Goal: Download file/media

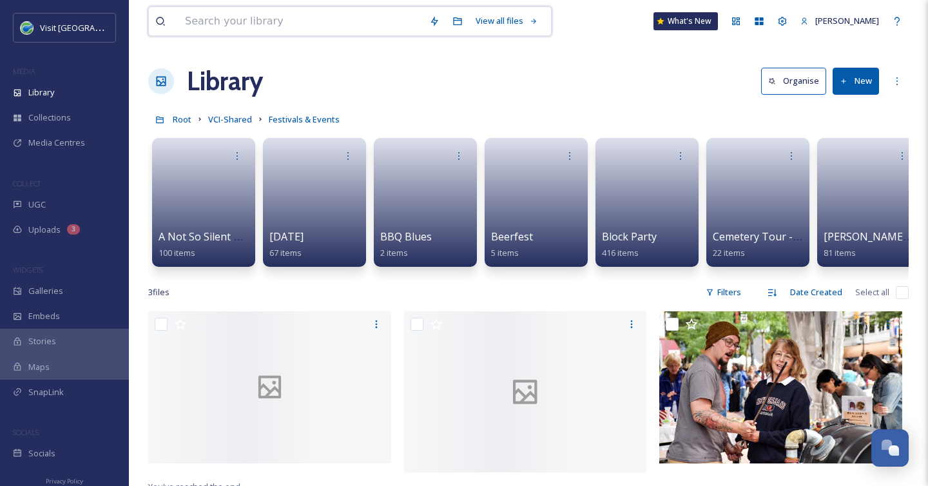
click at [202, 29] on input at bounding box center [301, 21] width 244 height 28
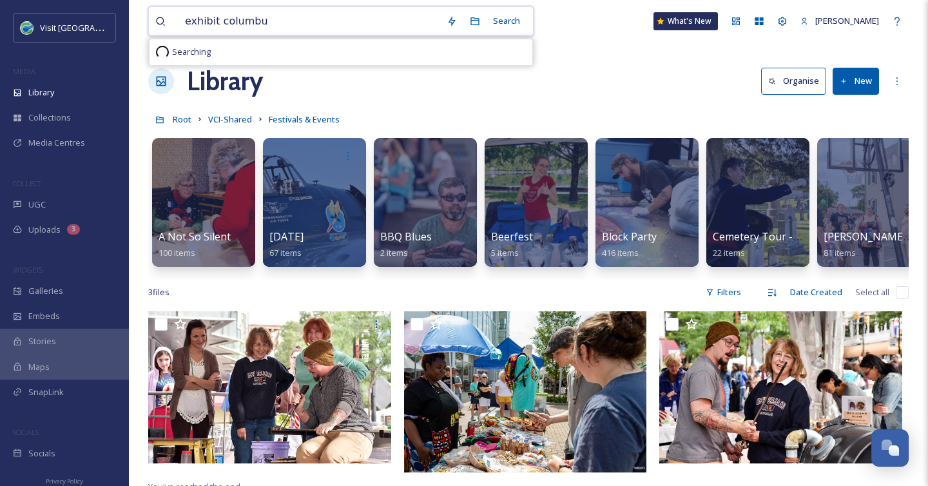
type input "exhibit columbus"
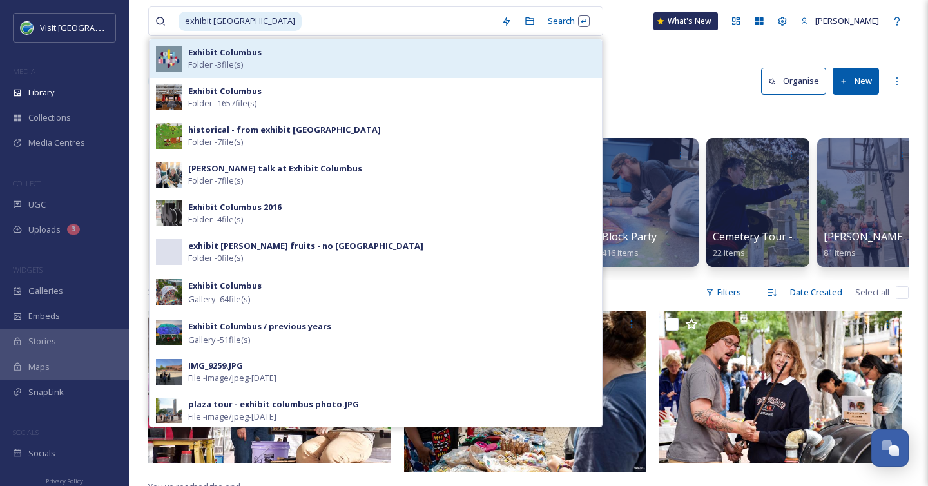
click at [254, 49] on strong "Exhibit Columbus" at bounding box center [224, 52] width 73 height 12
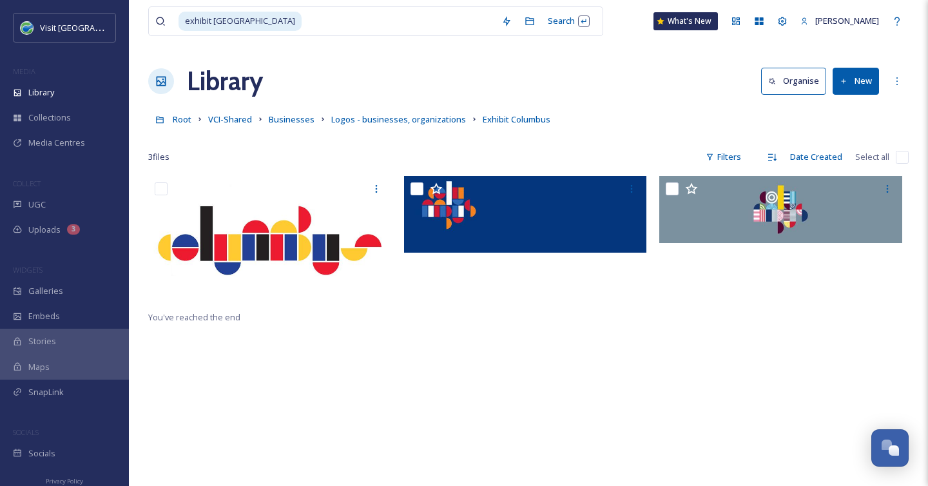
click at [674, 79] on div "Library Organise New" at bounding box center [528, 81] width 761 height 39
click at [335, 19] on input at bounding box center [399, 21] width 192 height 28
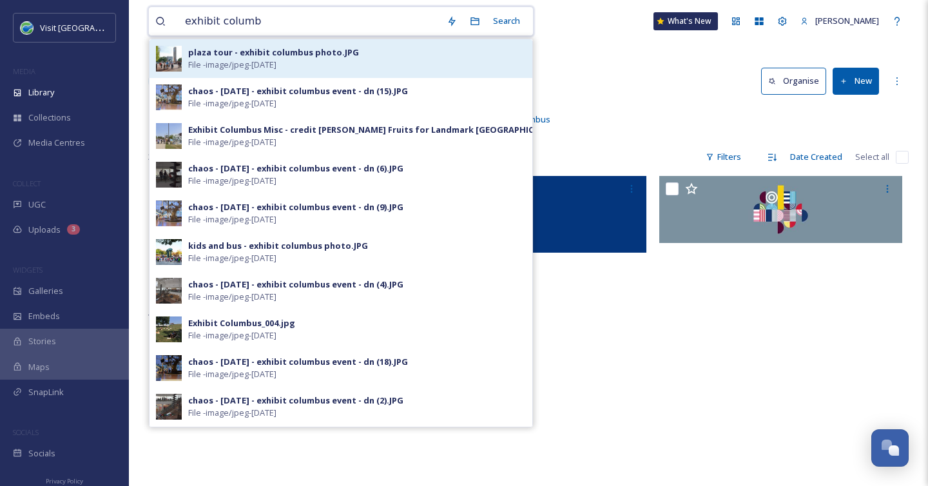
type input "exhibit columb"
click at [322, 60] on div "plaza tour - exhibit columbus photo.JPG File - image/jpeg - Apr 01 2025" at bounding box center [357, 58] width 338 height 24
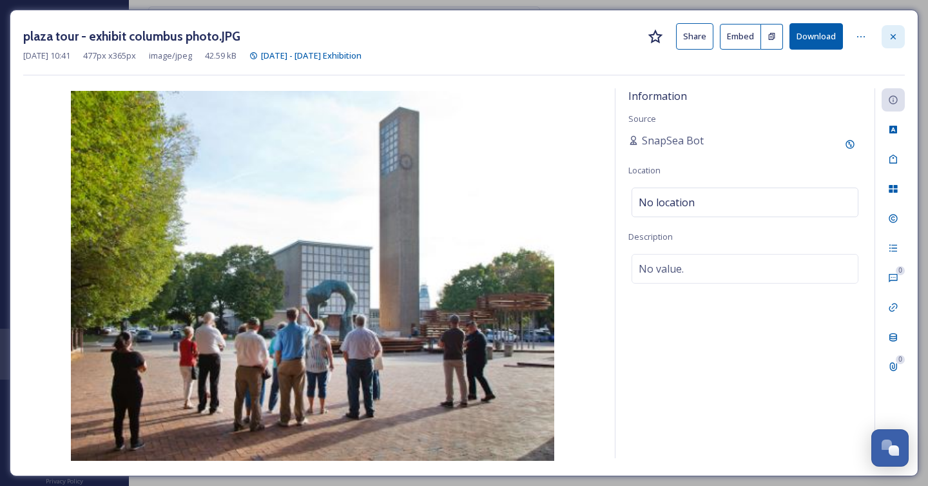
click at [896, 36] on icon at bounding box center [893, 37] width 10 height 10
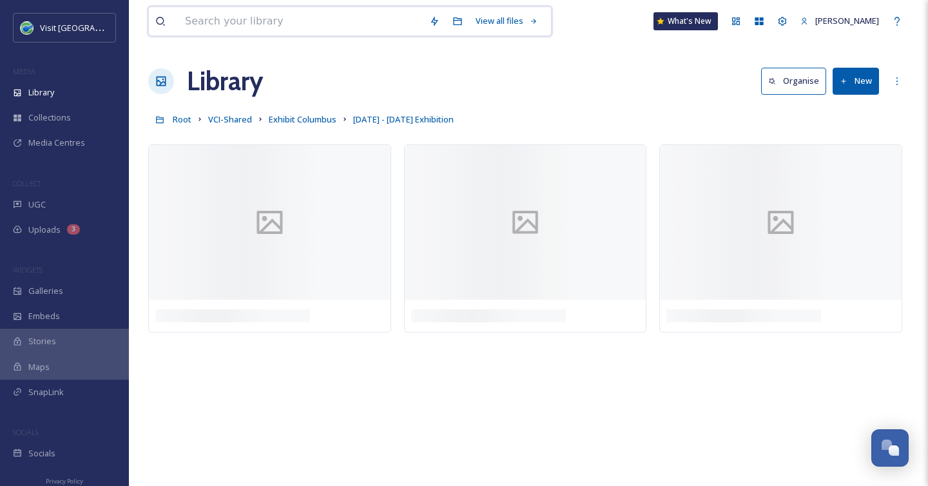
click at [287, 18] on input at bounding box center [301, 21] width 244 height 28
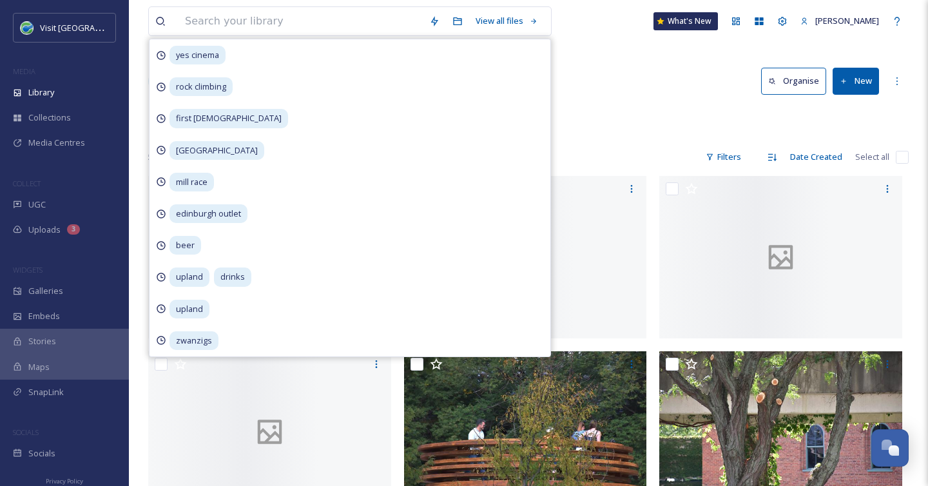
click at [621, 85] on div "Library Organise New" at bounding box center [528, 81] width 761 height 39
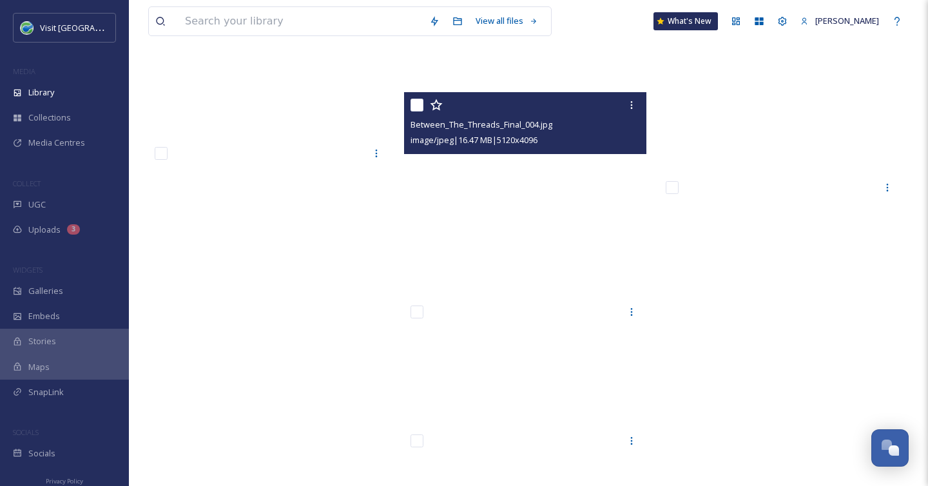
scroll to position [28892, 0]
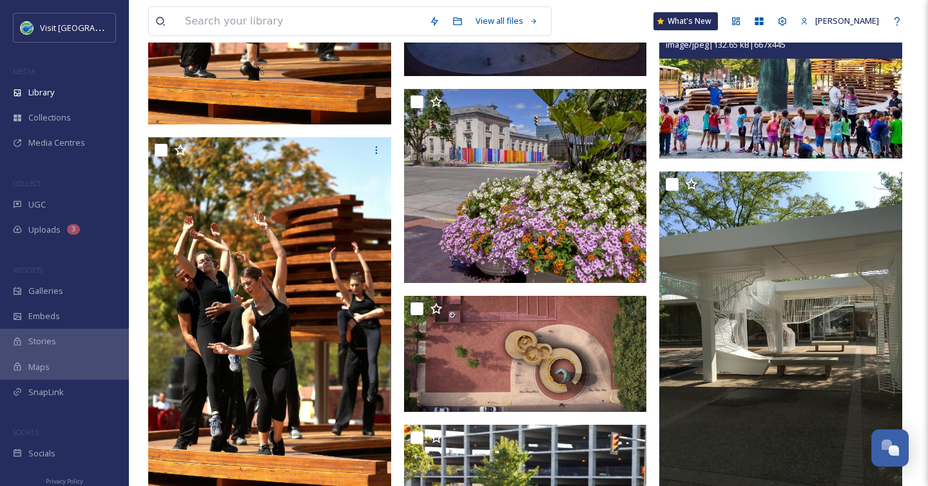
click at [796, 115] on img at bounding box center [780, 78] width 243 height 162
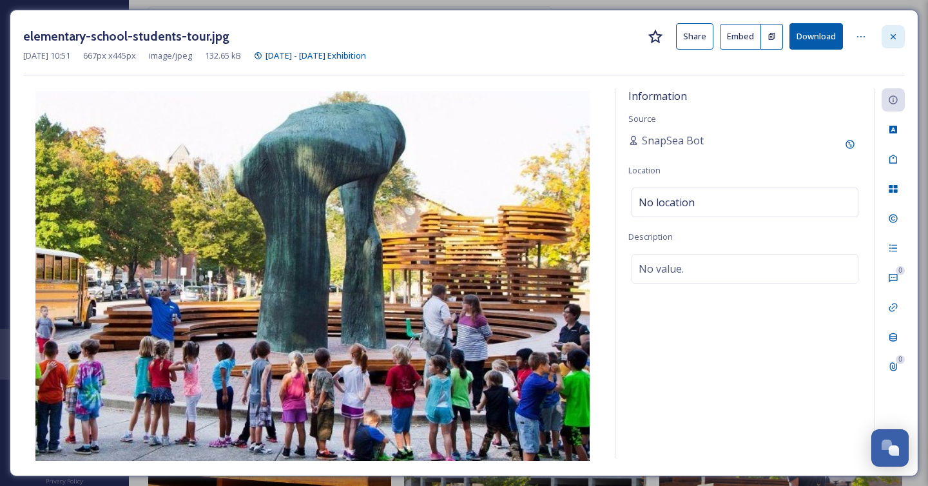
click at [891, 40] on icon at bounding box center [893, 37] width 10 height 10
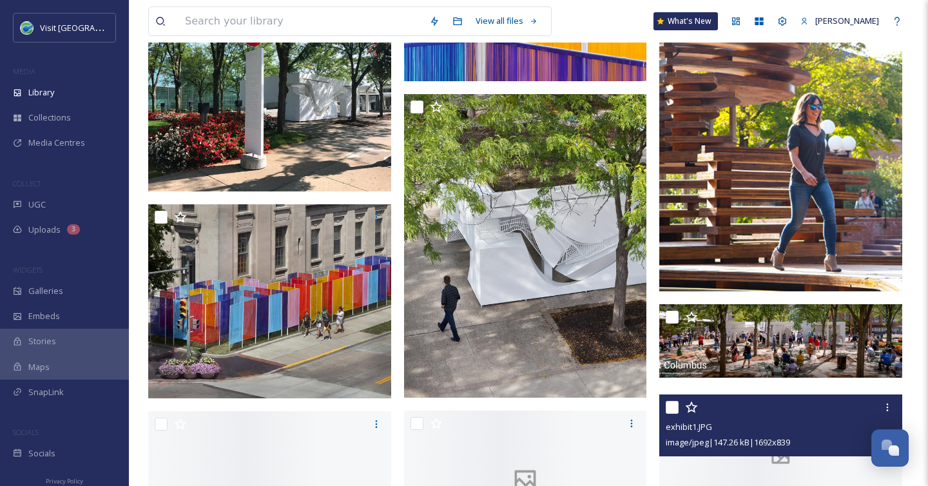
scroll to position [29402, 0]
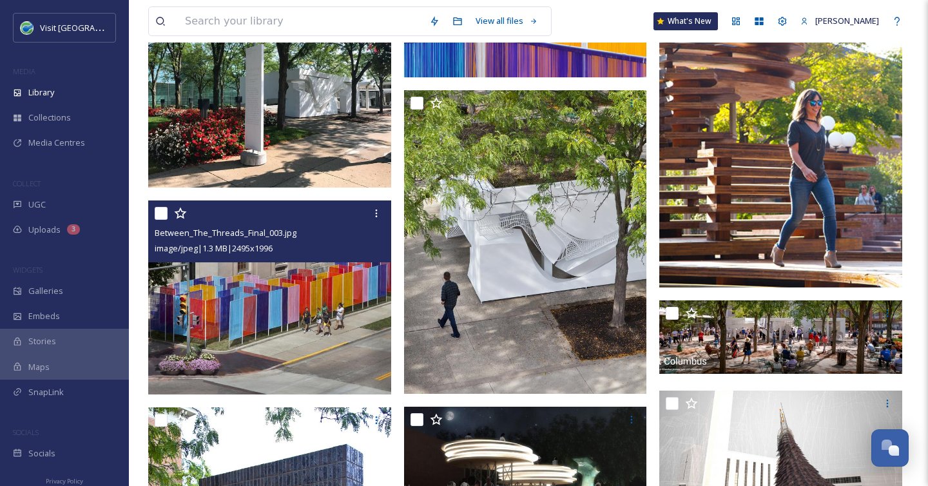
click at [313, 327] on img at bounding box center [269, 297] width 243 height 195
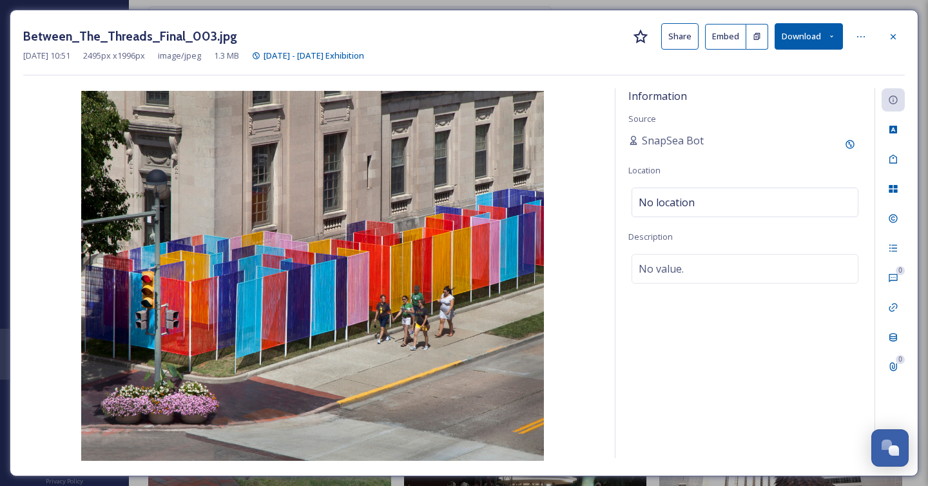
click at [819, 38] on button "Download" at bounding box center [809, 36] width 68 height 26
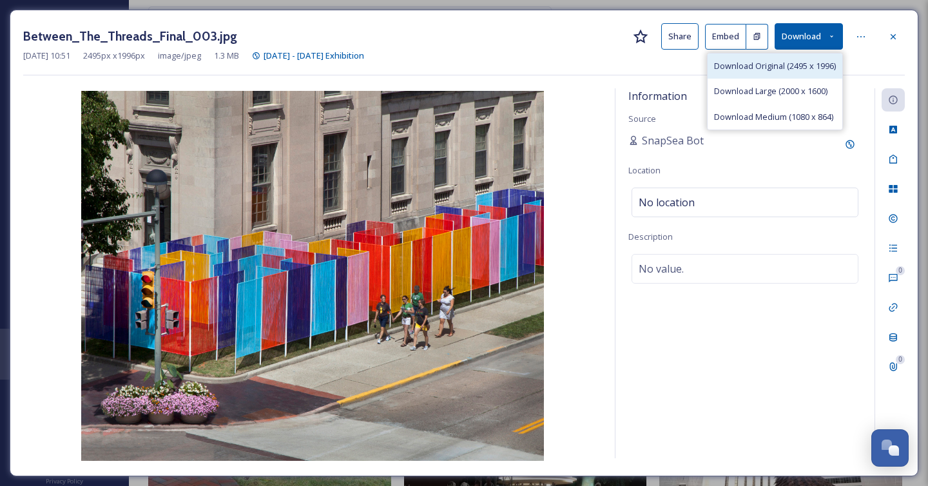
click at [806, 67] on span "Download Original (2495 x 1996)" at bounding box center [775, 66] width 122 height 12
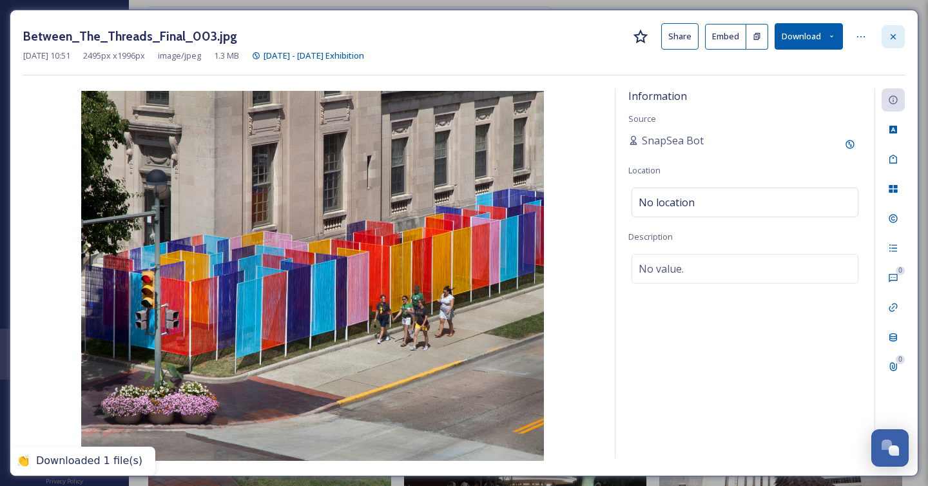
click at [899, 31] on div at bounding box center [893, 36] width 23 height 23
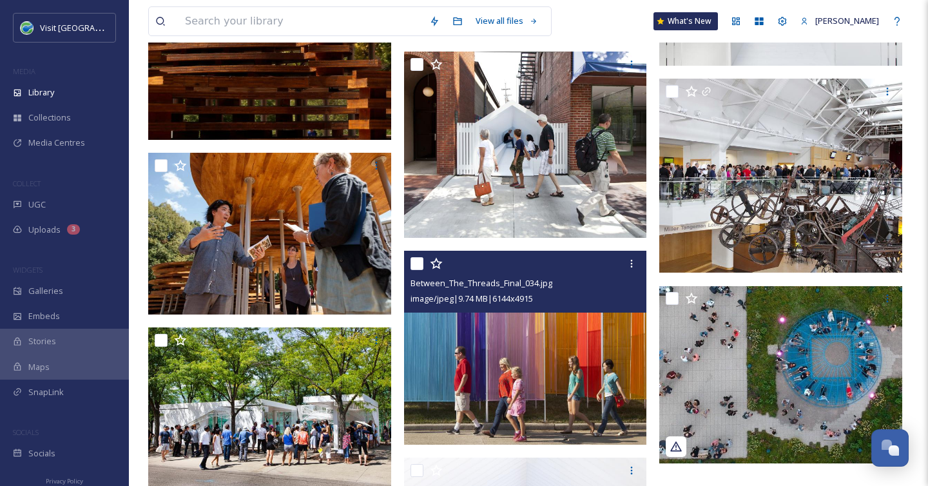
scroll to position [32901, 0]
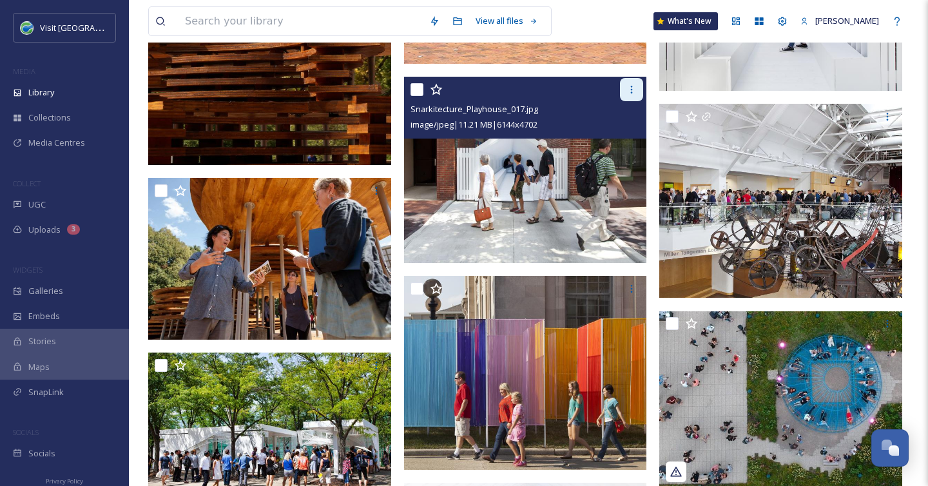
click at [632, 94] on icon at bounding box center [632, 89] width 10 height 10
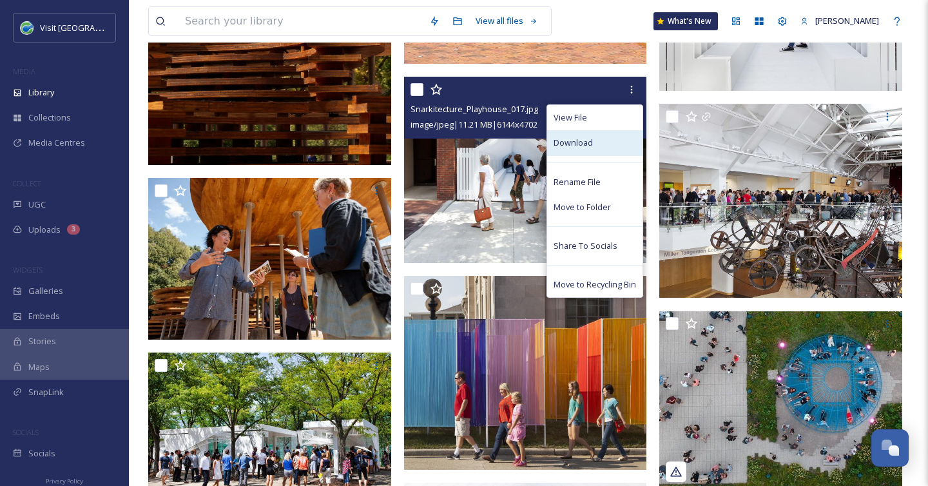
click at [614, 149] on div "Download" at bounding box center [594, 142] width 95 height 25
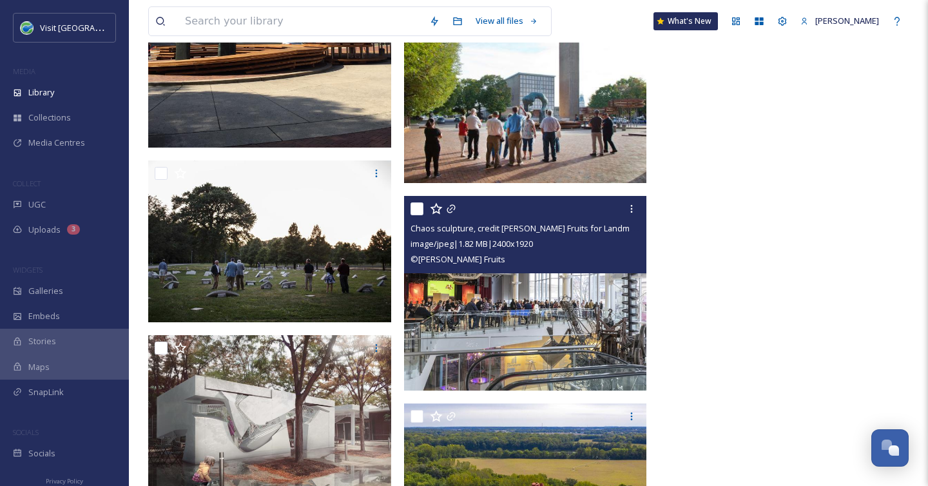
scroll to position [33595, 0]
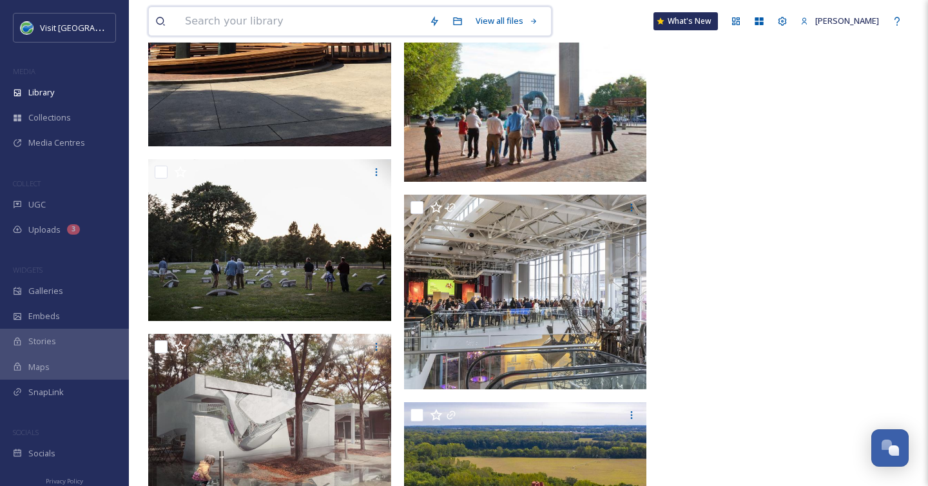
click at [200, 24] on input at bounding box center [301, 21] width 244 height 28
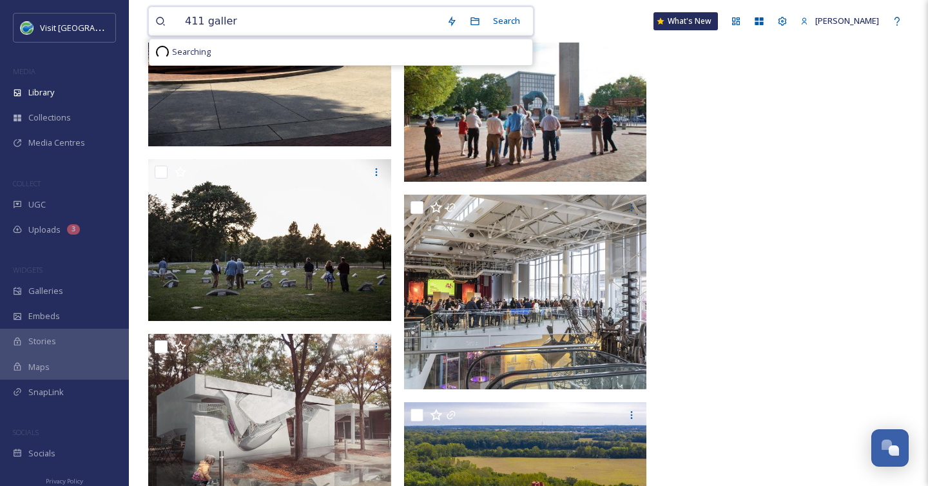
type input "411 gallery"
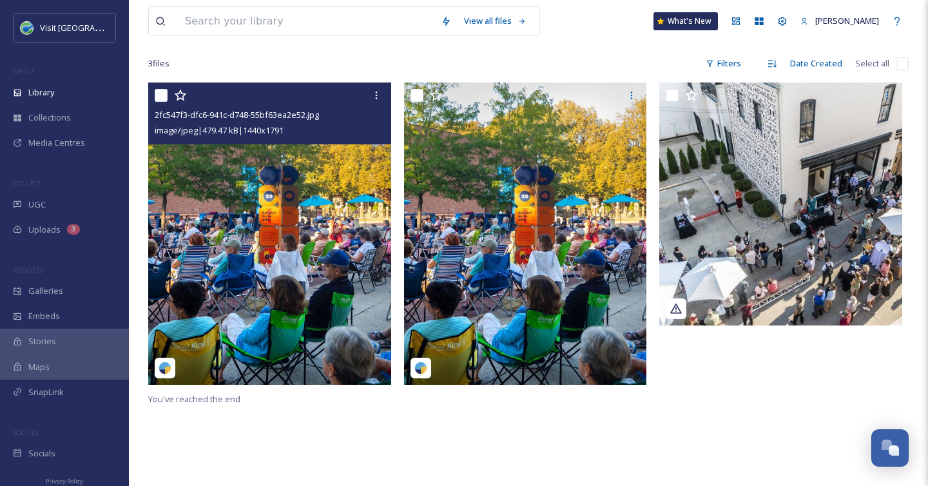
scroll to position [73, 0]
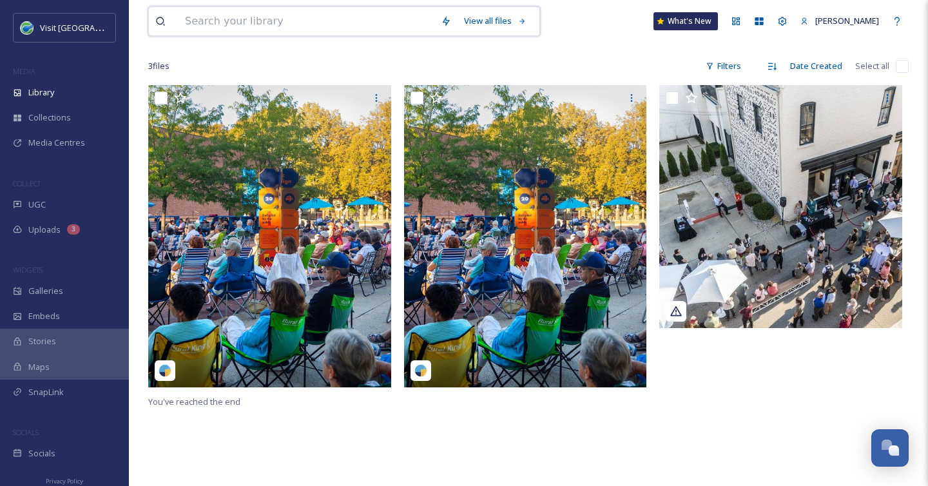
click at [276, 28] on input at bounding box center [307, 21] width 256 height 28
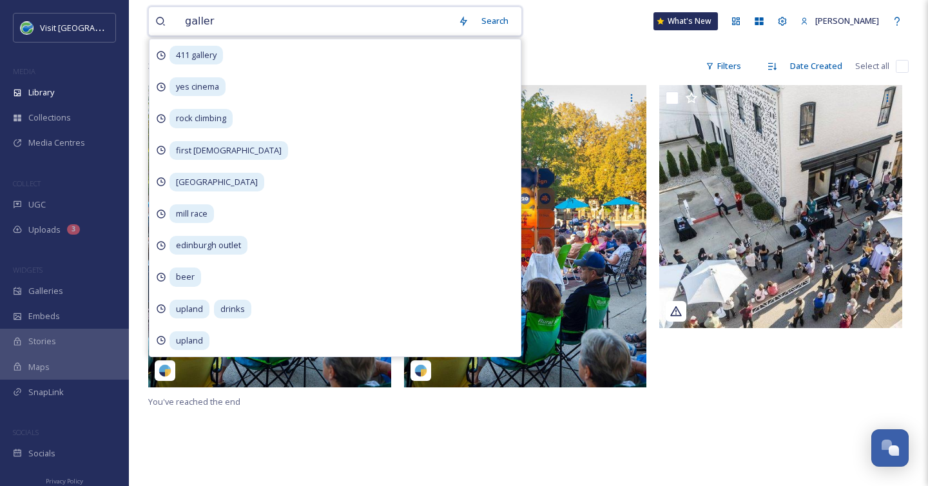
type input "gallery"
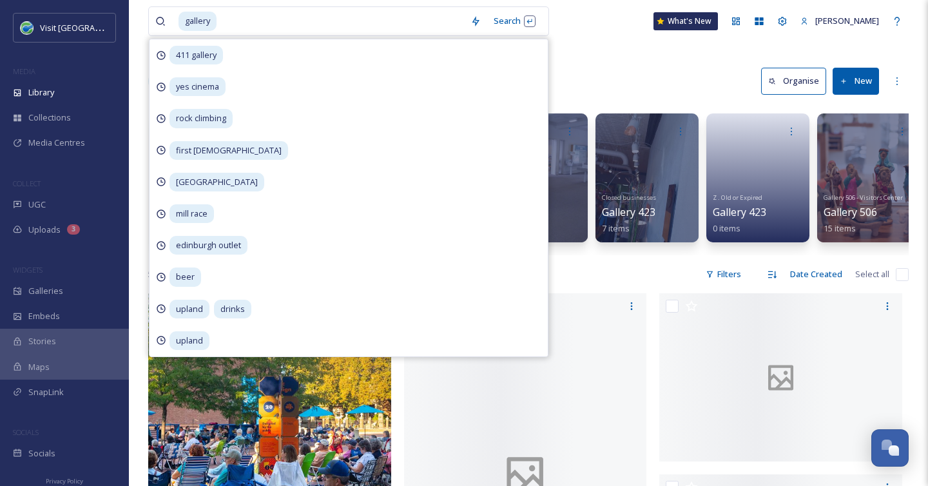
click at [582, 69] on div "Library Search Organise New" at bounding box center [528, 81] width 761 height 39
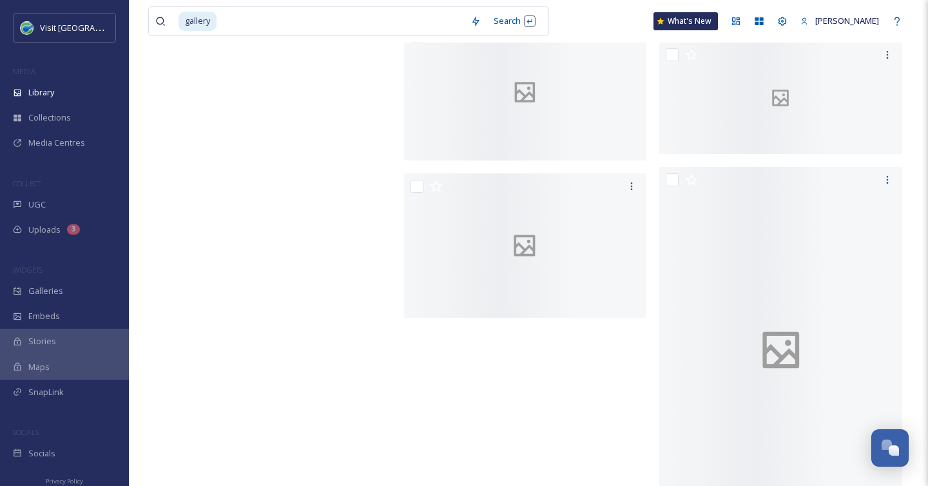
scroll to position [20275, 0]
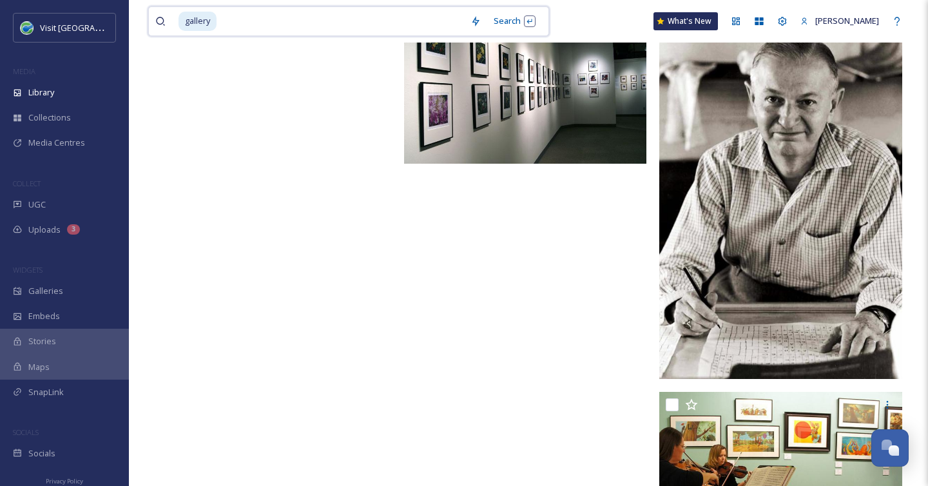
click at [305, 21] on input at bounding box center [341, 21] width 246 height 28
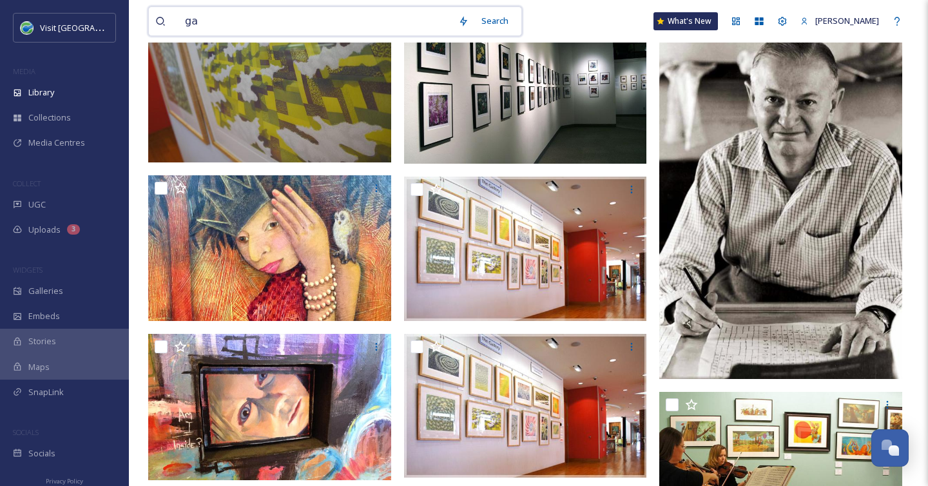
type input "g"
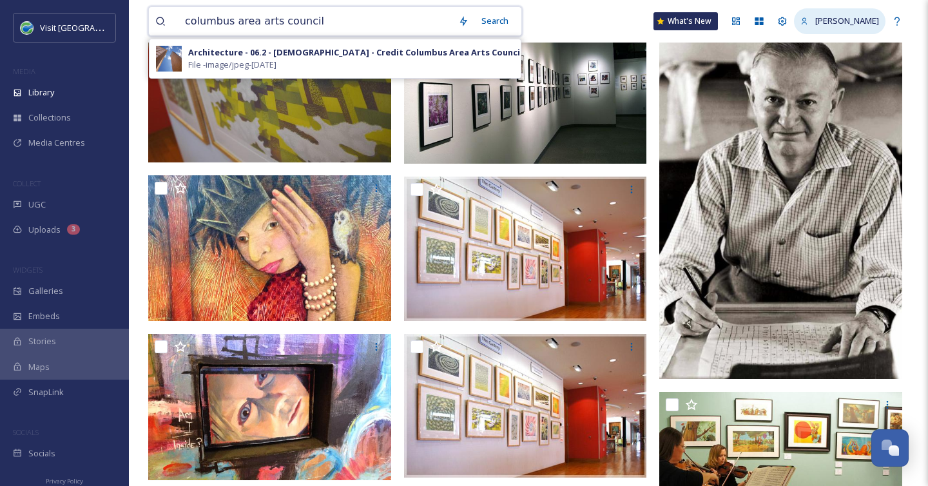
type input "columbus area arts council"
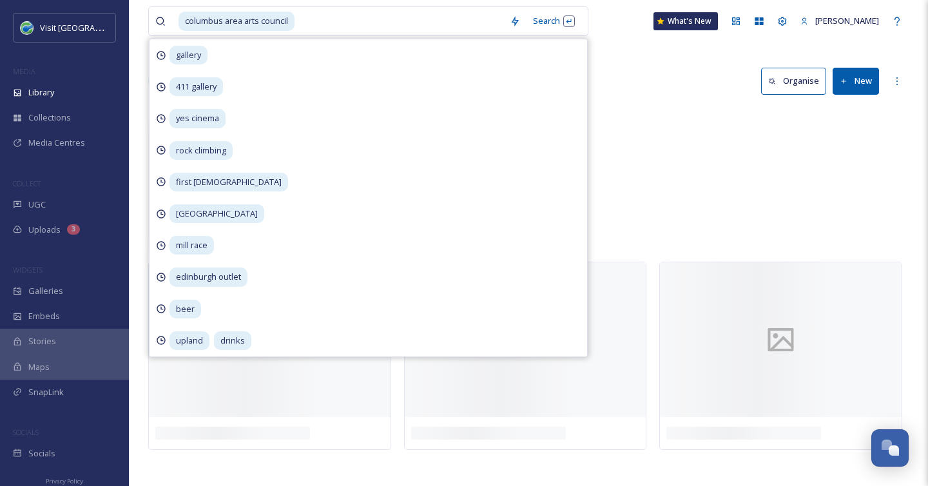
click at [717, 142] on div "Logos - businesses, organizations Columbus Area Arts Council 8 items" at bounding box center [528, 181] width 761 height 148
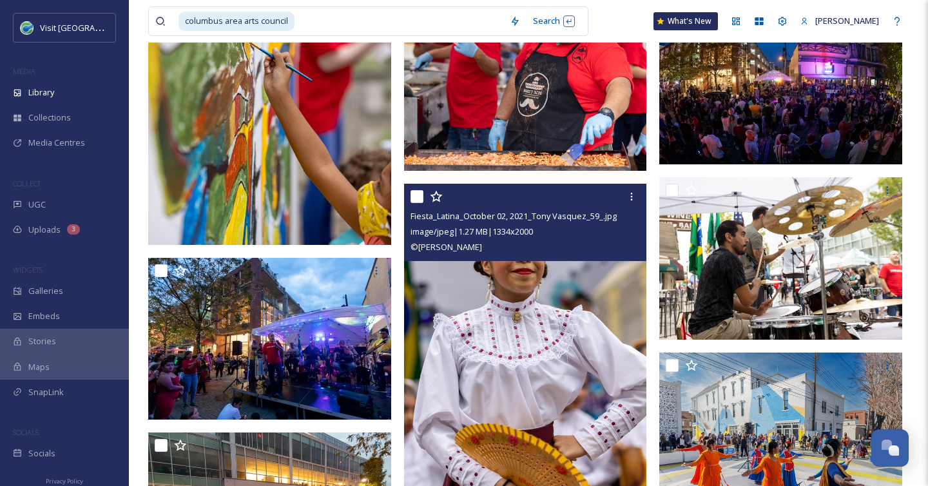
scroll to position [2025, 0]
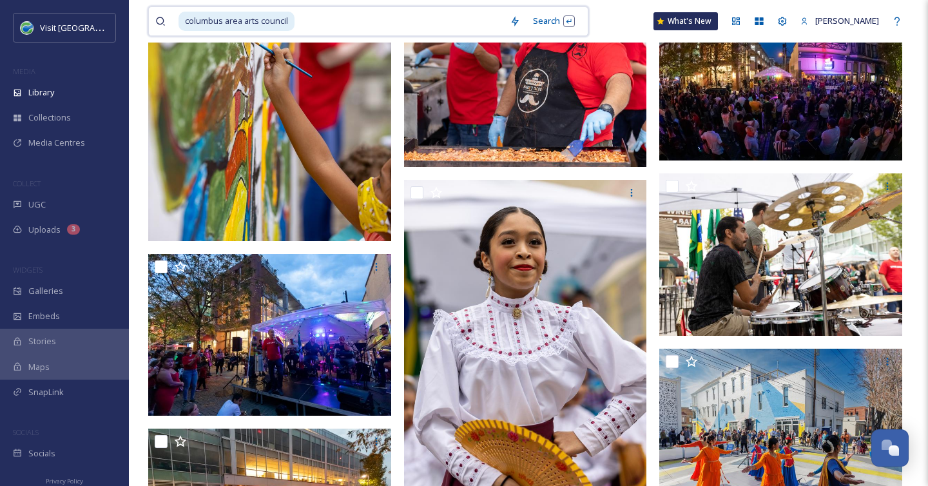
click at [326, 22] on input at bounding box center [400, 21] width 208 height 28
type input "c"
type input "g"
type input "art gallery"
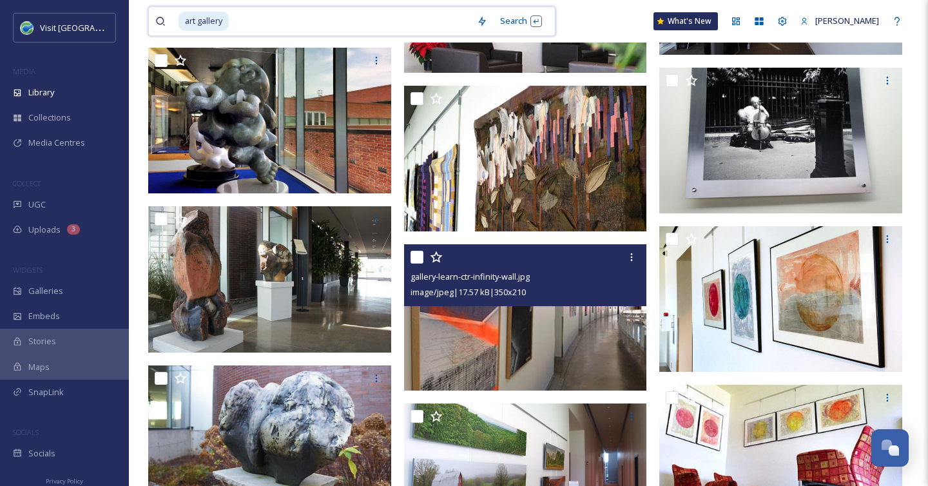
scroll to position [4170, 0]
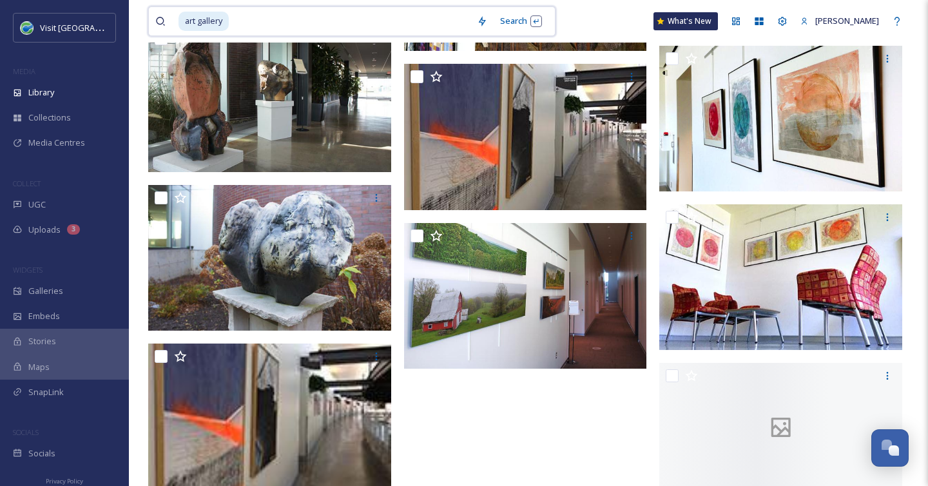
click at [325, 12] on input at bounding box center [350, 21] width 240 height 28
type input "a"
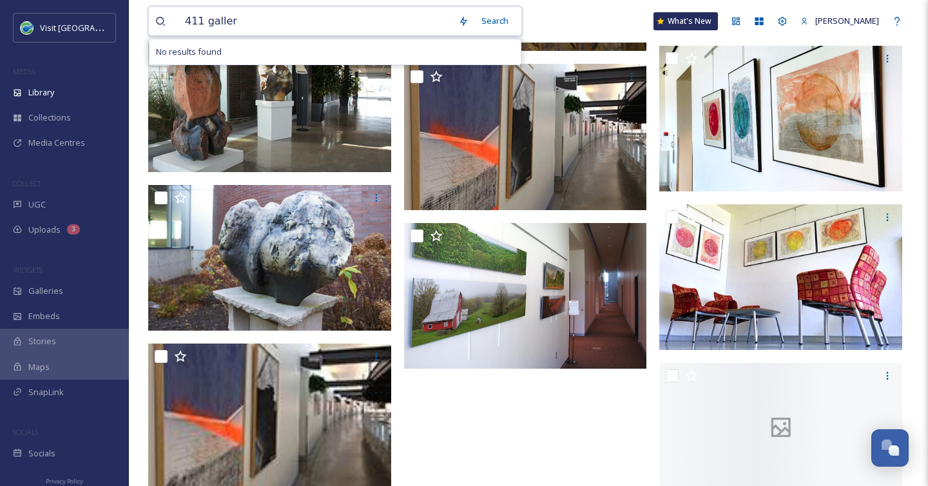
type input "411 gallery"
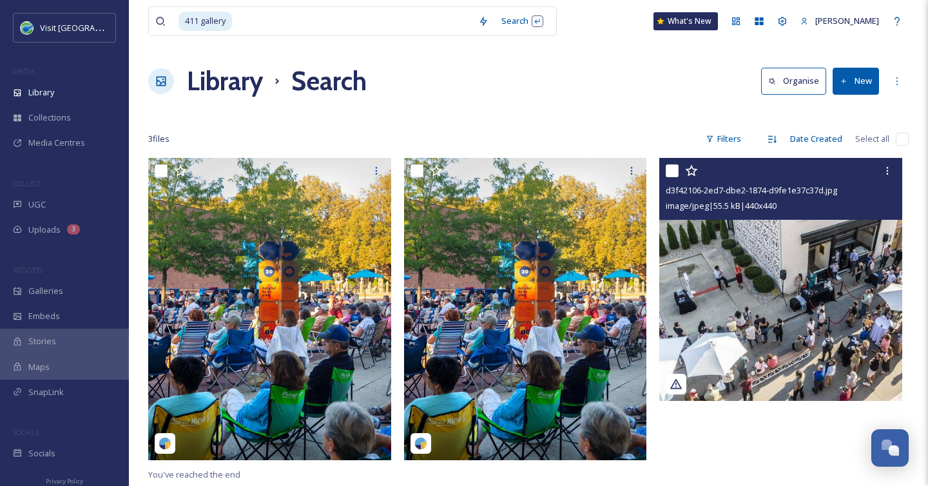
click at [754, 293] on img at bounding box center [780, 279] width 243 height 243
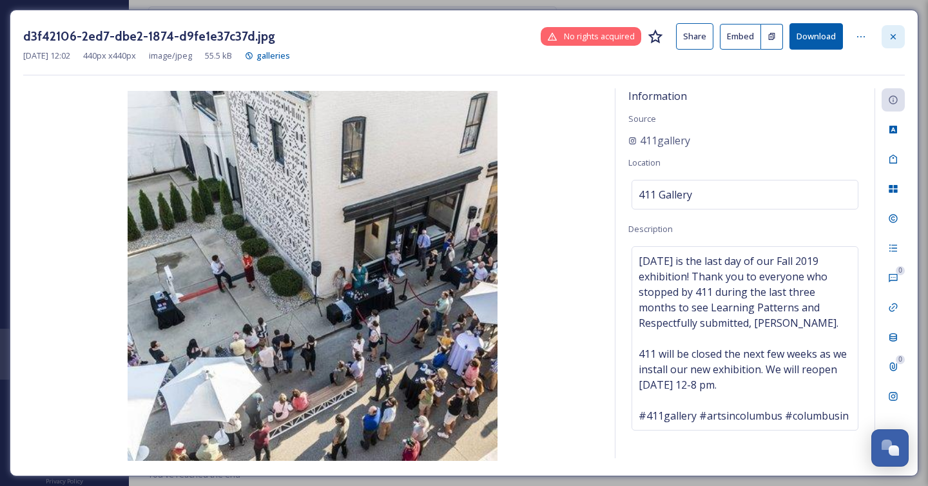
click at [896, 34] on icon at bounding box center [893, 37] width 10 height 10
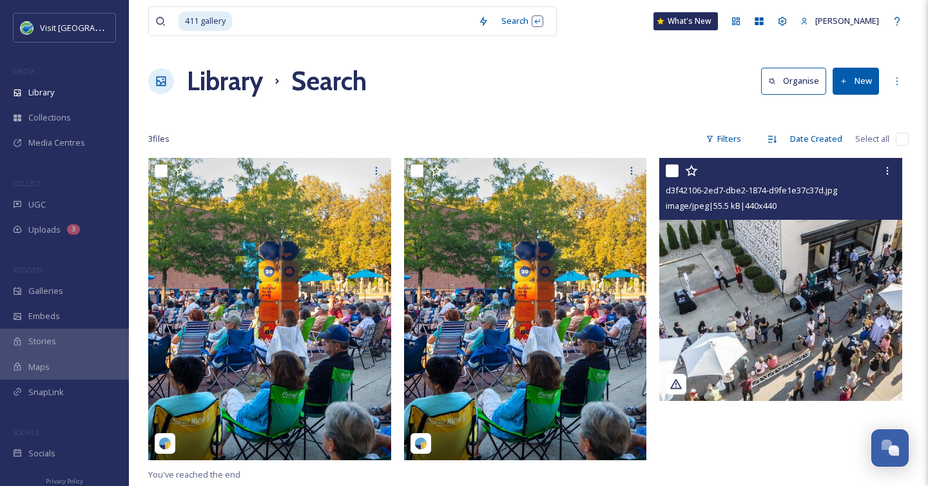
click at [694, 236] on img at bounding box center [780, 279] width 243 height 243
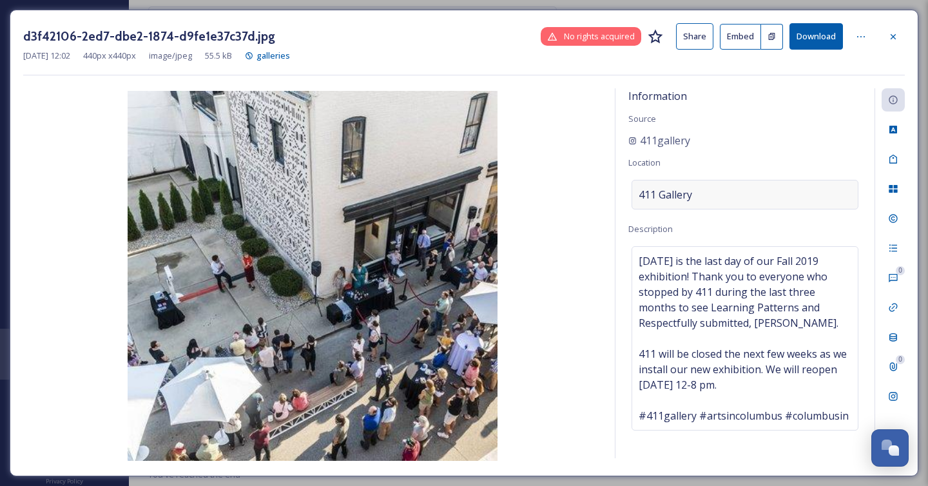
click at [658, 187] on span "411 Gallery" at bounding box center [666, 194] width 54 height 15
drag, startPoint x: 706, startPoint y: 196, endPoint x: 585, endPoint y: 196, distance: 120.5
click at [586, 196] on div "Information Source 411gallery Location 411 Gallery Description Today is the las…" at bounding box center [464, 275] width 882 height 375
click at [779, 115] on div "Information Source 411gallery Location 411 Gallery Description Today is the las…" at bounding box center [745, 273] width 259 height 370
click at [892, 30] on div at bounding box center [893, 36] width 23 height 23
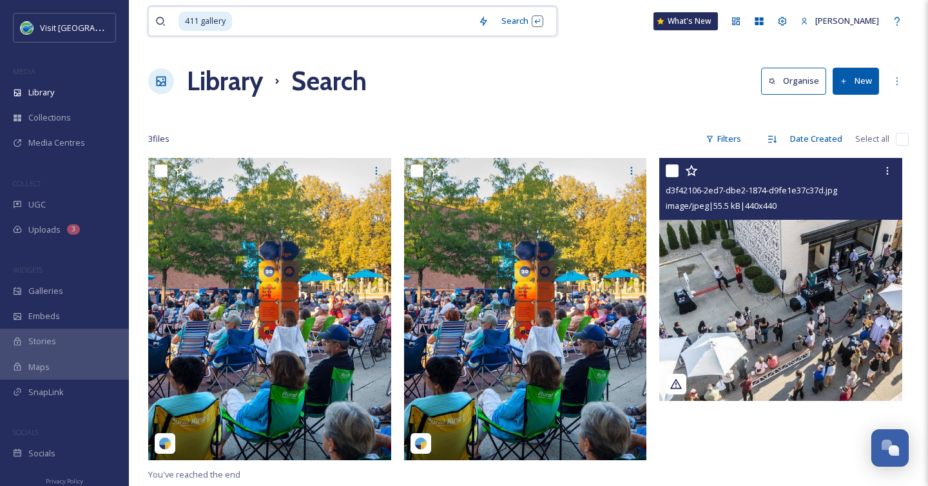
click at [274, 20] on input at bounding box center [352, 21] width 238 height 28
type input "4"
type input "yes cinema"
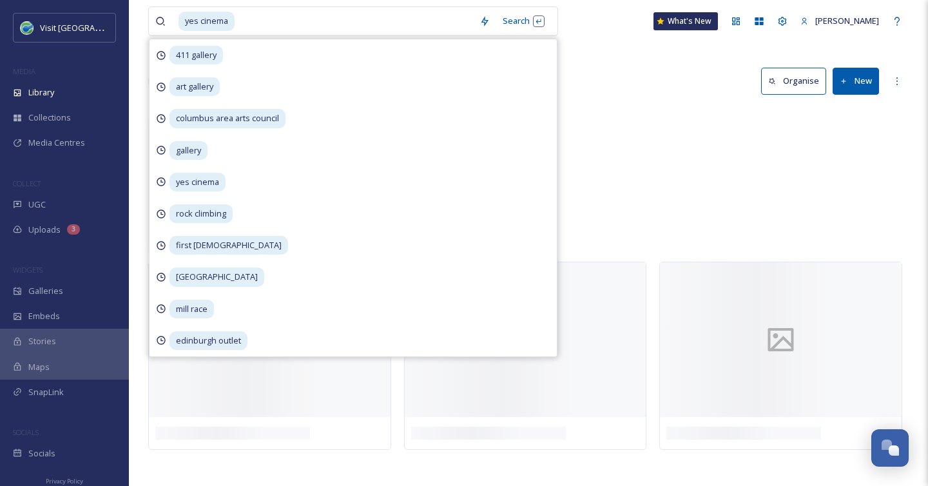
click at [598, 199] on div "Businesses Yes Cinema 9 items" at bounding box center [528, 181] width 761 height 148
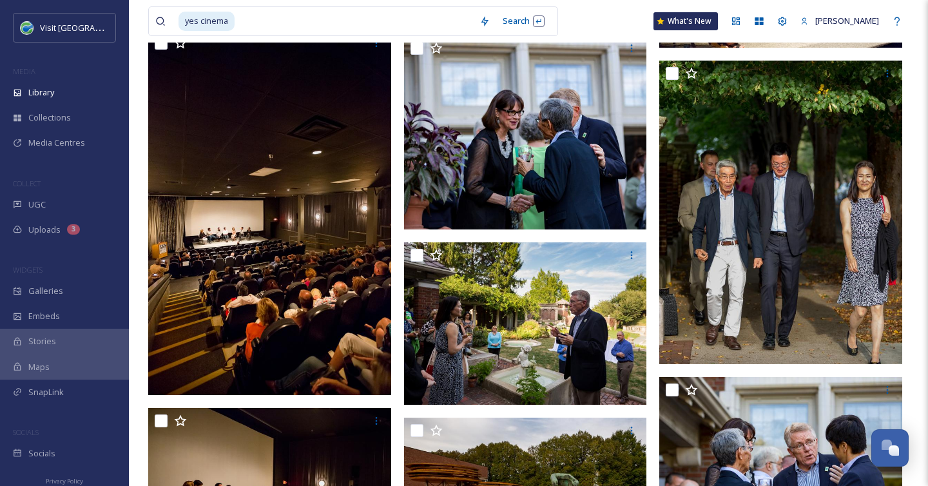
scroll to position [1142, 0]
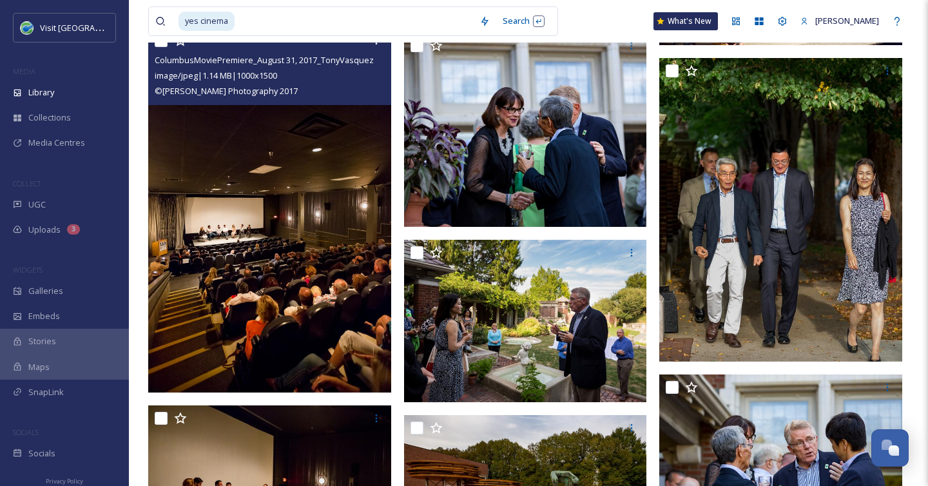
click at [254, 264] on img at bounding box center [269, 210] width 243 height 365
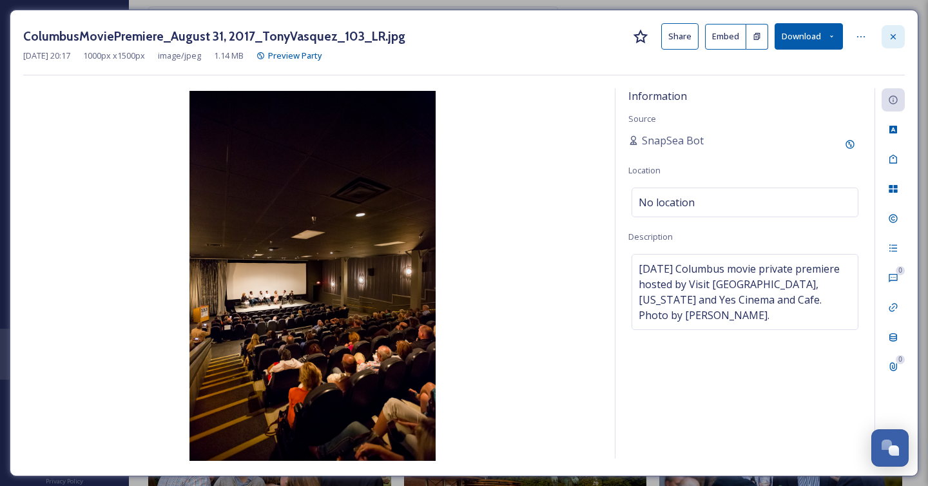
click at [894, 35] on icon at bounding box center [893, 36] width 5 height 5
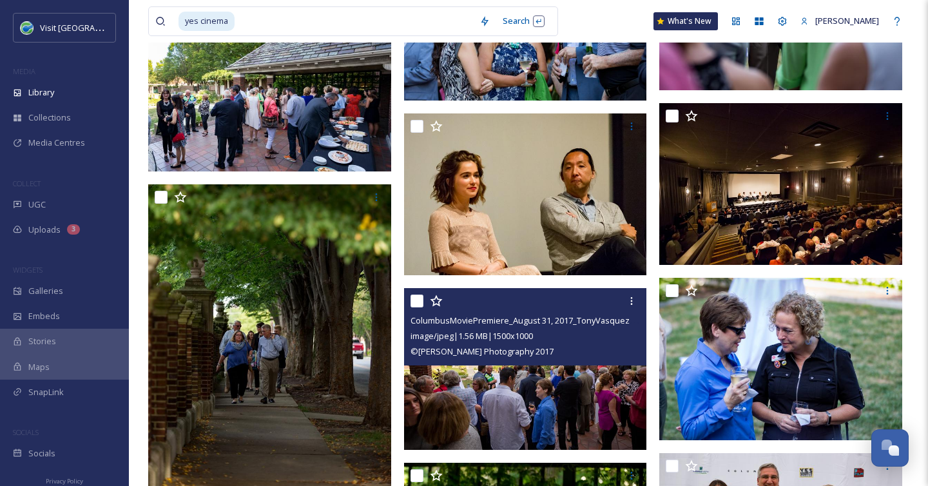
scroll to position [4544, 0]
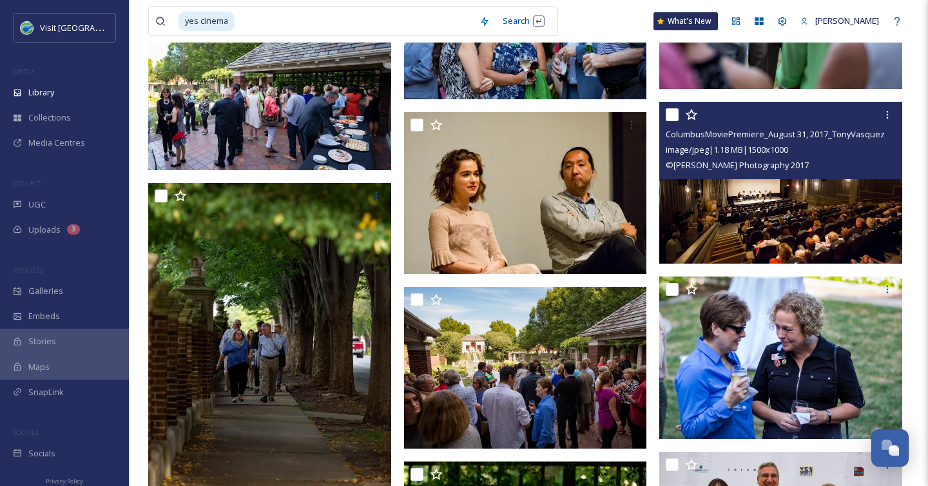
click at [758, 231] on img at bounding box center [780, 183] width 243 height 162
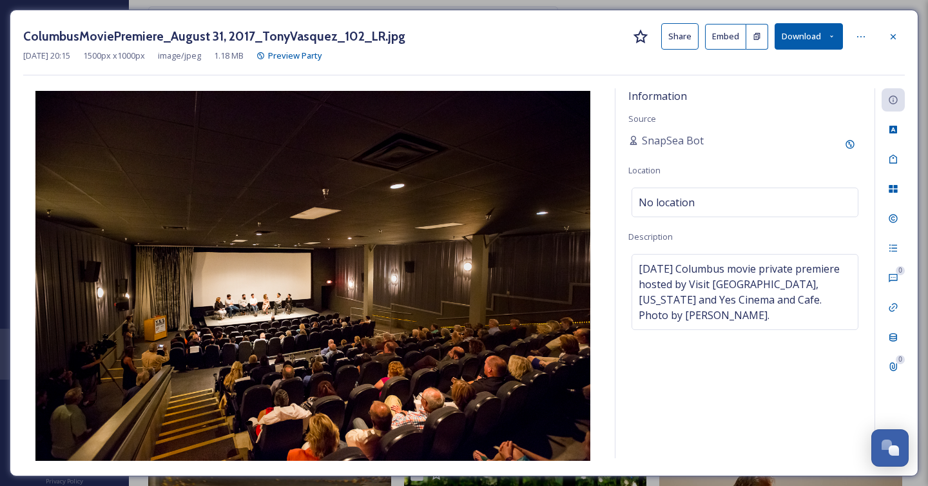
click at [806, 32] on button "Download" at bounding box center [809, 36] width 68 height 26
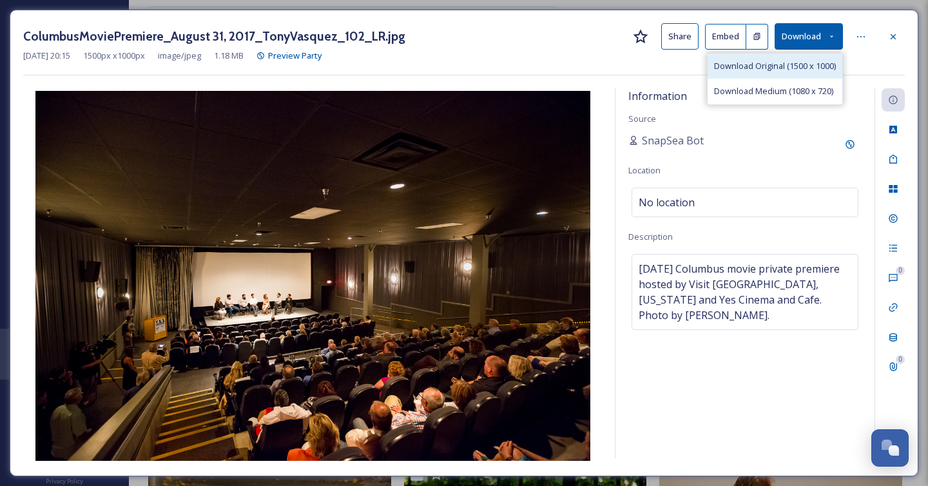
click at [803, 60] on span "Download Original (1500 x 1000)" at bounding box center [775, 66] width 122 height 12
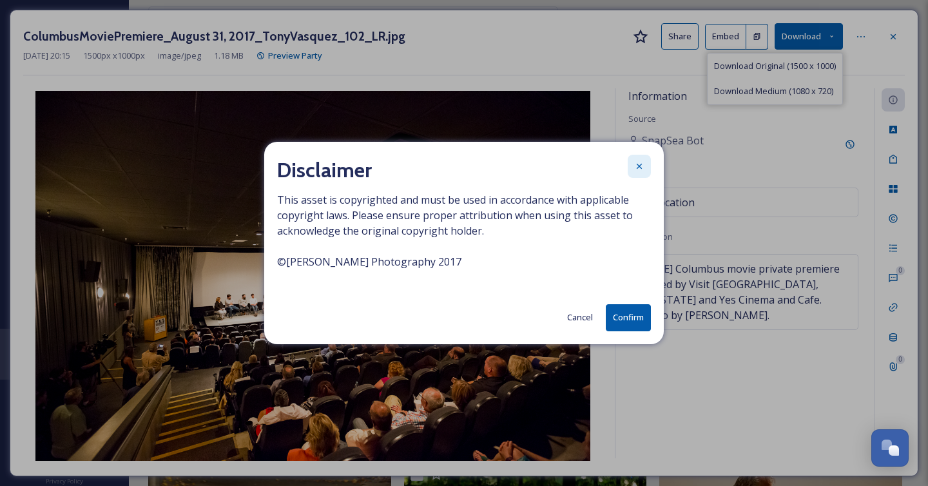
click at [640, 170] on icon at bounding box center [639, 166] width 10 height 10
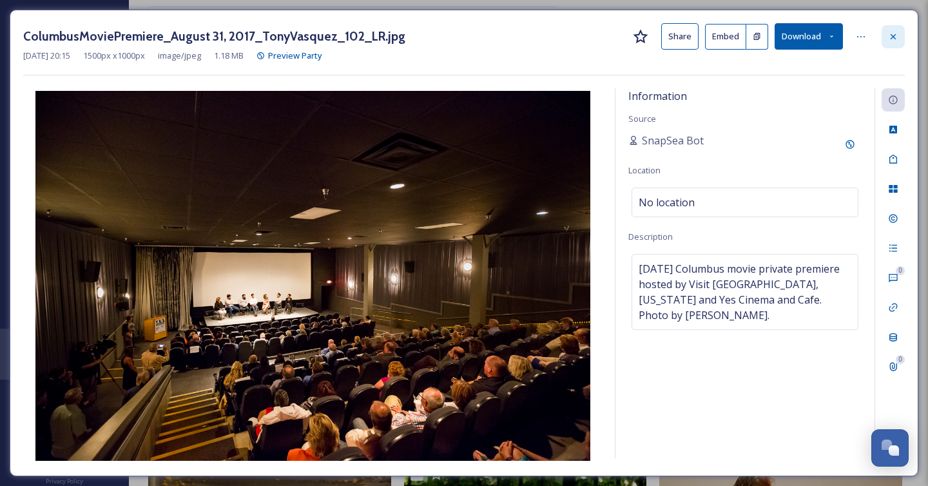
click at [891, 39] on icon at bounding box center [893, 37] width 10 height 10
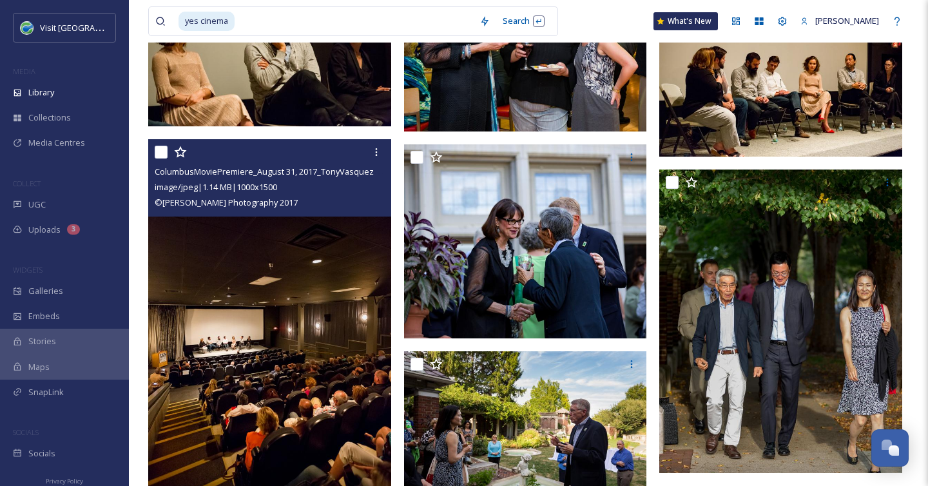
scroll to position [1075, 0]
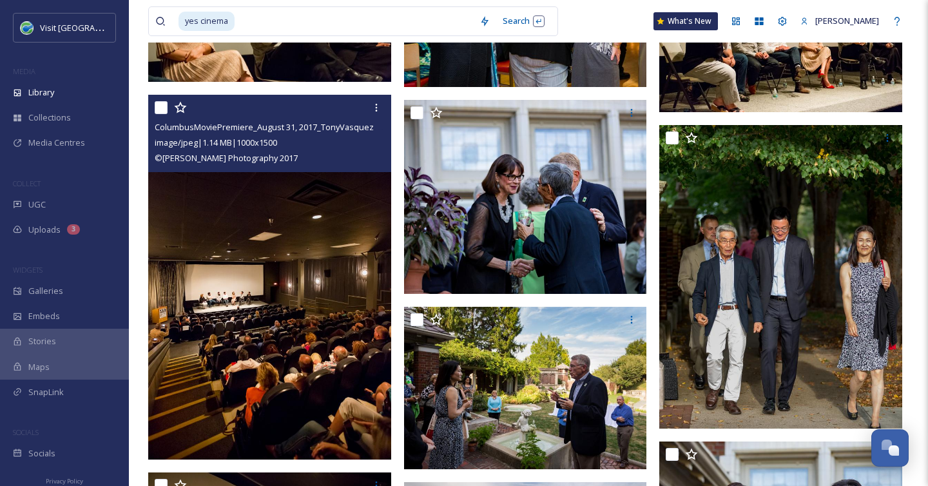
click at [291, 278] on img at bounding box center [269, 277] width 243 height 365
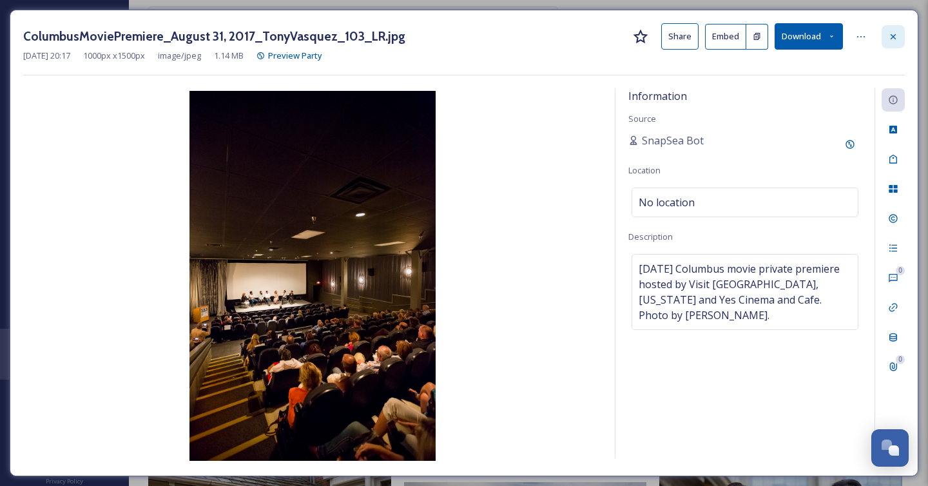
click at [894, 41] on icon at bounding box center [893, 37] width 10 height 10
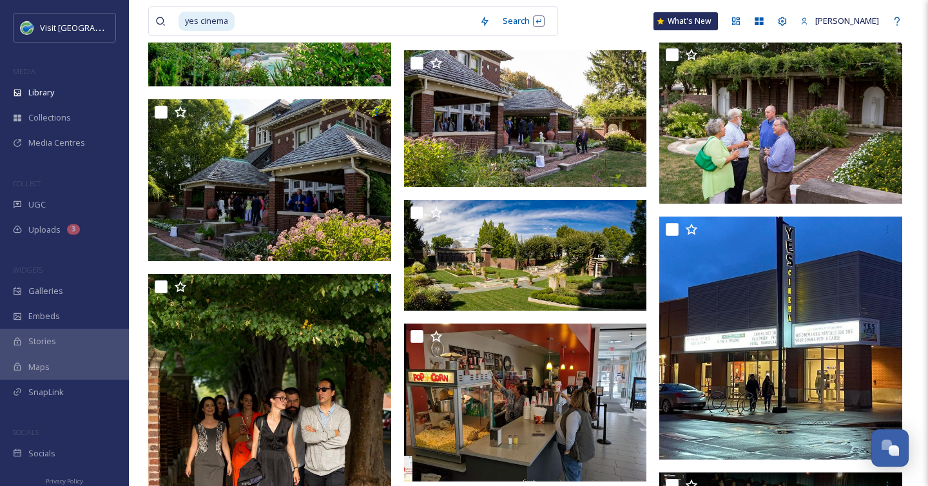
scroll to position [9901, 0]
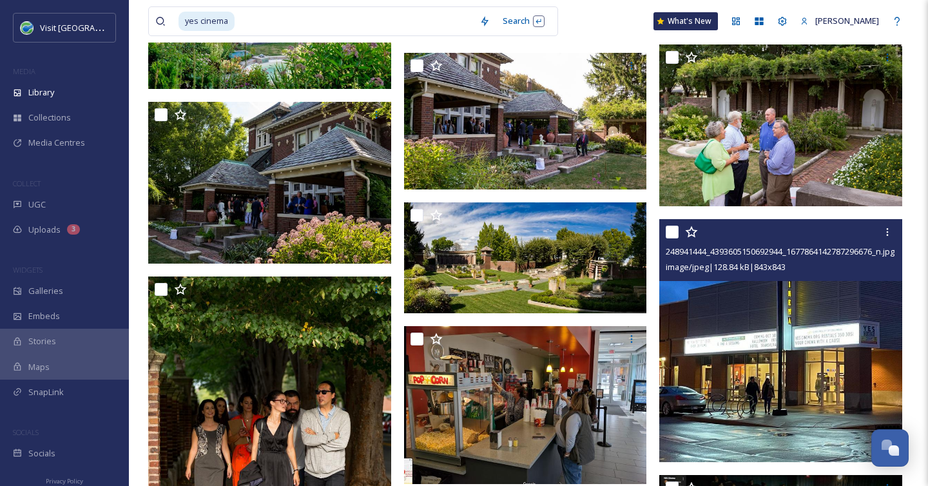
click at [811, 390] on img at bounding box center [780, 340] width 243 height 243
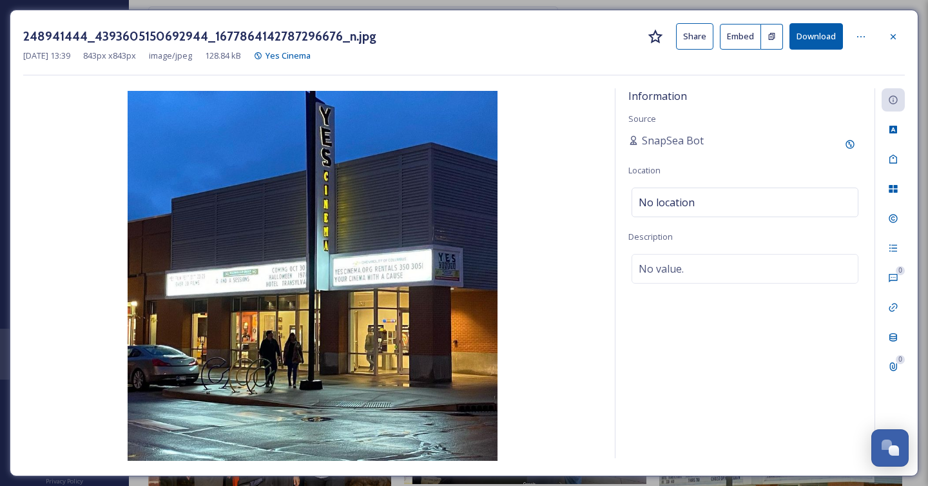
click at [822, 43] on button "Download" at bounding box center [817, 36] width 54 height 26
click at [895, 32] on icon at bounding box center [893, 37] width 10 height 10
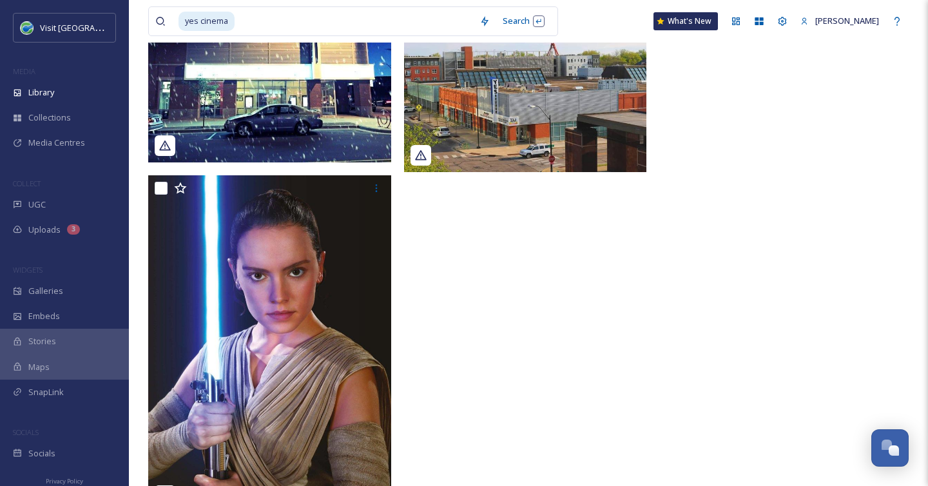
scroll to position [11627, 0]
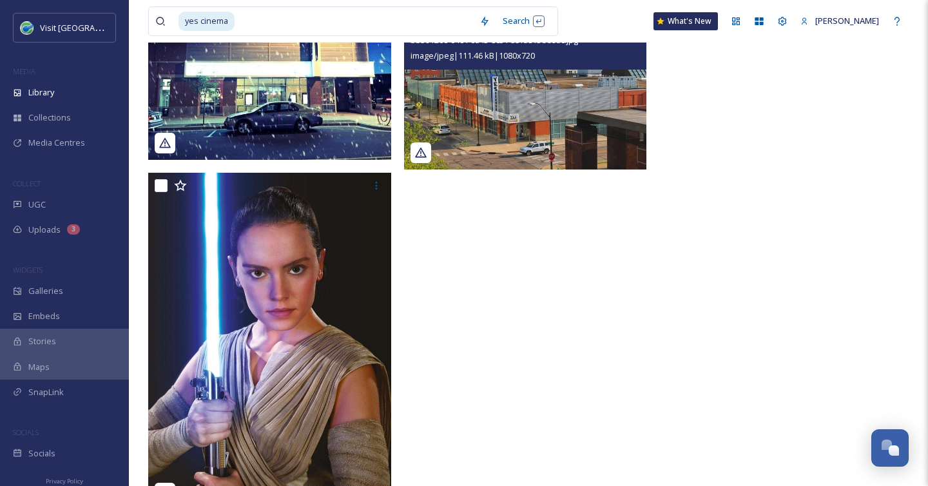
click at [547, 126] on img at bounding box center [525, 89] width 243 height 162
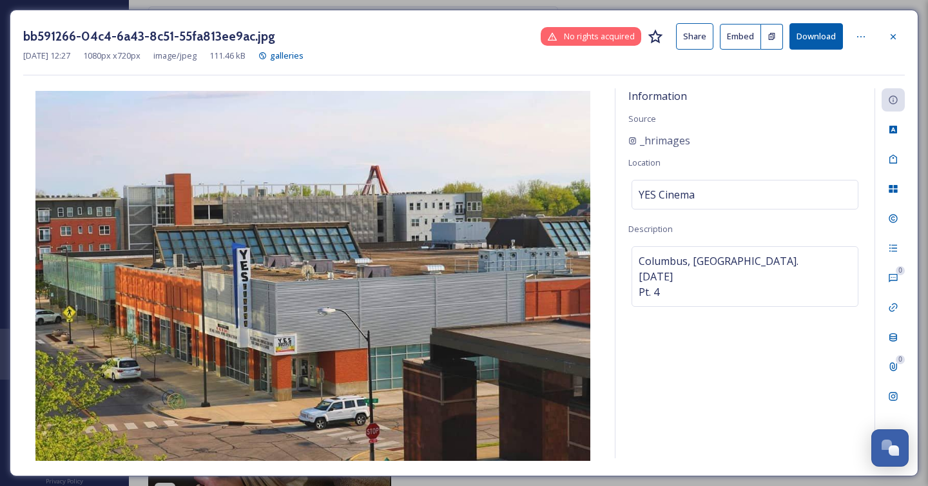
click at [810, 35] on button "Download" at bounding box center [817, 36] width 54 height 26
click at [893, 32] on icon at bounding box center [893, 37] width 10 height 10
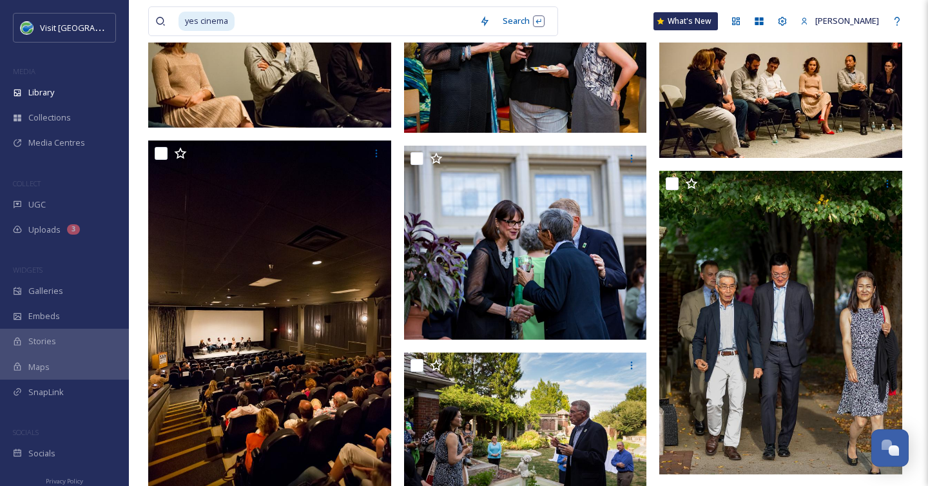
scroll to position [1031, 0]
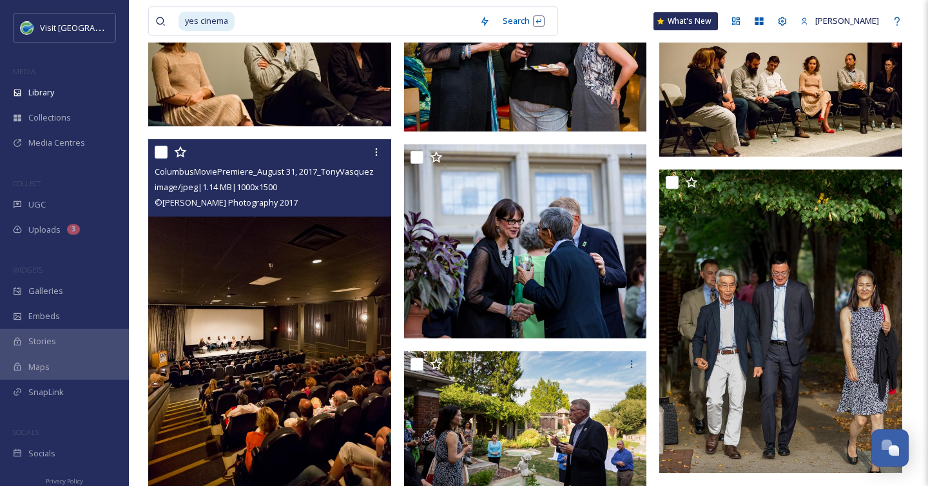
click at [323, 260] on img at bounding box center [269, 321] width 243 height 365
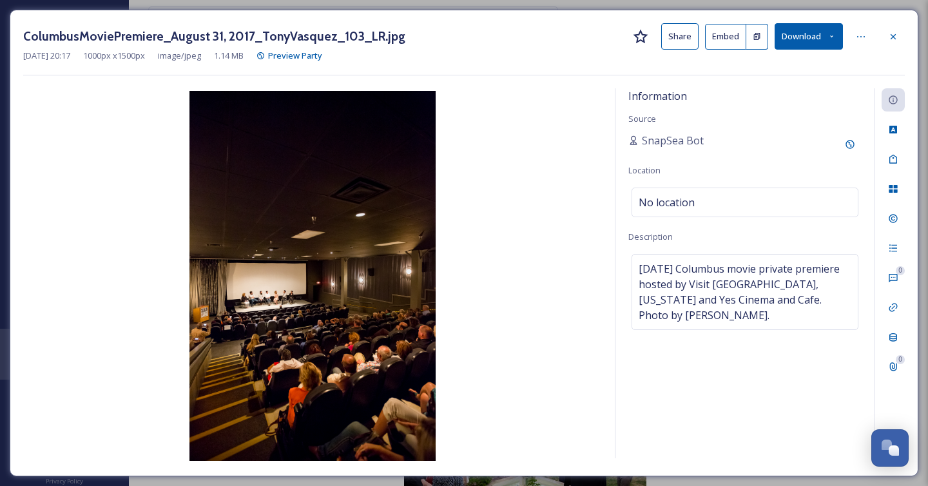
click at [799, 36] on button "Download" at bounding box center [809, 36] width 68 height 26
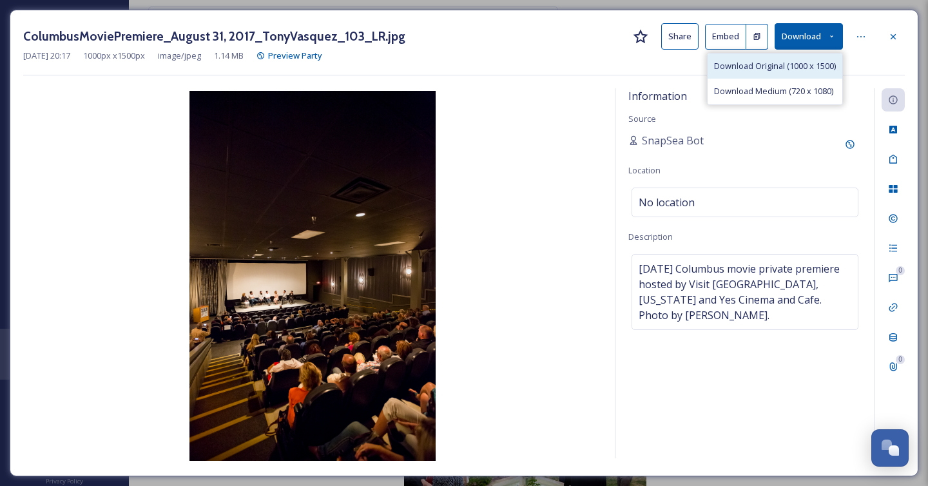
click at [778, 75] on div "Download Original (1000 x 1500)" at bounding box center [775, 66] width 135 height 25
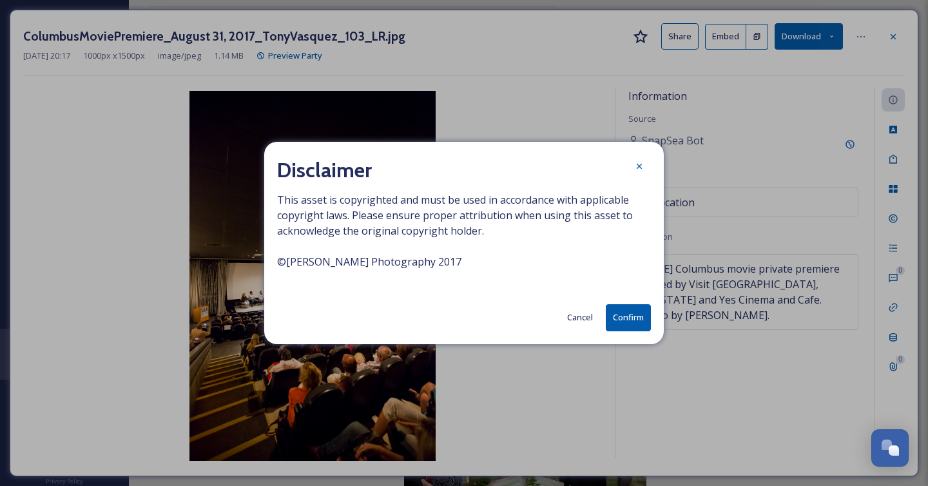
click at [626, 318] on button "Confirm" at bounding box center [628, 317] width 45 height 26
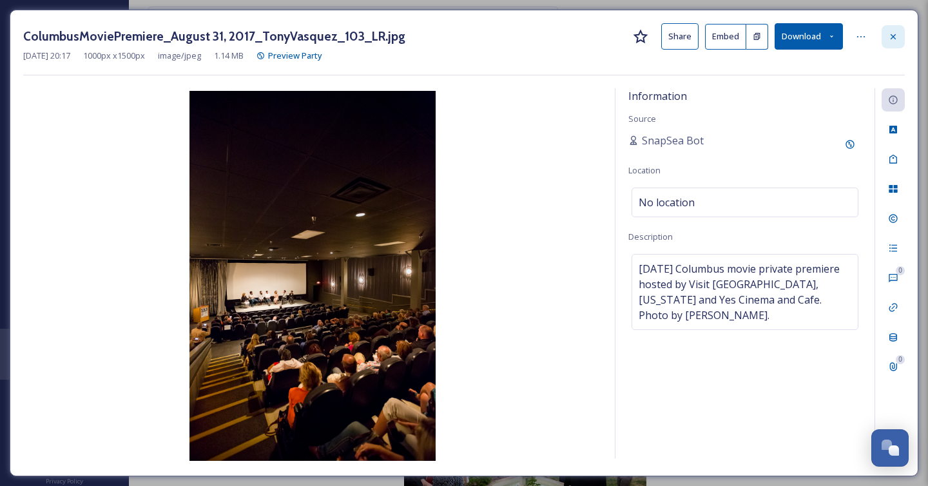
click at [894, 33] on icon at bounding box center [893, 37] width 10 height 10
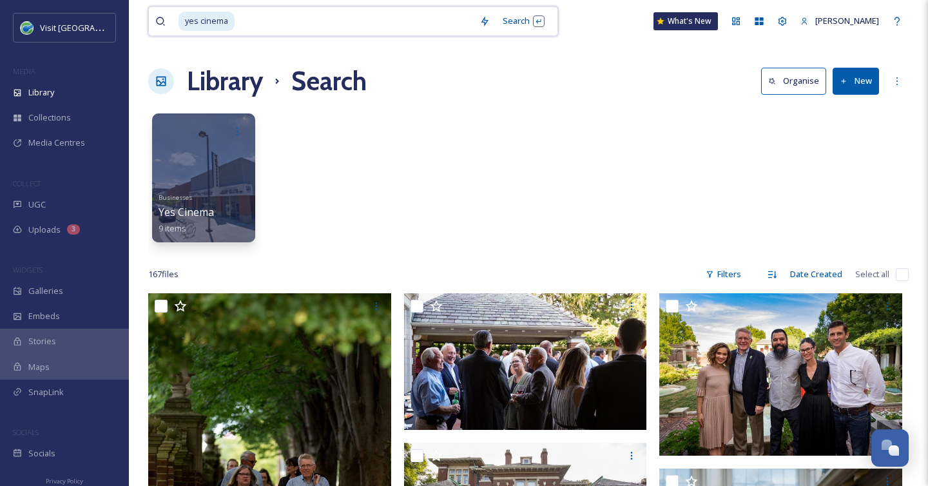
click at [360, 24] on input at bounding box center [354, 21] width 237 height 28
type input "y"
type input "live music"
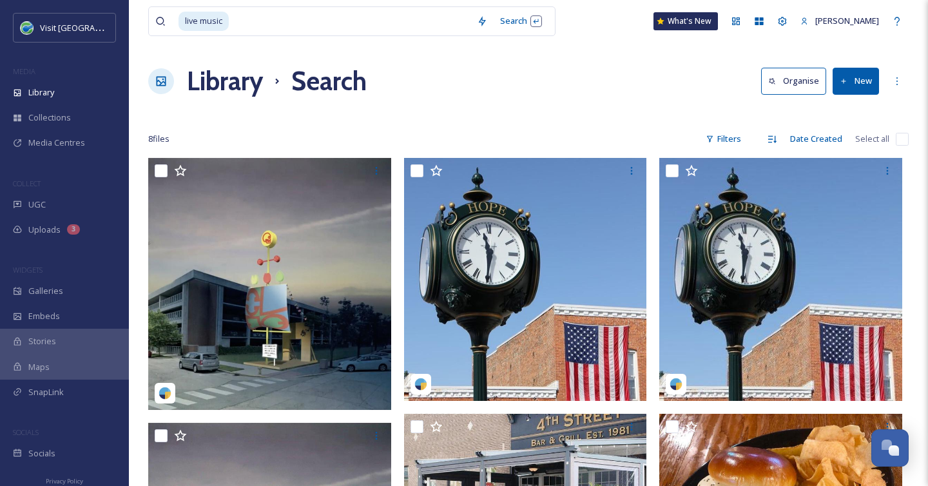
click at [606, 92] on div "Library Search Organise New" at bounding box center [528, 81] width 761 height 39
click at [253, 22] on input at bounding box center [350, 21] width 240 height 28
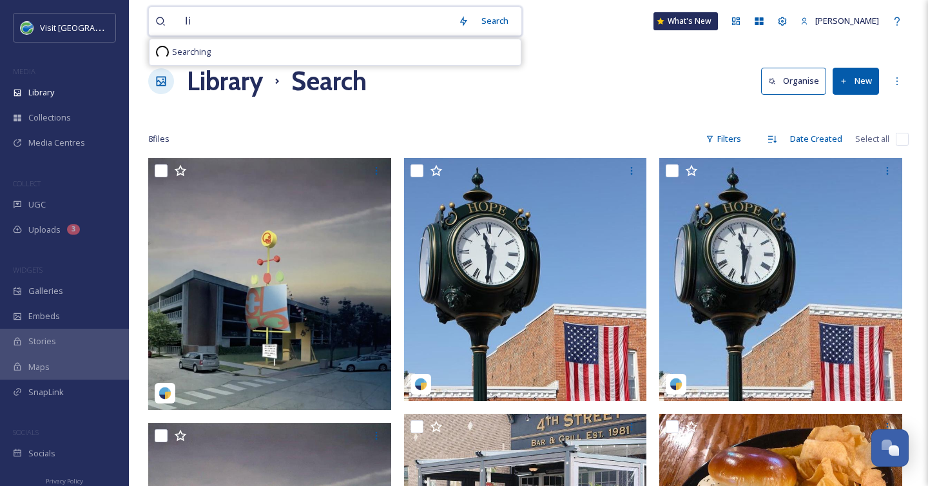
type input "l"
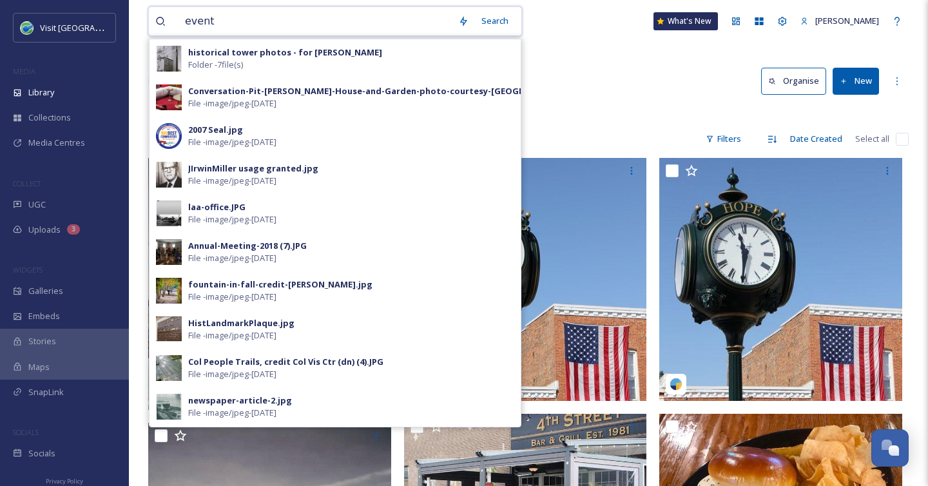
type input "events"
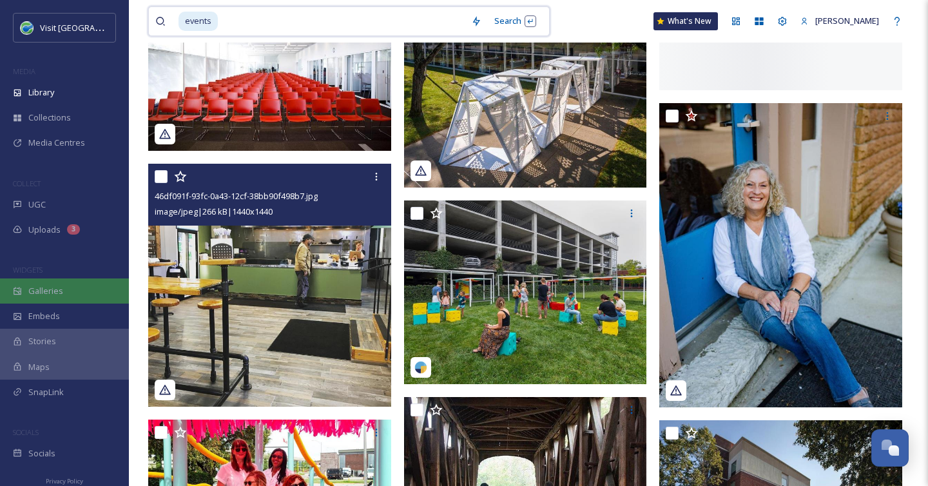
scroll to position [8759, 0]
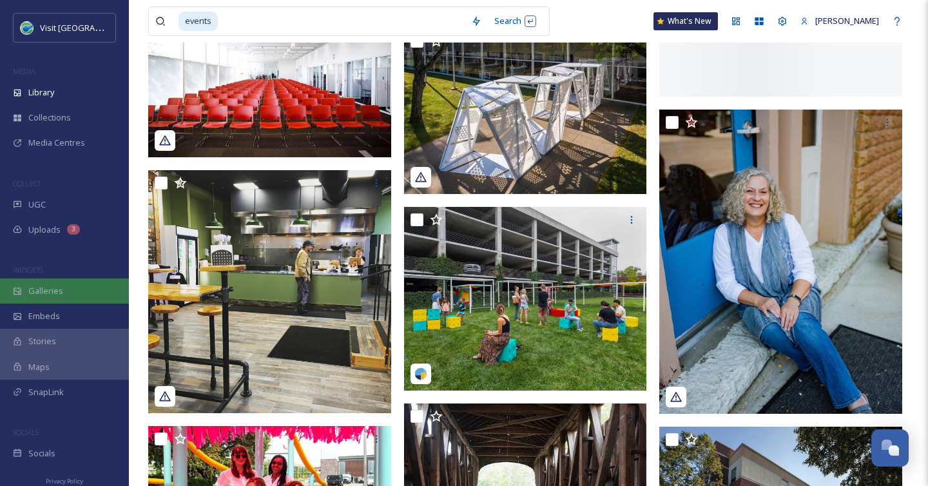
click at [71, 287] on div "Galleries" at bounding box center [64, 290] width 129 height 25
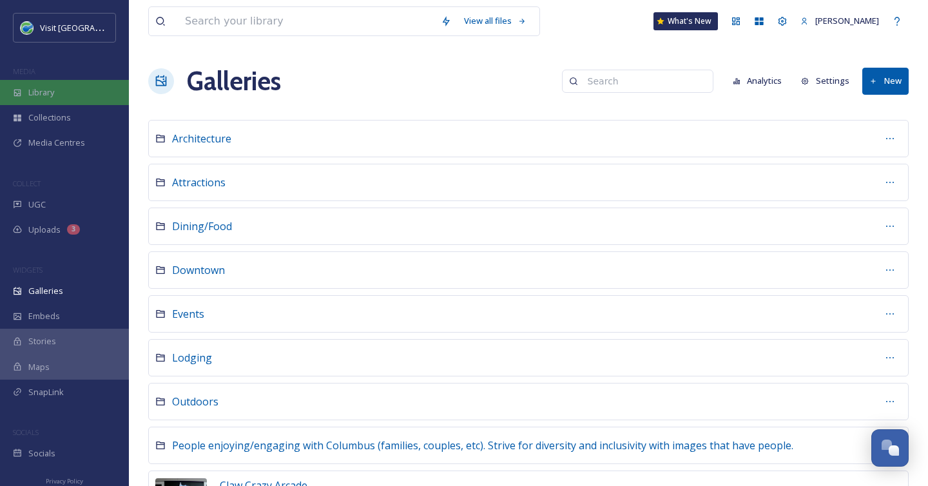
click at [48, 87] on span "Library" at bounding box center [41, 92] width 26 height 12
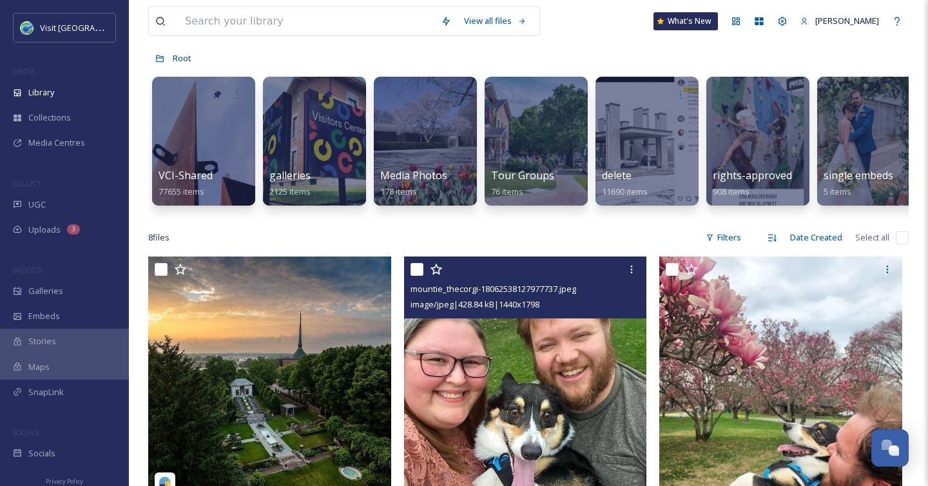
scroll to position [3, 0]
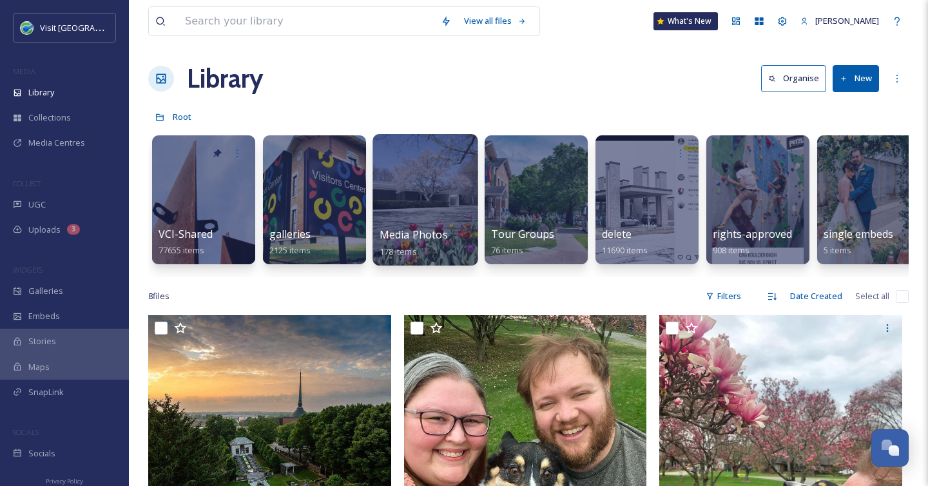
click at [429, 208] on div at bounding box center [425, 199] width 105 height 131
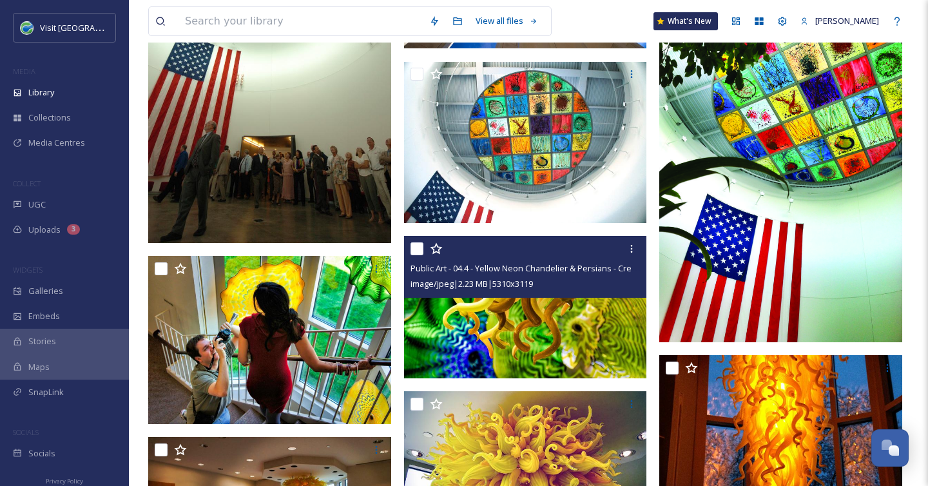
scroll to position [3387, 0]
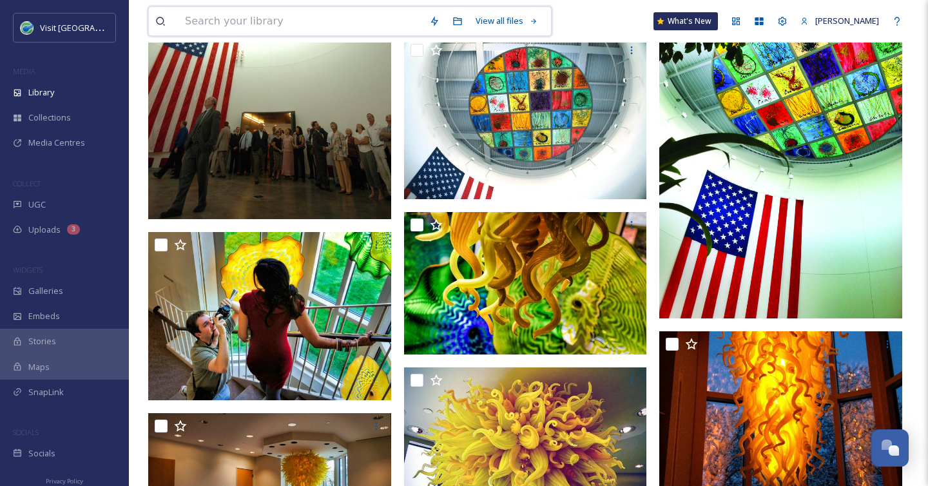
click at [245, 24] on input at bounding box center [301, 21] width 244 height 28
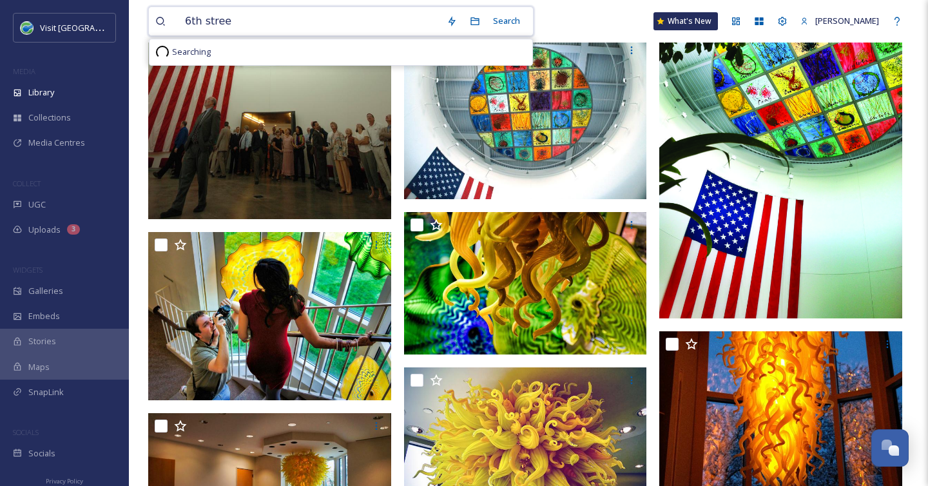
type input "[GEOGRAPHIC_DATA]"
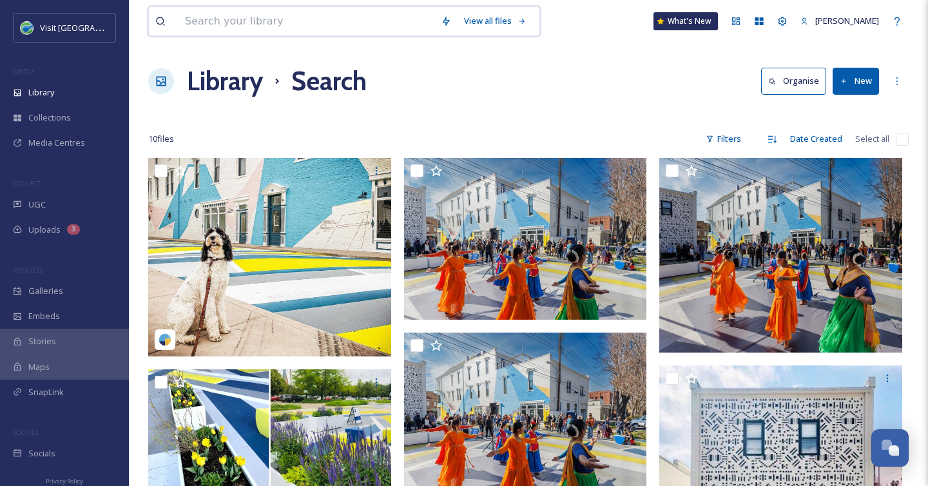
click at [224, 26] on input at bounding box center [307, 21] width 256 height 28
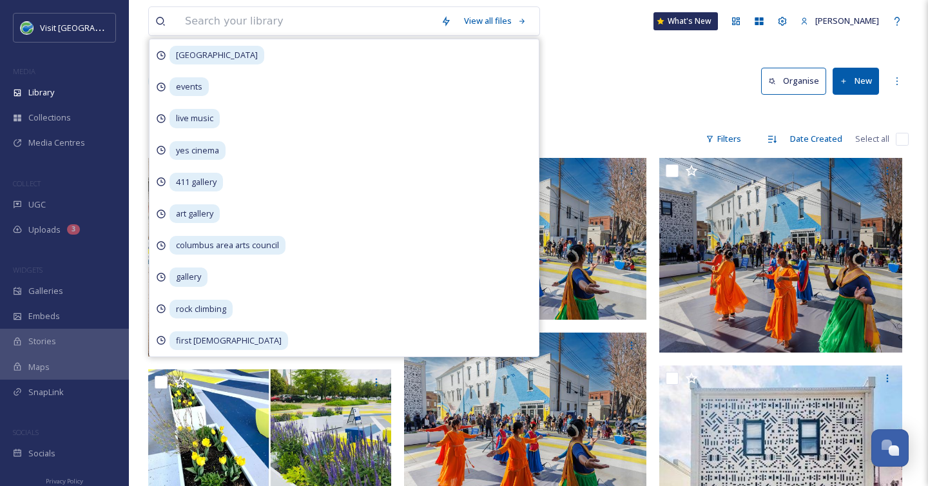
click at [581, 68] on div "Library Search Organise New" at bounding box center [528, 81] width 761 height 39
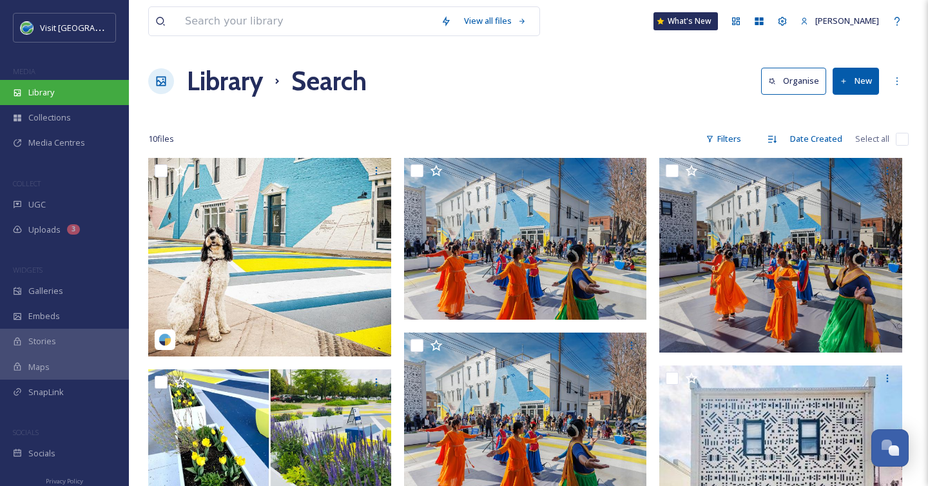
click at [61, 84] on div "Library" at bounding box center [64, 92] width 129 height 25
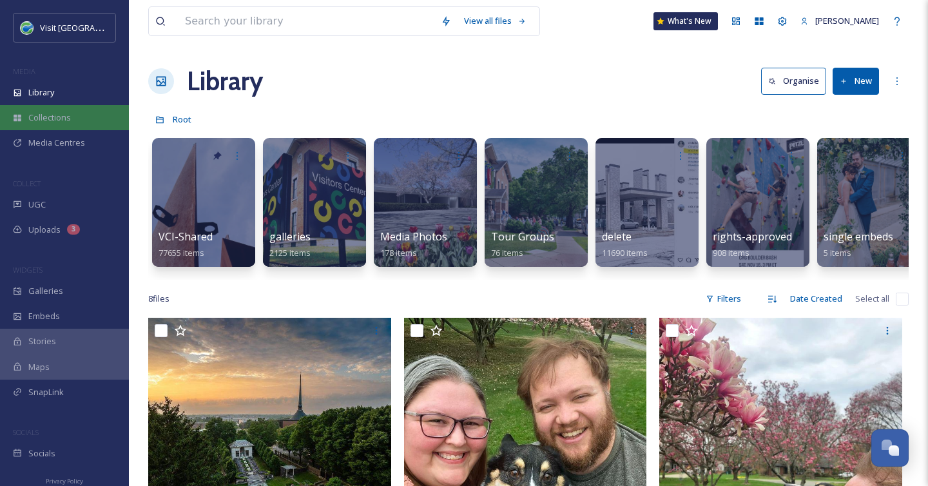
click at [67, 112] on span "Collections" at bounding box center [49, 118] width 43 height 12
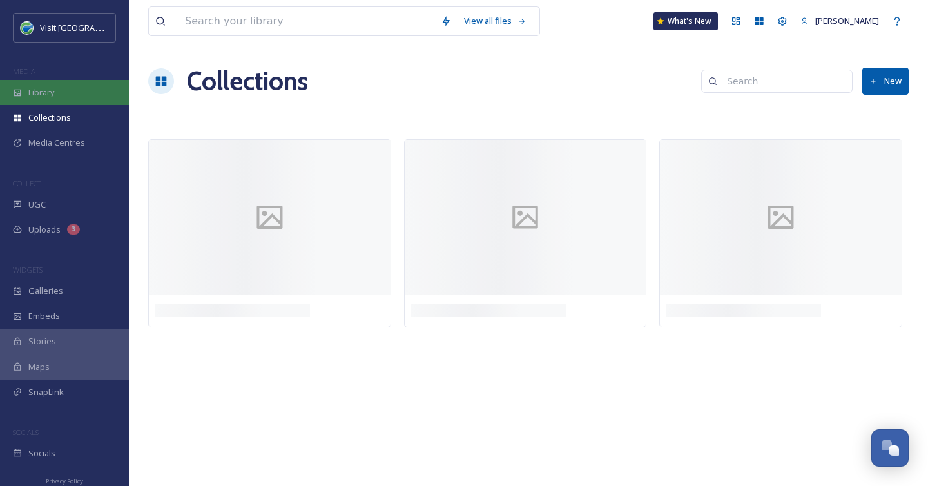
click at [49, 91] on span "Library" at bounding box center [41, 92] width 26 height 12
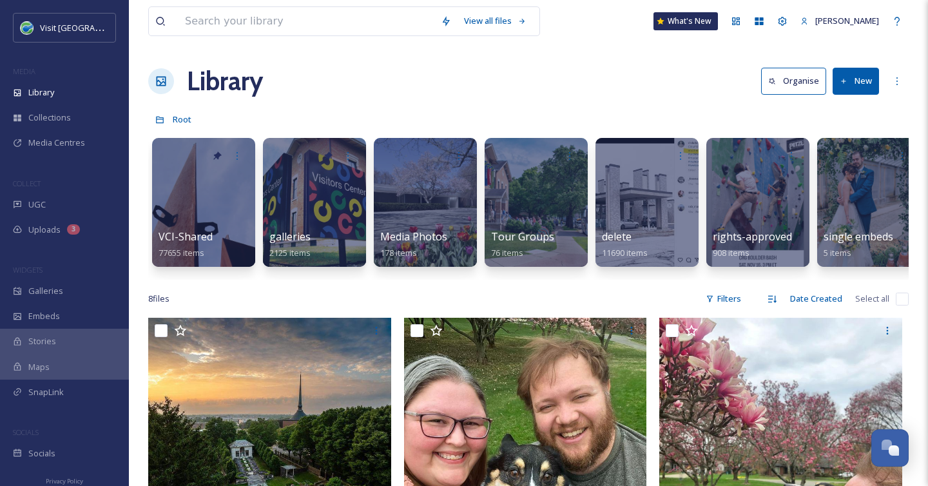
click at [211, 204] on div at bounding box center [203, 202] width 103 height 129
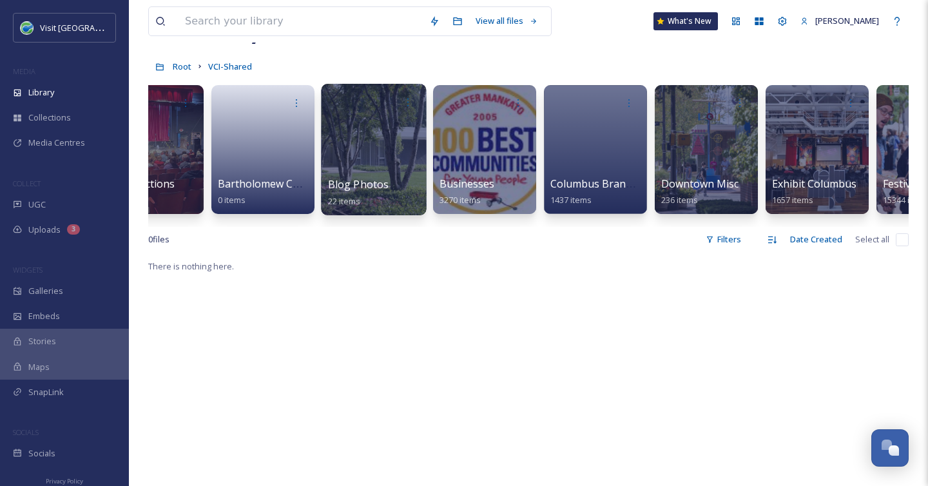
scroll to position [0, 278]
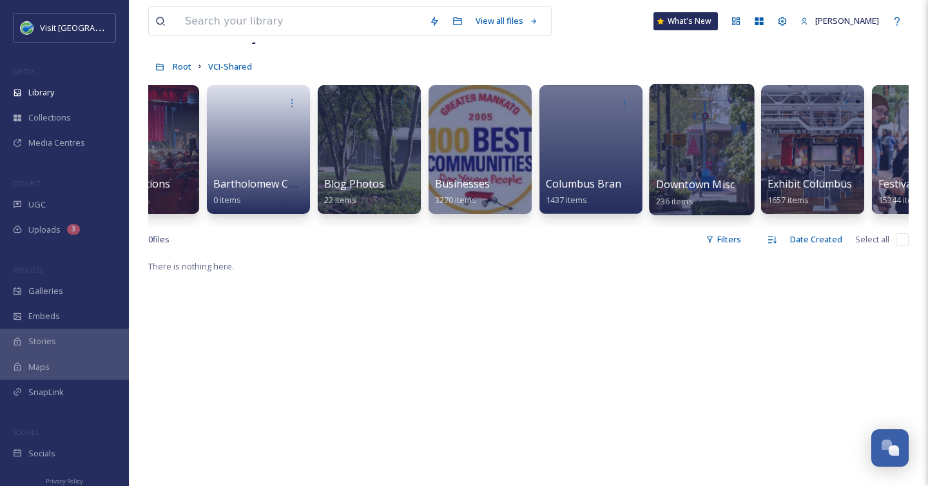
click at [706, 151] on div at bounding box center [701, 149] width 105 height 131
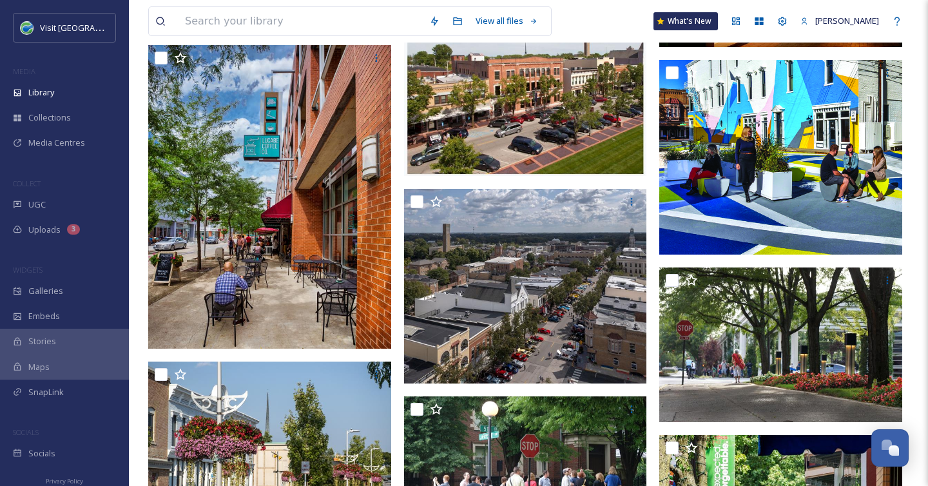
scroll to position [11081, 0]
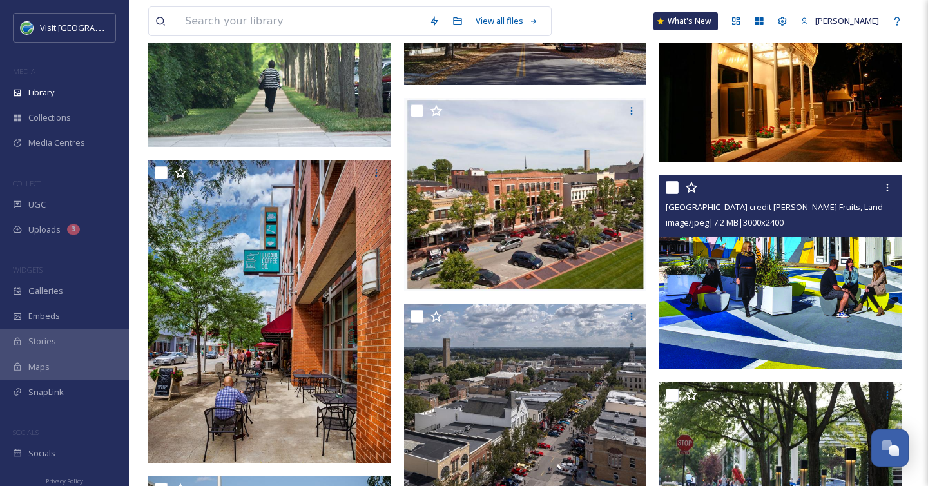
click at [772, 205] on span "Sixth Street Arts Alley credit Hadley Fruits, Landmark Columbus.jpg" at bounding box center [811, 206] width 291 height 12
click at [743, 300] on img at bounding box center [780, 272] width 243 height 195
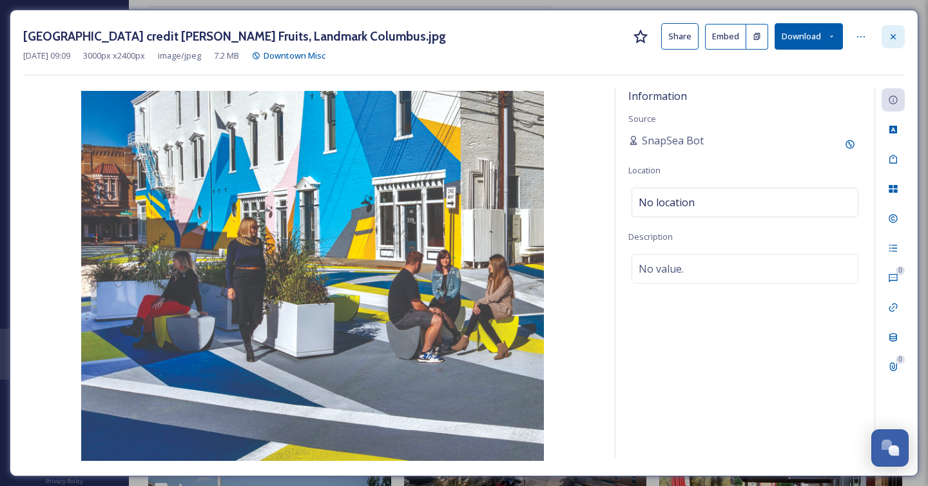
click at [884, 32] on div at bounding box center [893, 36] width 23 height 23
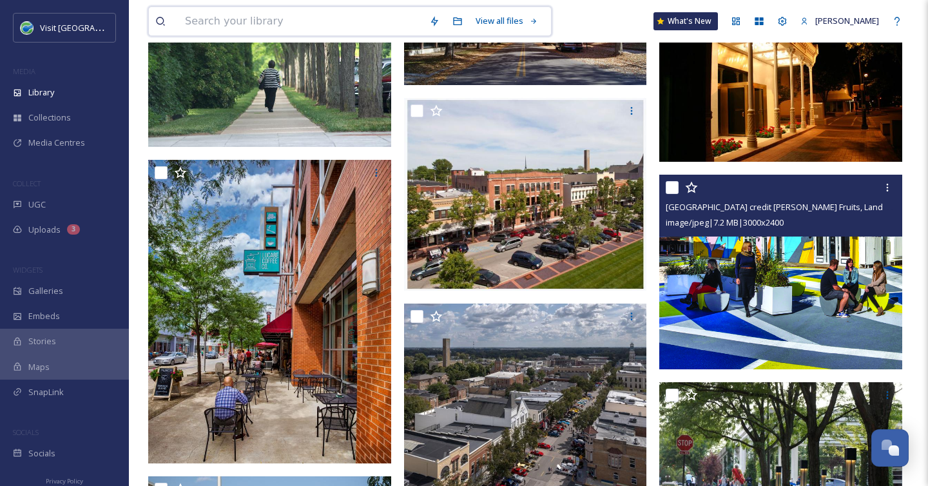
click at [305, 23] on input at bounding box center [301, 21] width 244 height 28
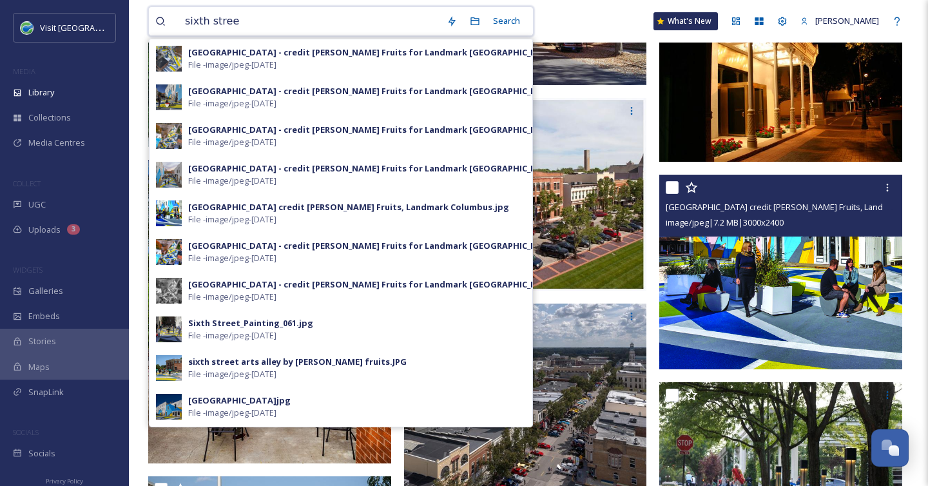
type input "[GEOGRAPHIC_DATA]"
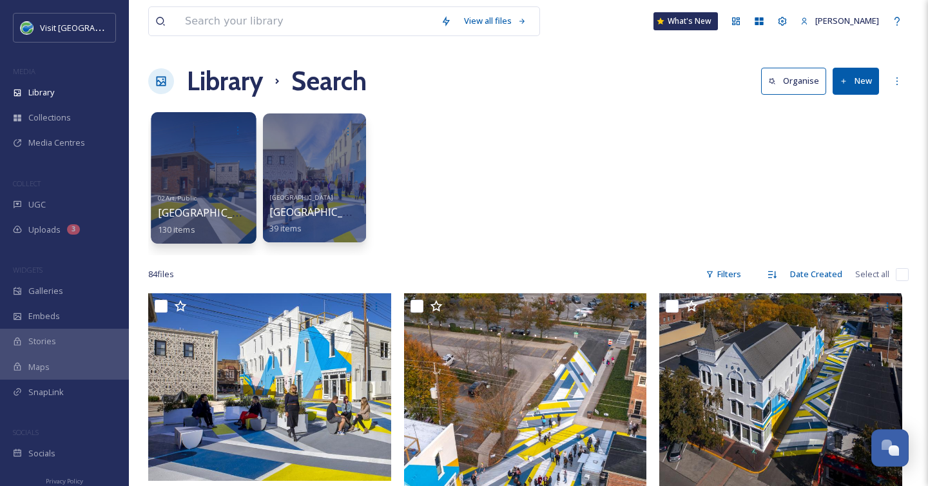
click at [200, 178] on div at bounding box center [203, 177] width 105 height 131
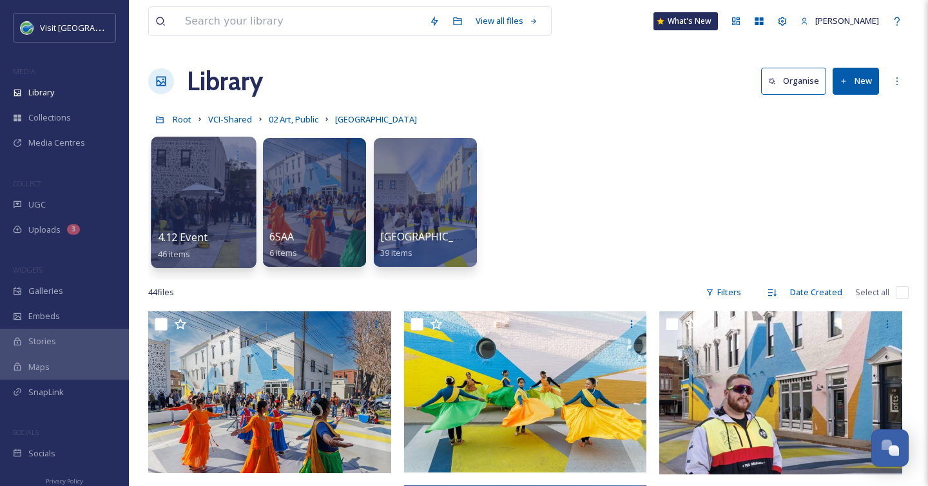
click at [200, 215] on div at bounding box center [203, 202] width 105 height 131
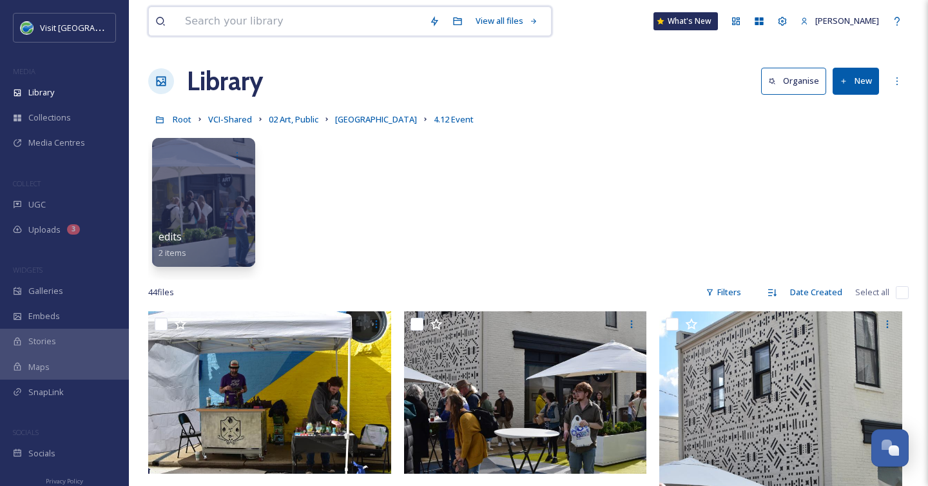
click at [278, 16] on input at bounding box center [301, 21] width 244 height 28
type input "live music"
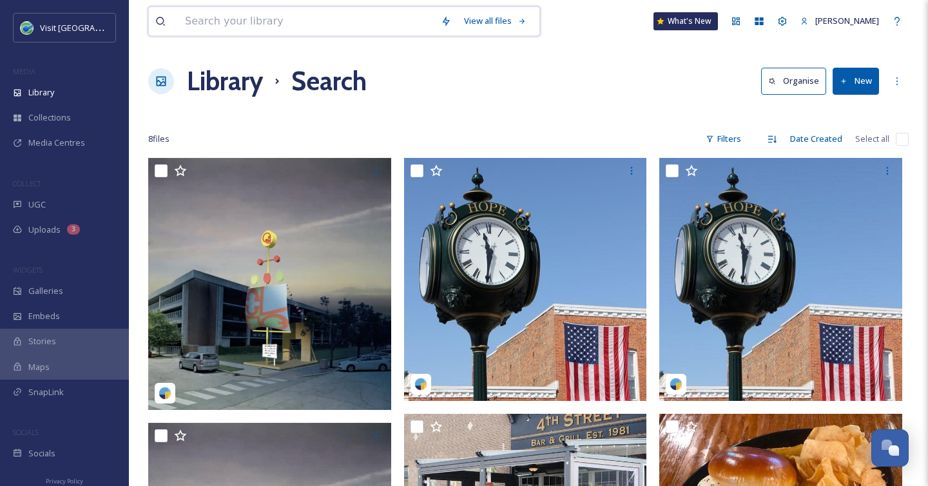
click at [229, 17] on input at bounding box center [307, 21] width 256 height 28
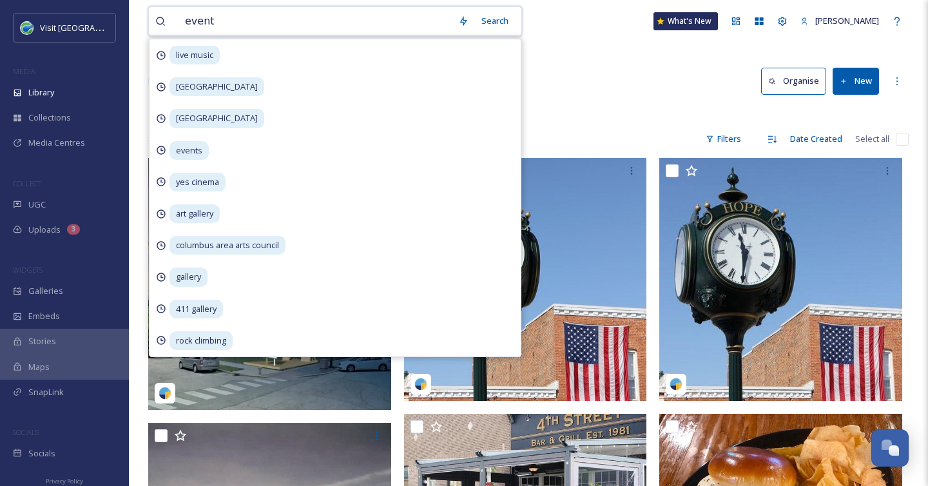
type input "events"
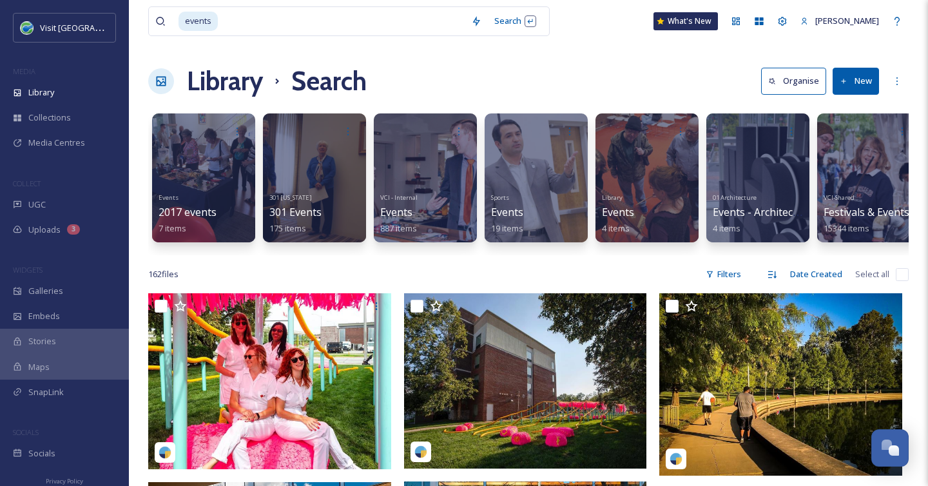
click at [676, 65] on div "Library Search Organise New" at bounding box center [528, 81] width 761 height 39
click at [890, 170] on div at bounding box center [868, 177] width 105 height 131
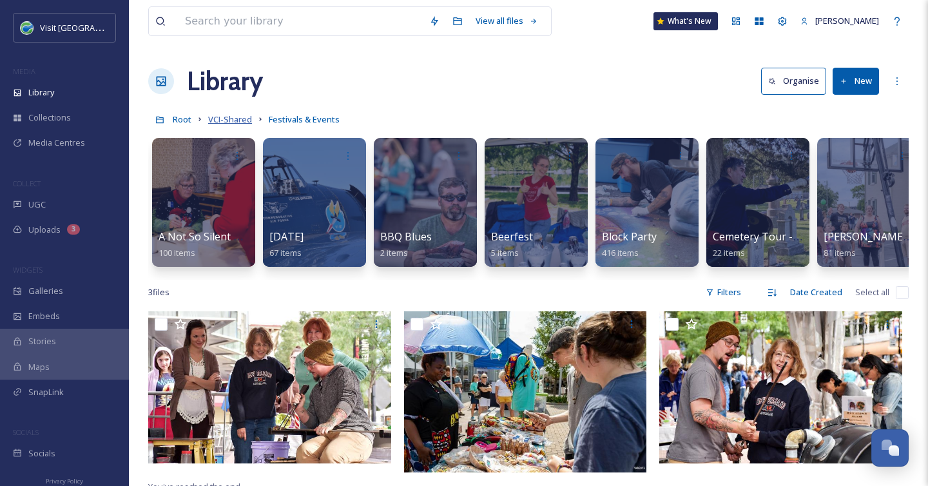
click at [235, 121] on span "VCI-Shared" at bounding box center [230, 119] width 44 height 12
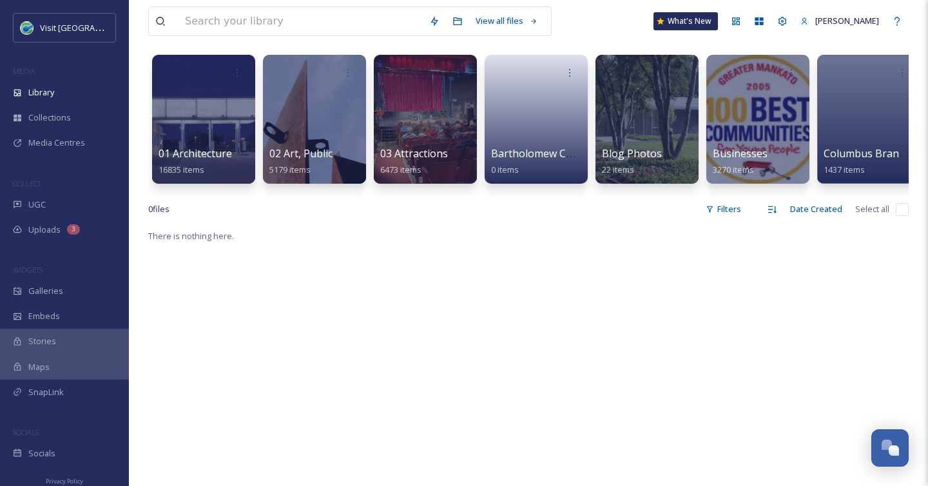
scroll to position [86, 0]
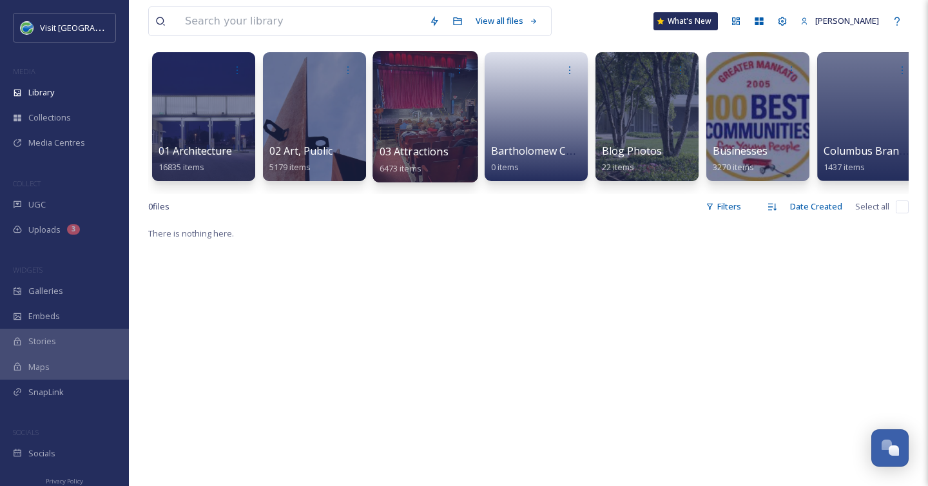
click at [390, 82] on div at bounding box center [425, 116] width 105 height 131
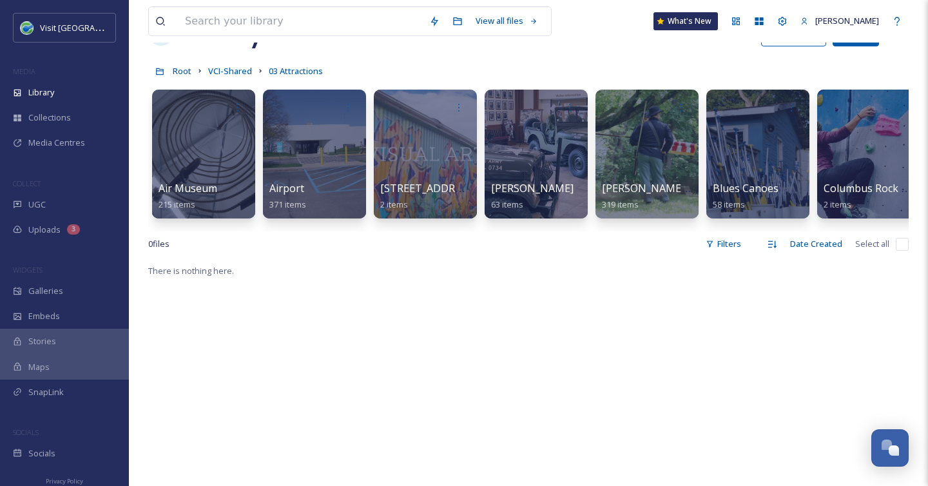
scroll to position [55, 0]
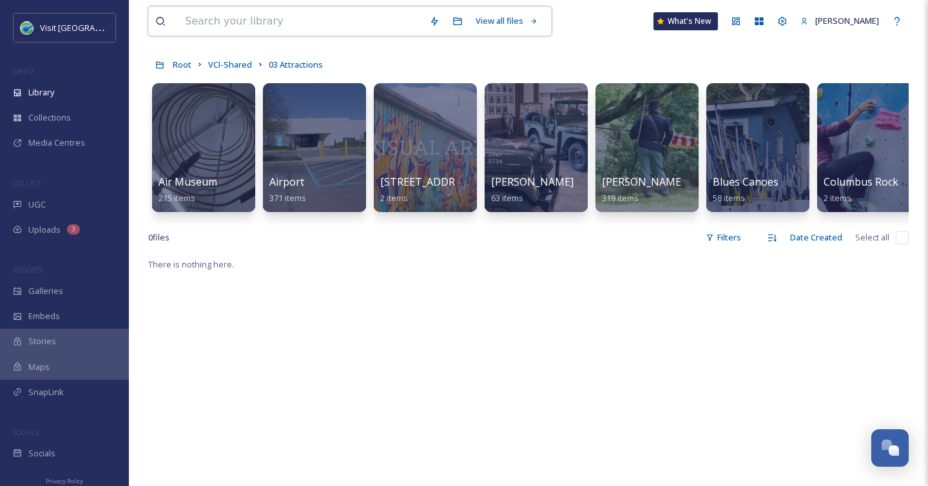
click at [310, 34] on input at bounding box center [301, 21] width 244 height 28
click at [60, 93] on div "Library" at bounding box center [64, 92] width 129 height 25
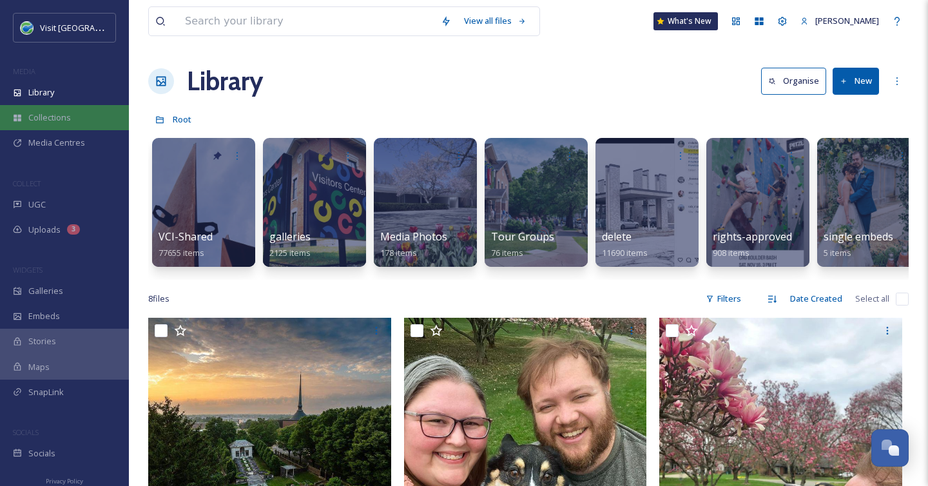
click at [52, 117] on span "Collections" at bounding box center [49, 118] width 43 height 12
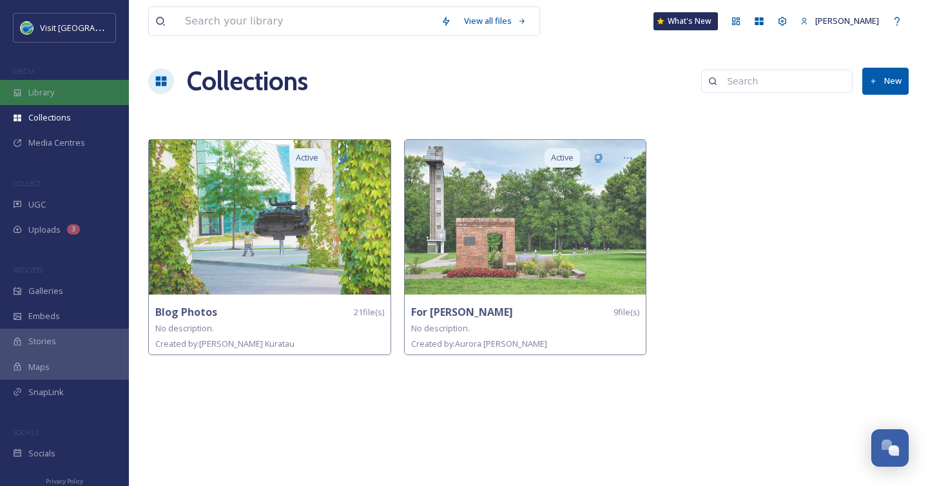
click at [63, 97] on div "Library" at bounding box center [64, 92] width 129 height 25
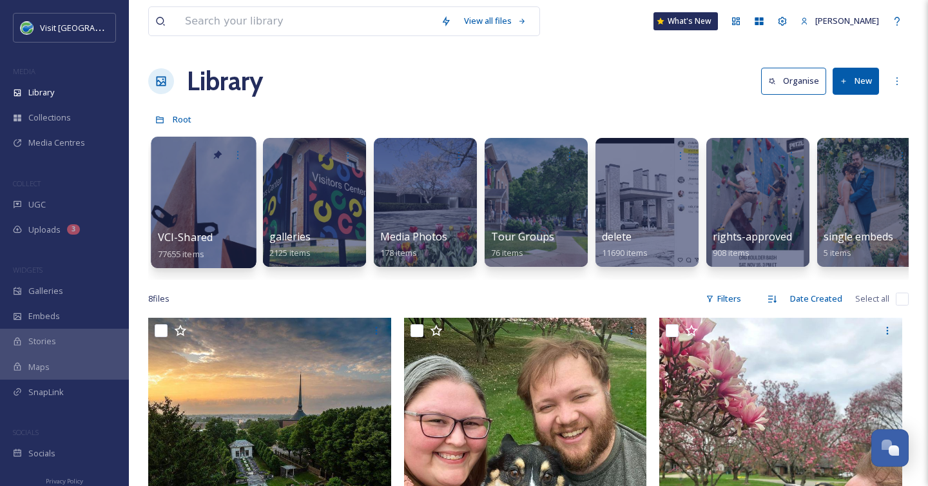
click at [190, 251] on span "77655 items" at bounding box center [181, 254] width 46 height 12
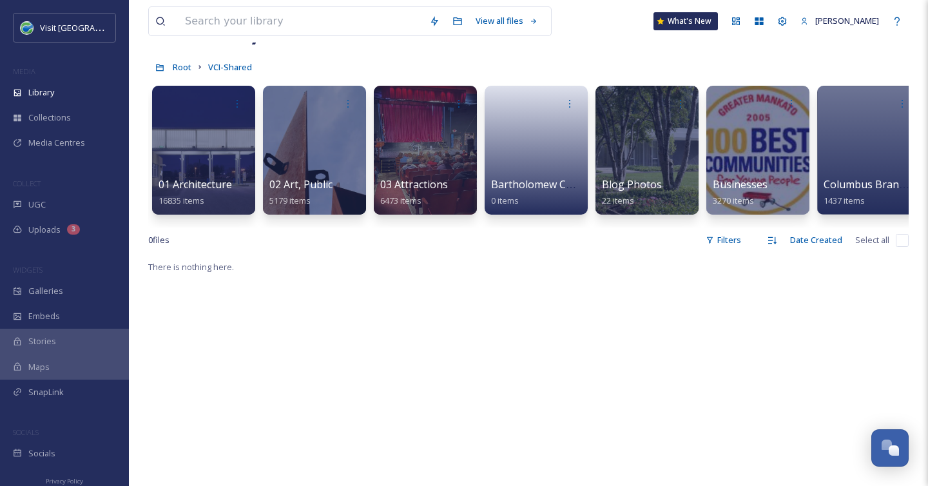
scroll to position [57, 0]
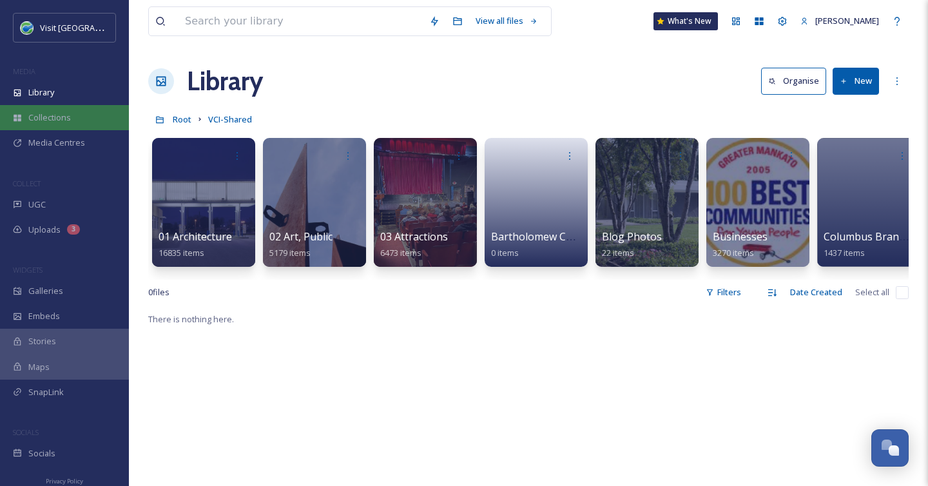
click at [81, 114] on div "Collections" at bounding box center [64, 117] width 129 height 25
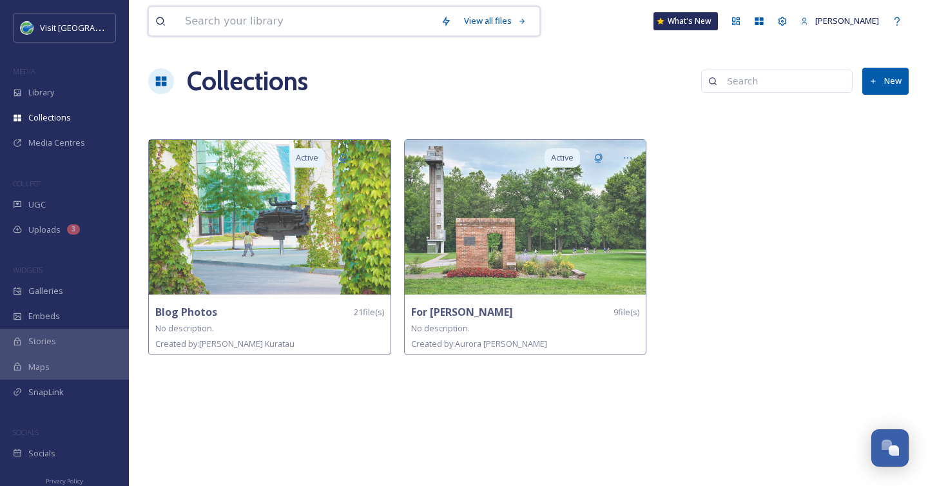
click at [253, 28] on input at bounding box center [307, 21] width 256 height 28
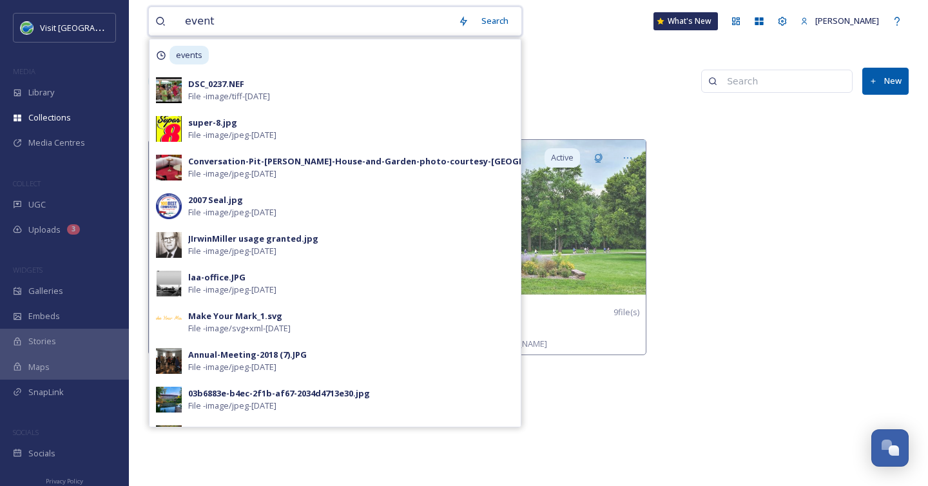
type input "events"
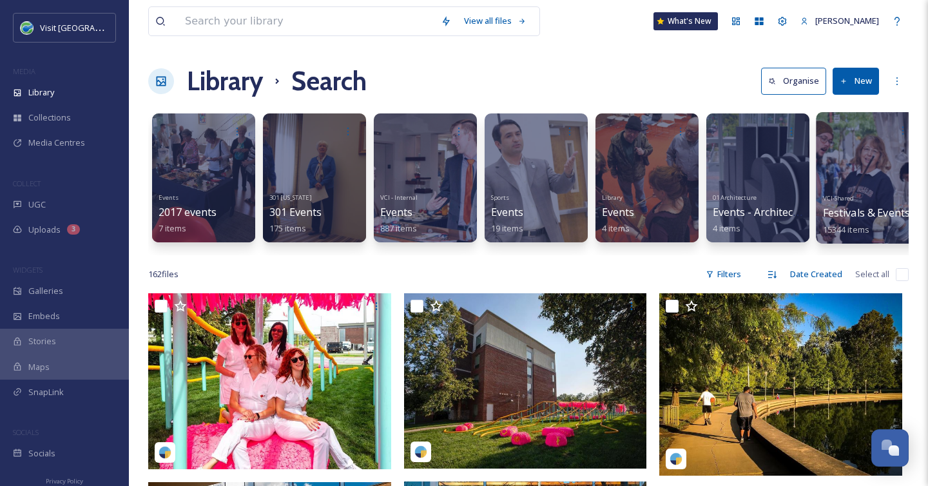
click at [866, 188] on div at bounding box center [868, 177] width 105 height 131
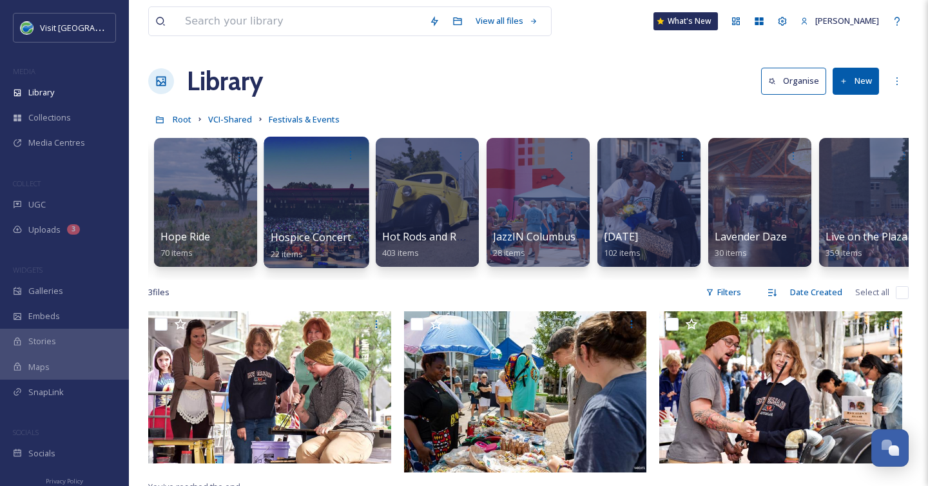
scroll to position [0, 2110]
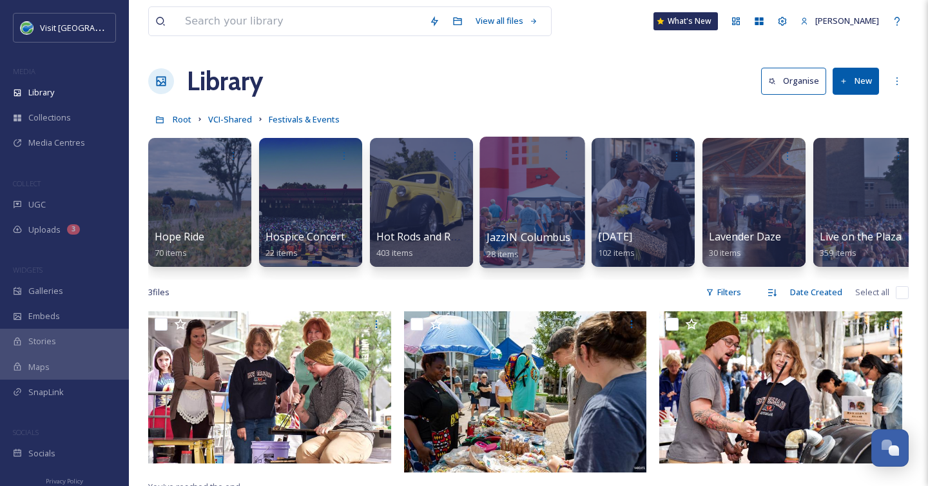
click at [529, 249] on div "JazzIN Columbus 28 items" at bounding box center [533, 245] width 92 height 32
click at [524, 222] on div at bounding box center [532, 202] width 105 height 131
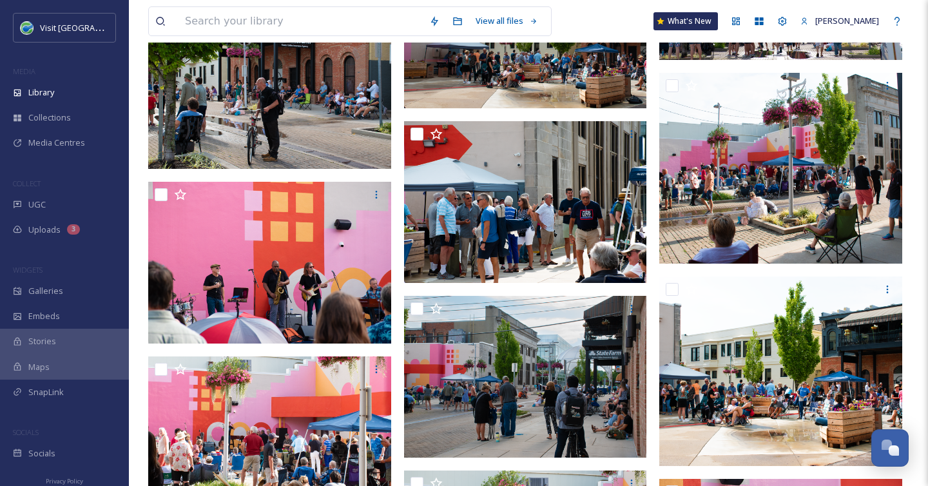
scroll to position [689, 0]
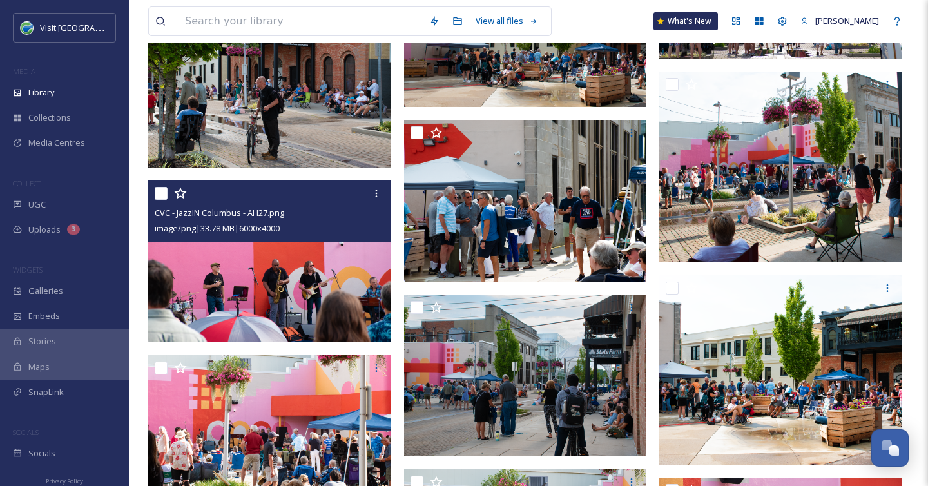
click at [324, 289] on img at bounding box center [269, 261] width 243 height 162
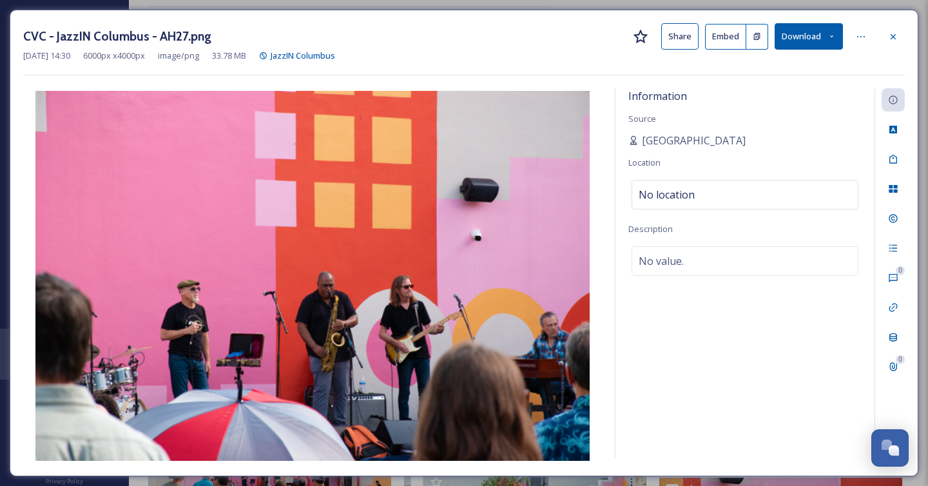
click at [810, 41] on button "Download" at bounding box center [809, 36] width 68 height 26
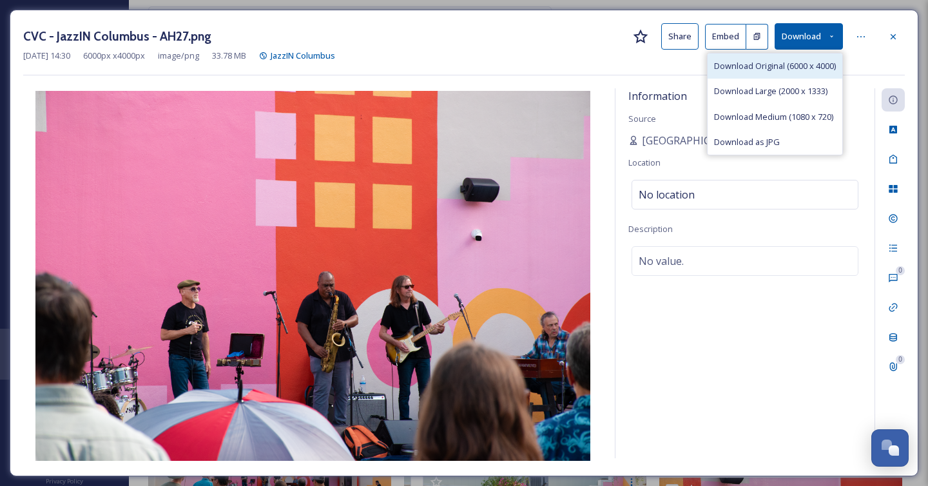
click at [809, 68] on span "Download Original (6000 x 4000)" at bounding box center [775, 66] width 122 height 12
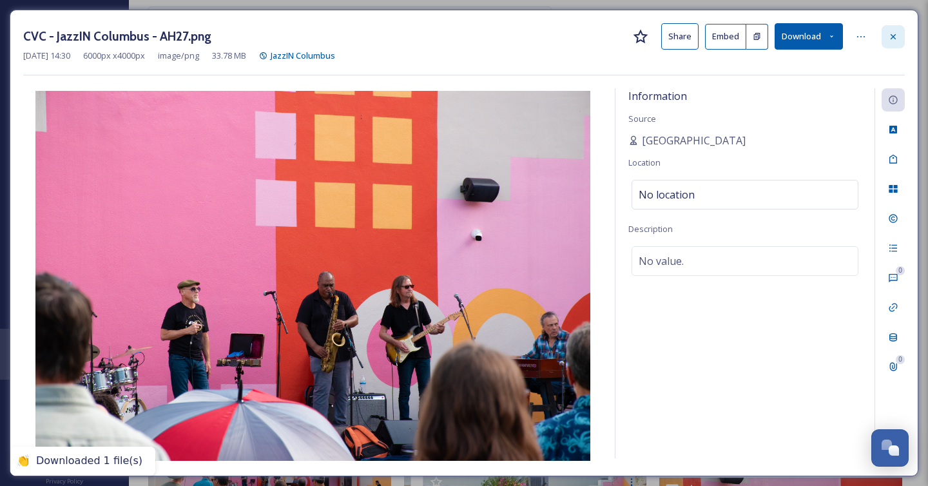
click at [892, 41] on icon at bounding box center [893, 37] width 10 height 10
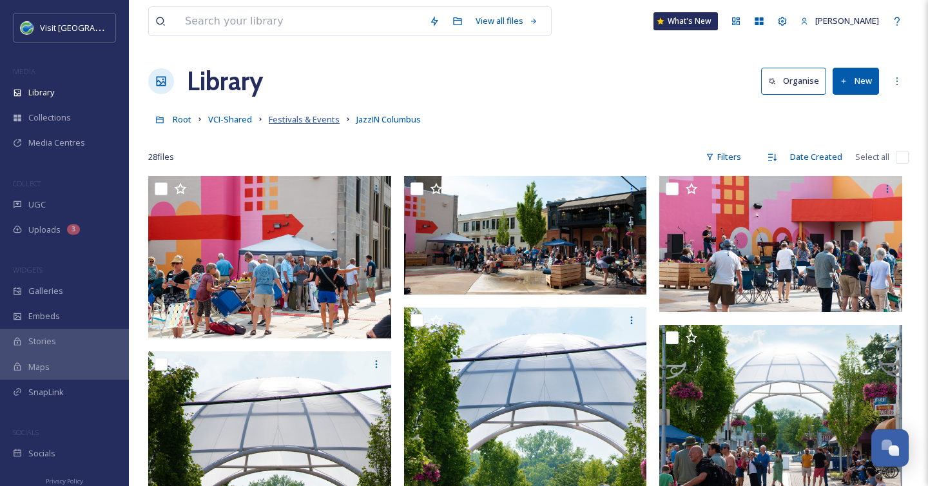
click at [311, 117] on span "Festivals & Events" at bounding box center [304, 119] width 71 height 12
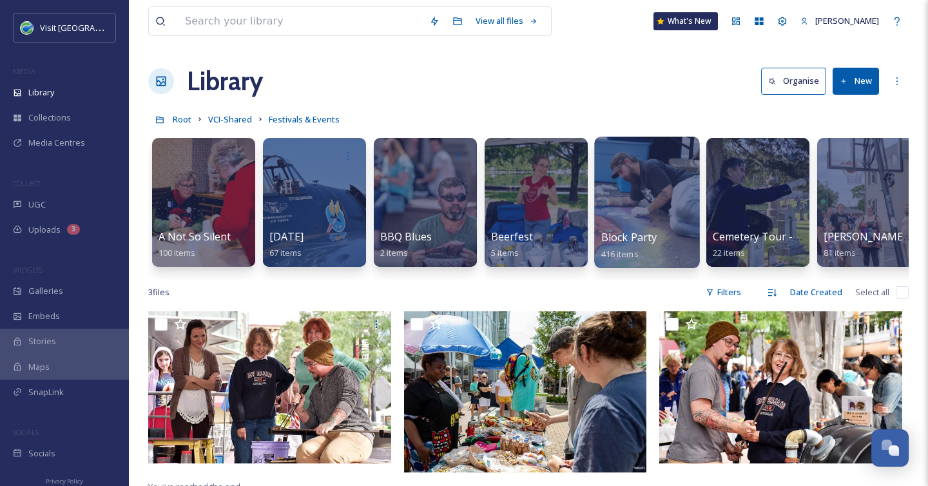
click at [628, 228] on div at bounding box center [646, 202] width 105 height 131
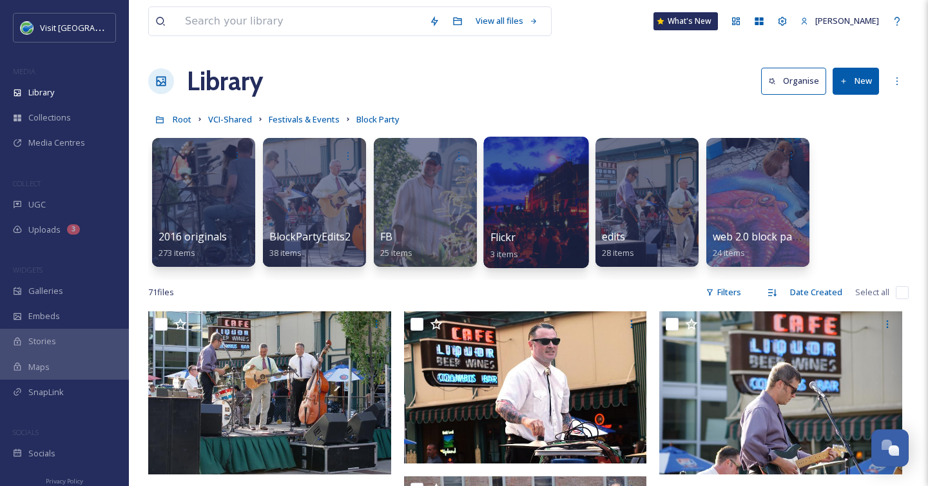
click at [549, 206] on div at bounding box center [535, 202] width 105 height 131
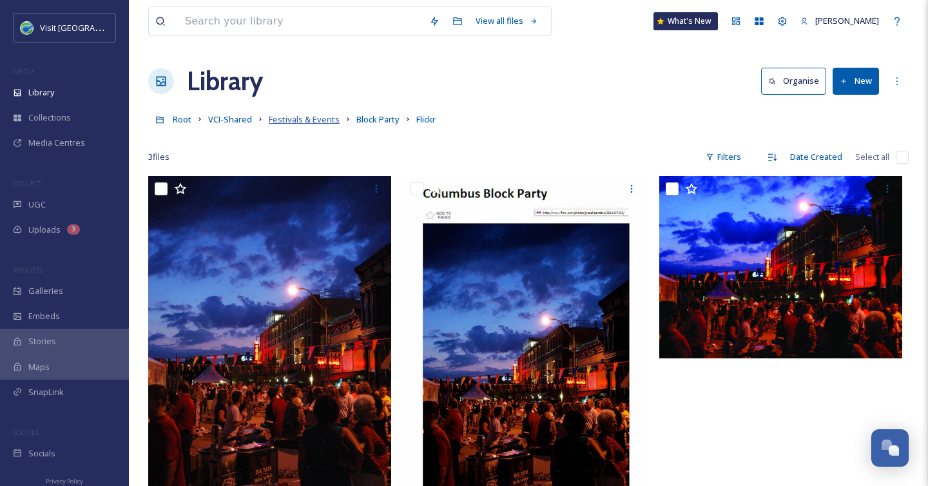
click at [306, 116] on span "Festivals & Events" at bounding box center [304, 119] width 71 height 12
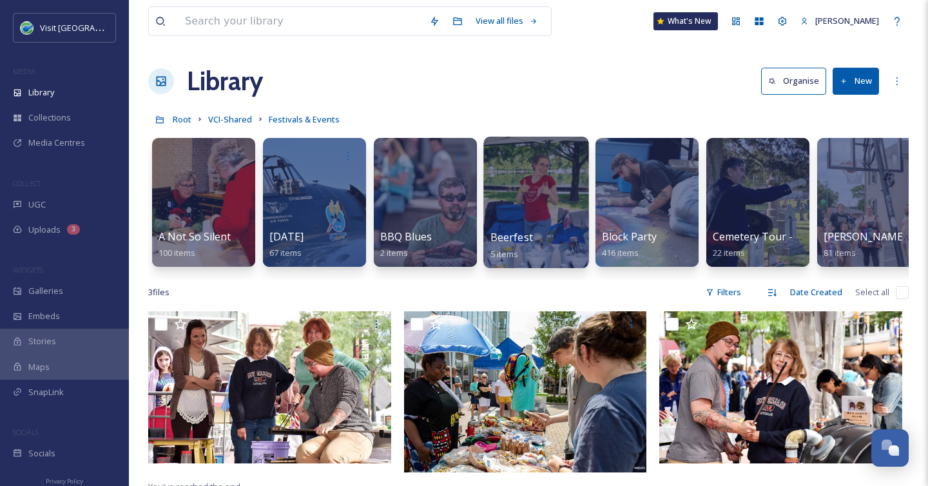
click at [530, 179] on div at bounding box center [535, 202] width 105 height 131
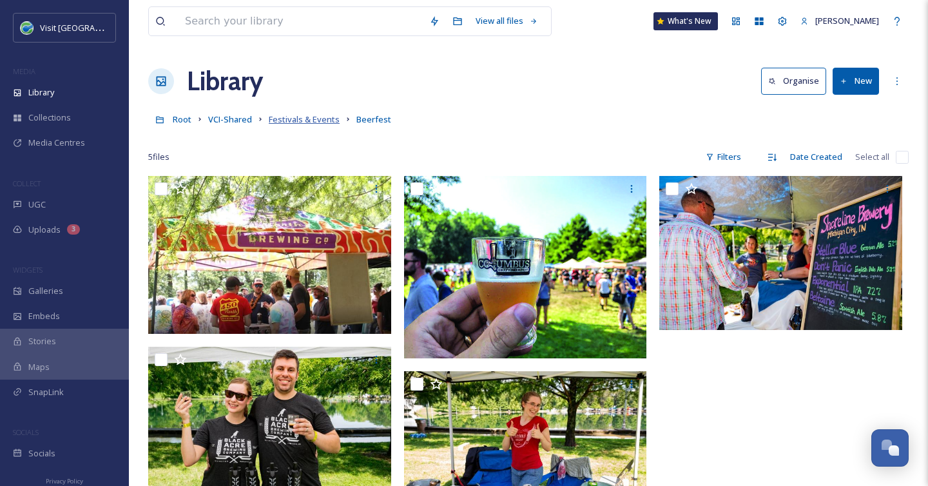
click at [313, 118] on span "Festivals & Events" at bounding box center [304, 119] width 71 height 12
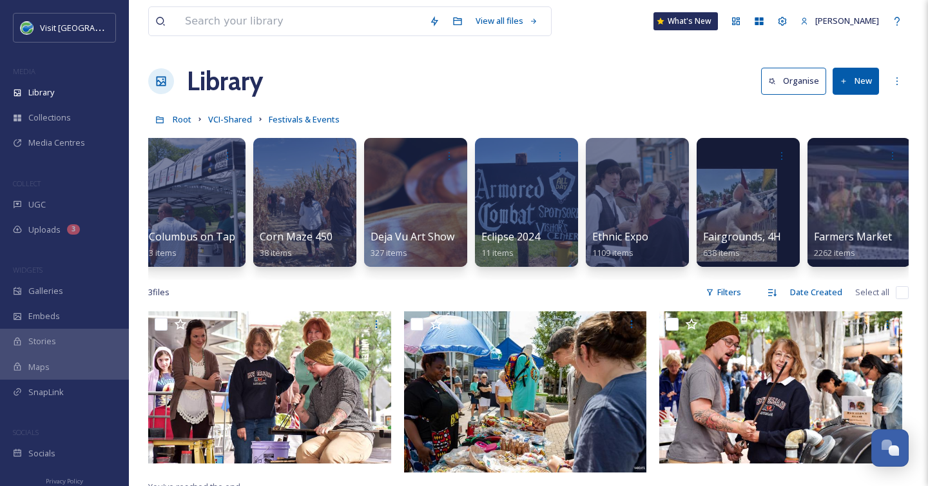
scroll to position [1, 0]
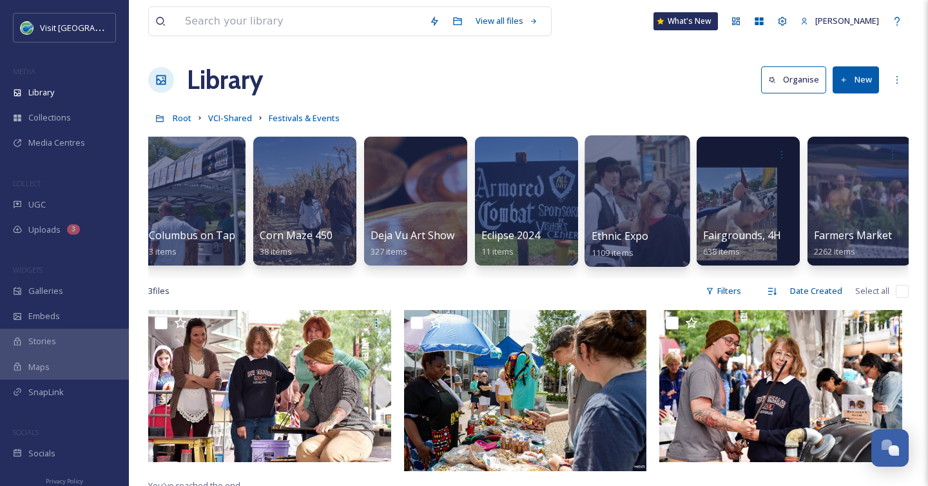
click at [632, 178] on div at bounding box center [637, 200] width 105 height 131
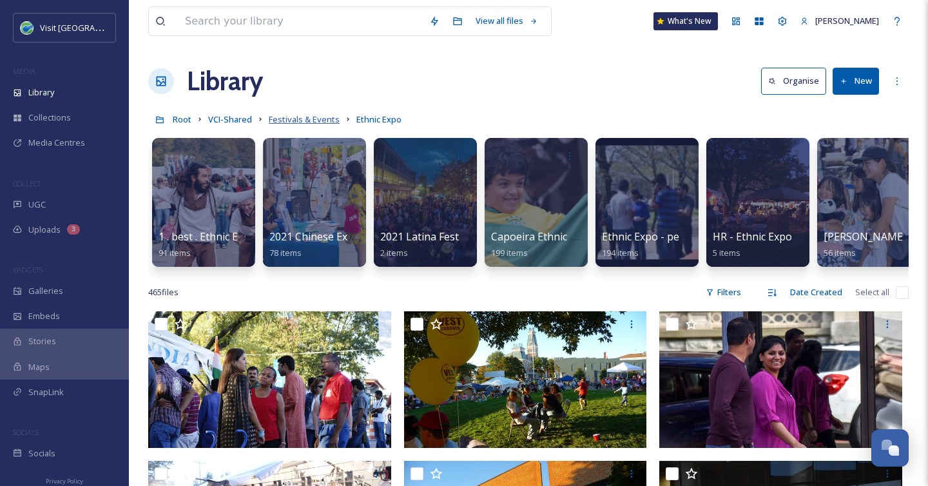
click at [301, 122] on span "Festivals & Events" at bounding box center [304, 119] width 71 height 12
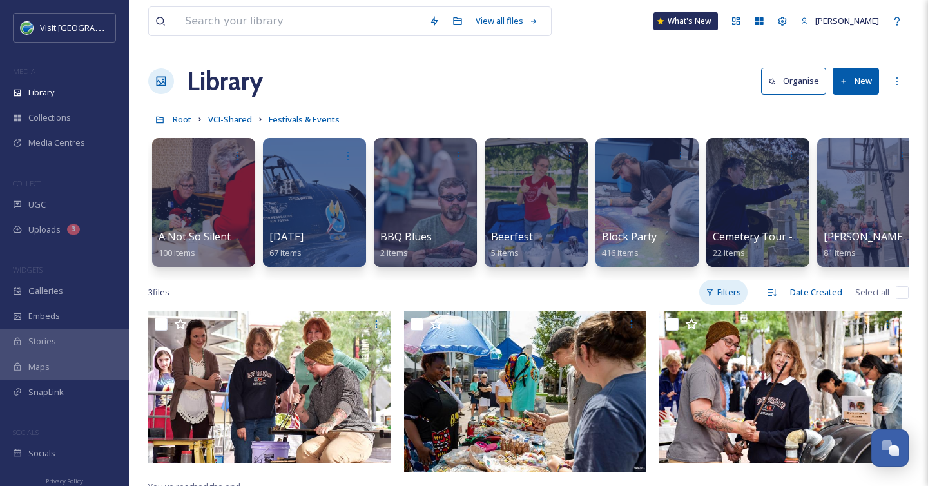
click at [737, 291] on div "Filters" at bounding box center [723, 292] width 48 height 25
click at [895, 287] on div "3 file s Filters Date Created Select all" at bounding box center [528, 292] width 761 height 25
click at [906, 289] on input "checkbox" at bounding box center [902, 292] width 13 height 13
checkbox input "true"
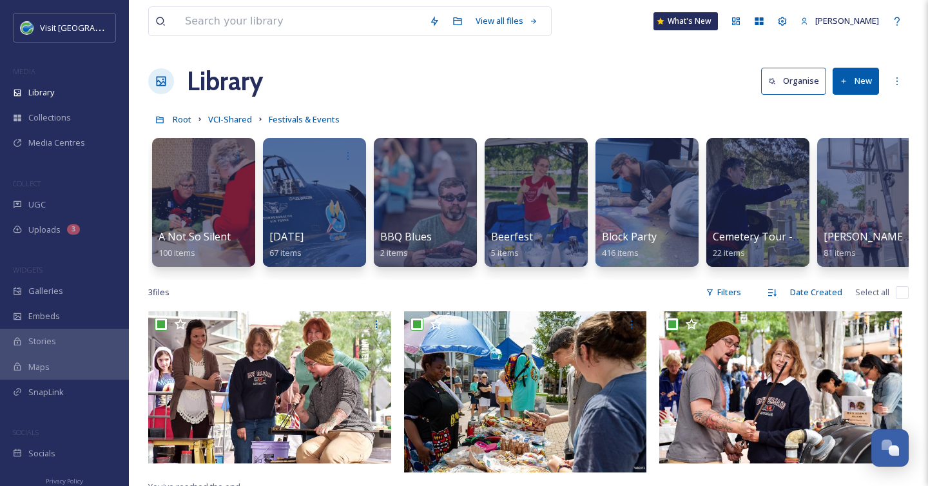
checkbox input "true"
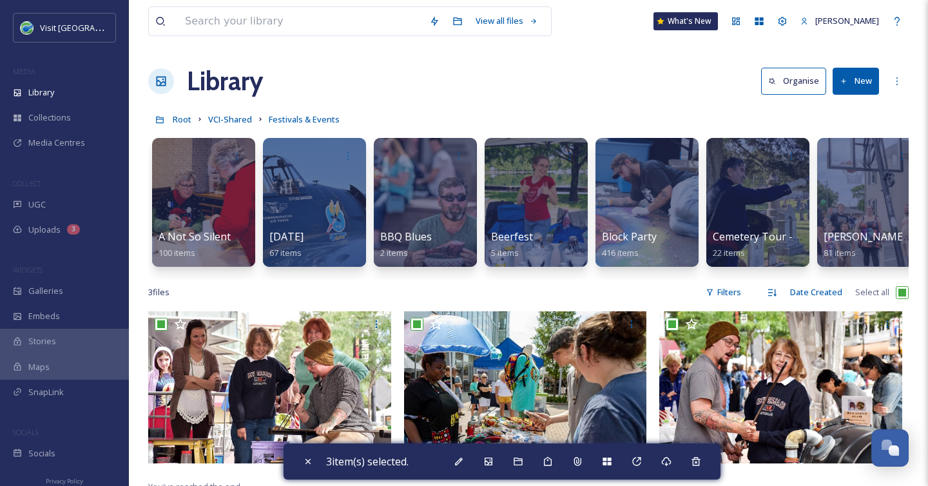
click at [904, 291] on input "checkbox" at bounding box center [902, 292] width 13 height 13
checkbox input "false"
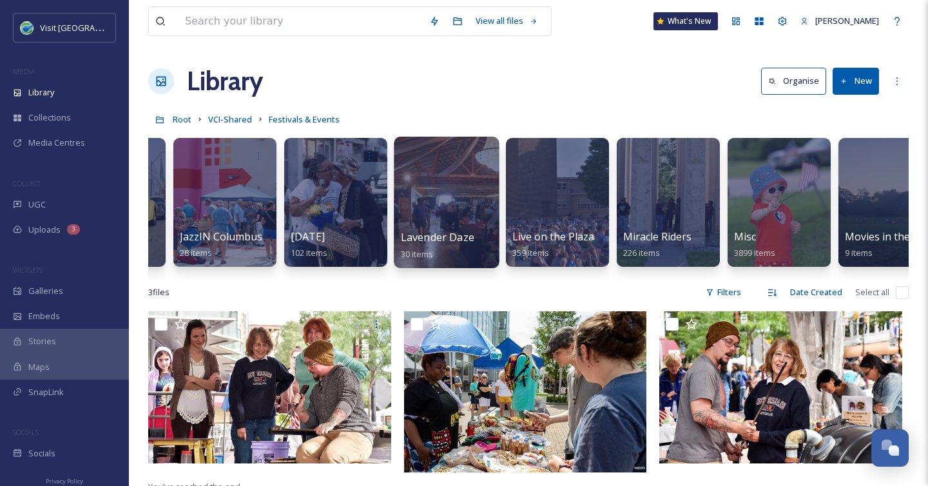
scroll to position [0, 2435]
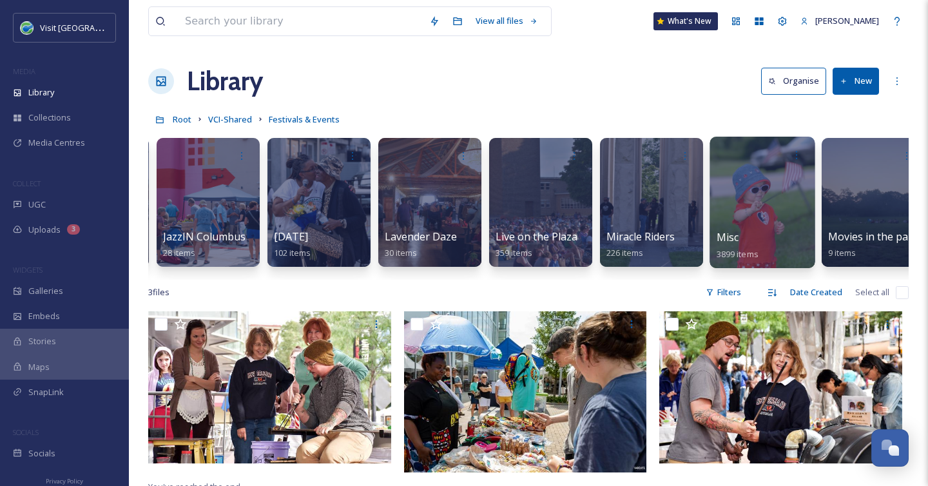
click at [760, 190] on div at bounding box center [762, 202] width 105 height 131
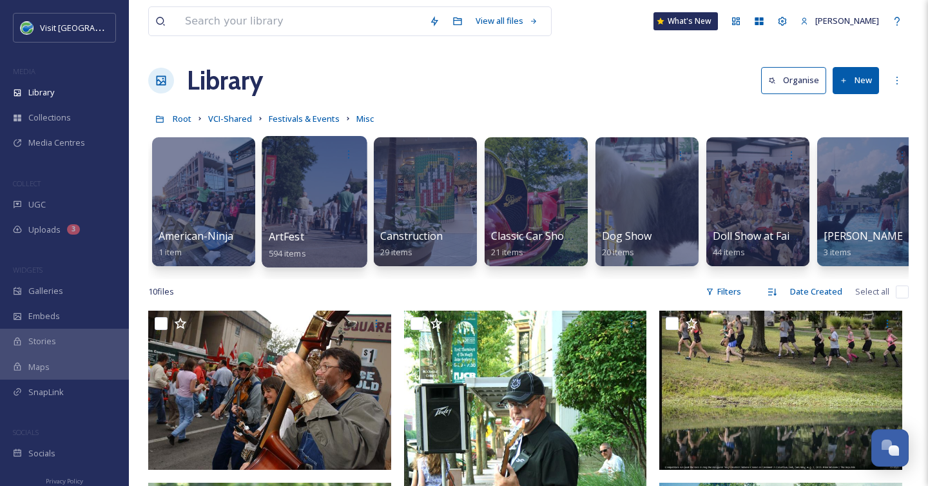
click at [326, 204] on div at bounding box center [314, 201] width 105 height 131
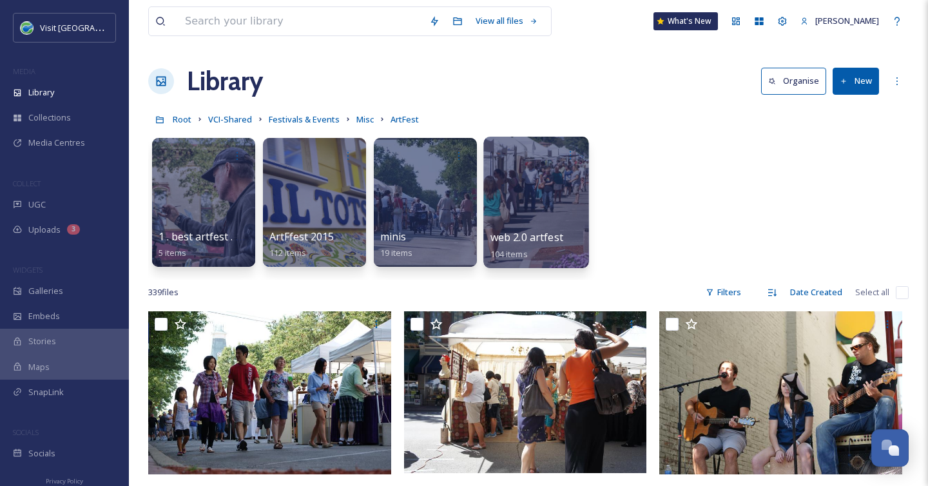
click at [519, 206] on div at bounding box center [535, 202] width 105 height 131
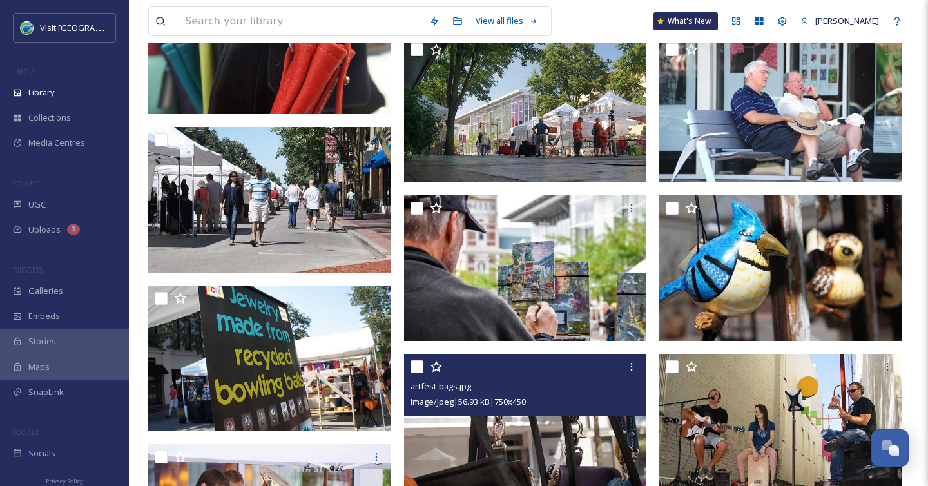
scroll to position [1386, 0]
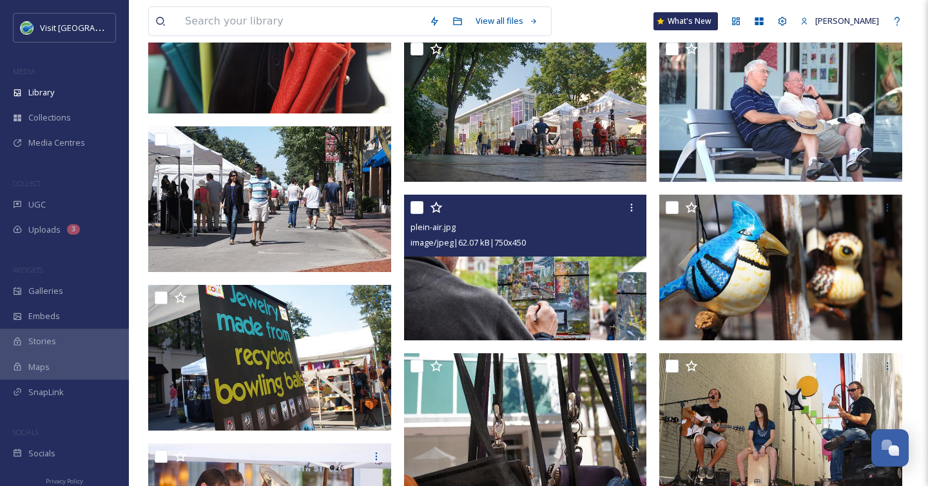
click at [593, 316] on img at bounding box center [525, 268] width 243 height 146
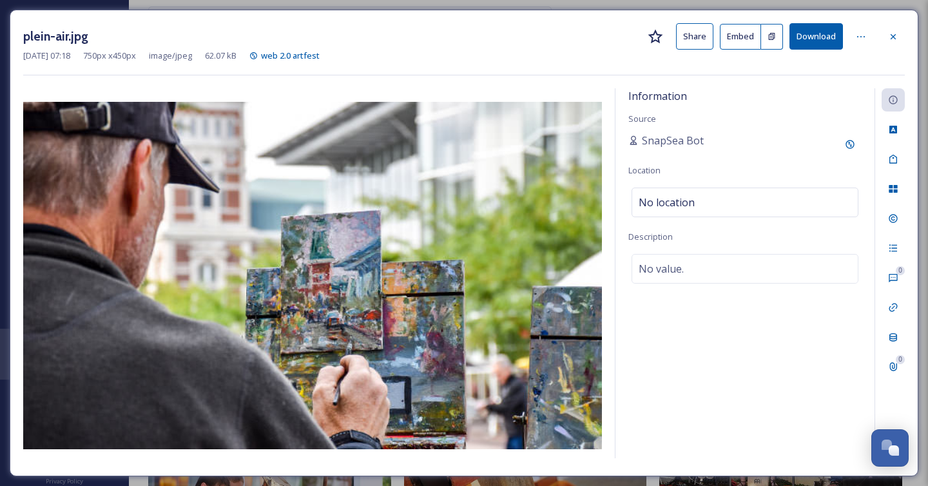
click at [815, 41] on button "Download" at bounding box center [817, 36] width 54 height 26
click at [893, 35] on icon at bounding box center [893, 36] width 5 height 5
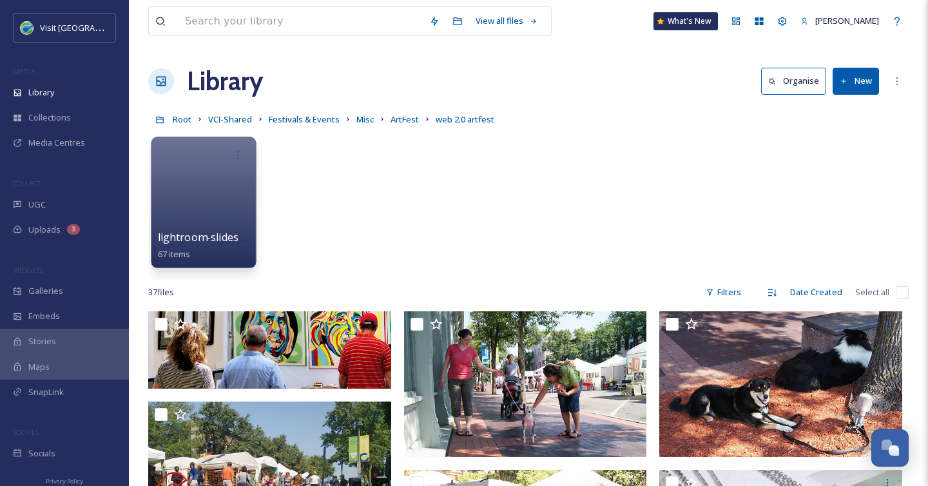
click at [243, 221] on div at bounding box center [203, 202] width 105 height 131
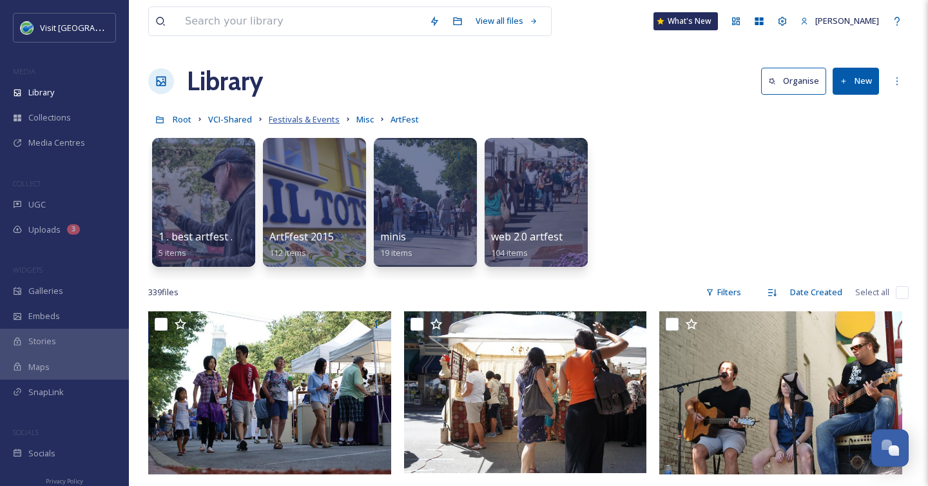
click at [312, 118] on span "Festivals & Events" at bounding box center [304, 119] width 71 height 12
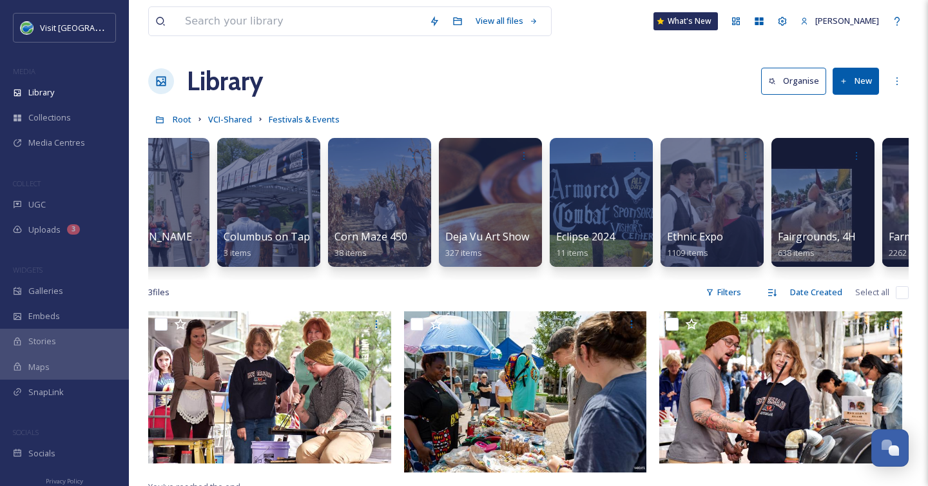
scroll to position [0, 718]
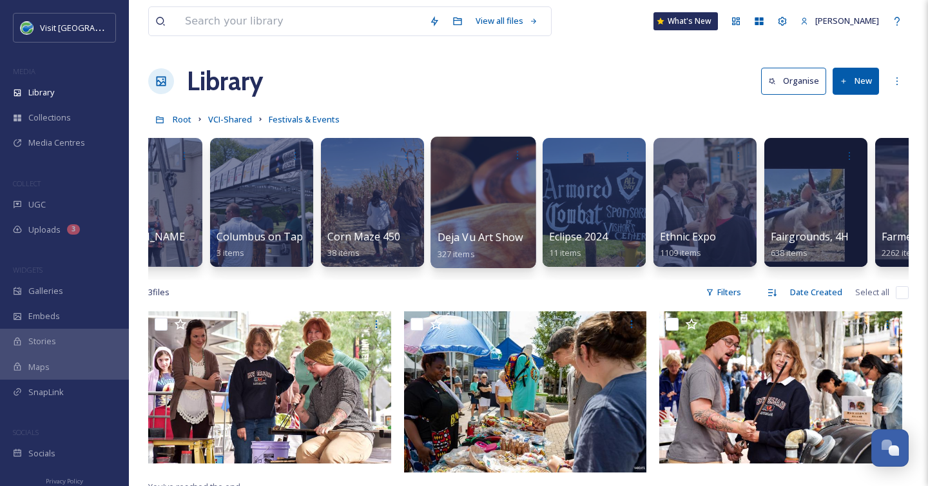
click at [478, 207] on div at bounding box center [483, 202] width 105 height 131
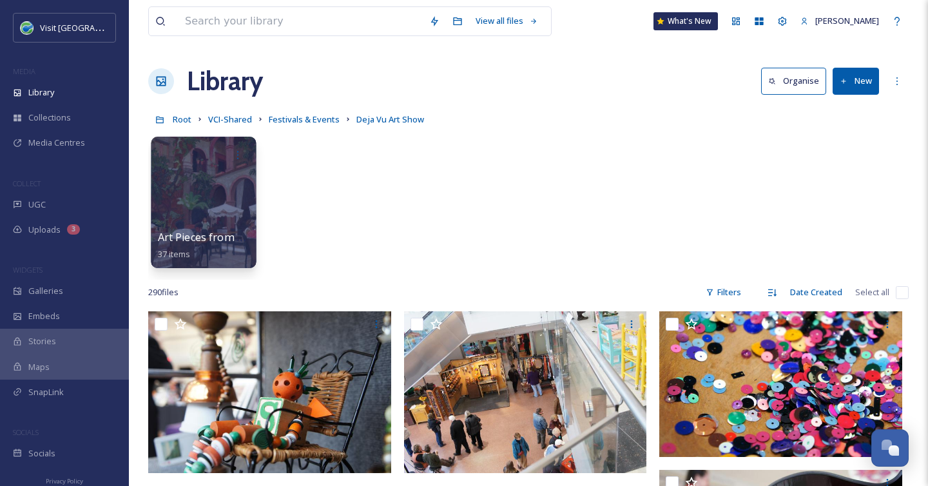
click at [197, 222] on div at bounding box center [203, 202] width 105 height 131
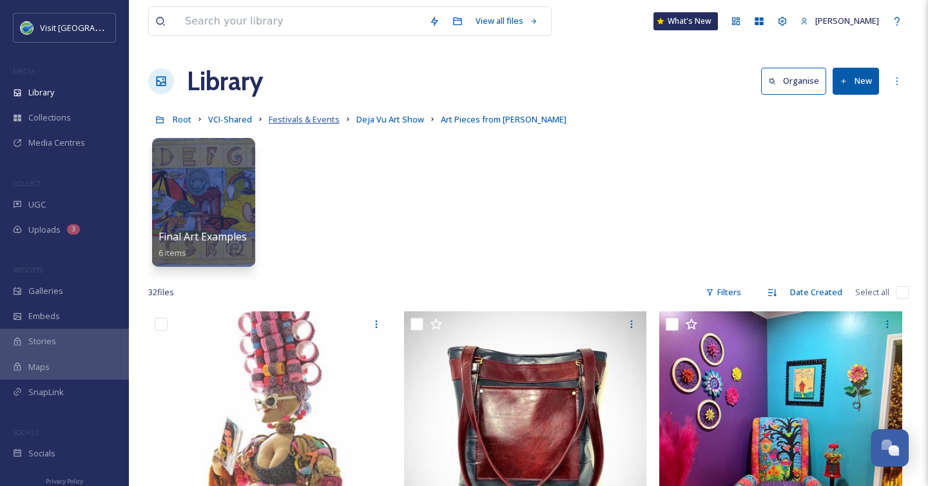
click at [294, 122] on span "Festivals & Events" at bounding box center [304, 119] width 71 height 12
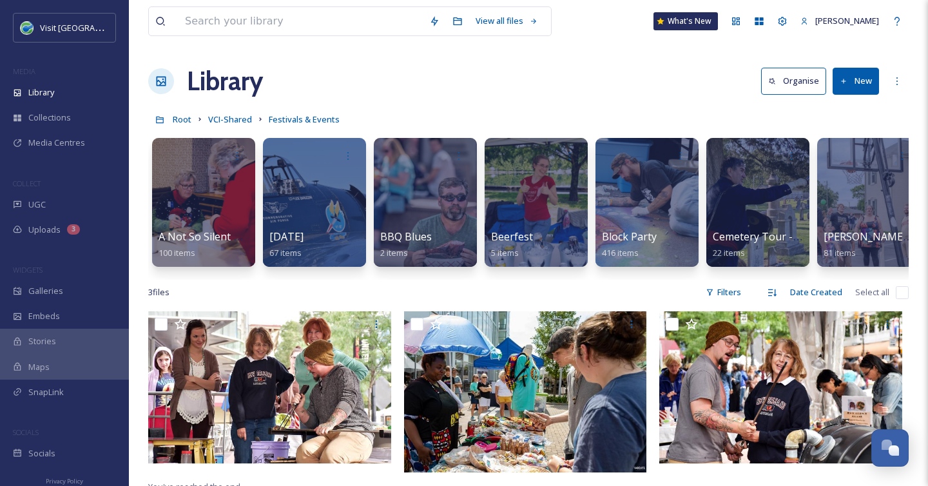
click at [809, 82] on button "Organise" at bounding box center [793, 81] width 65 height 26
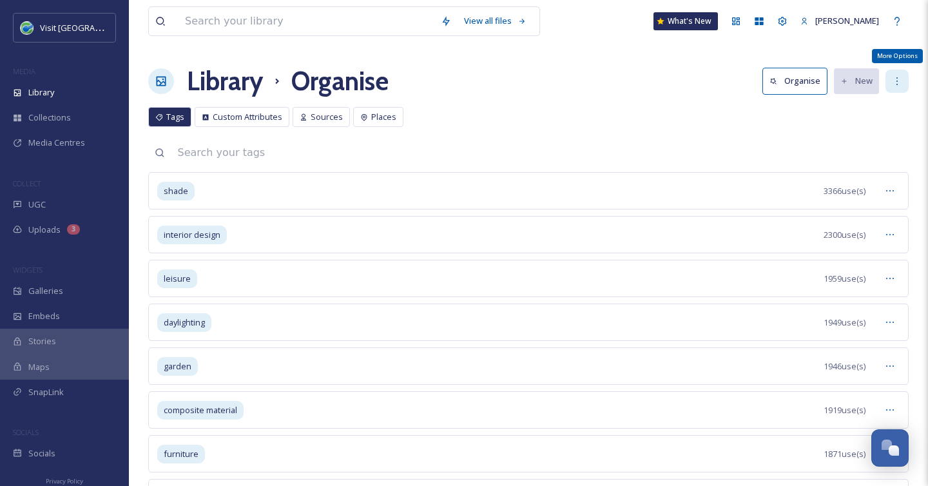
click at [896, 77] on icon at bounding box center [897, 81] width 10 height 10
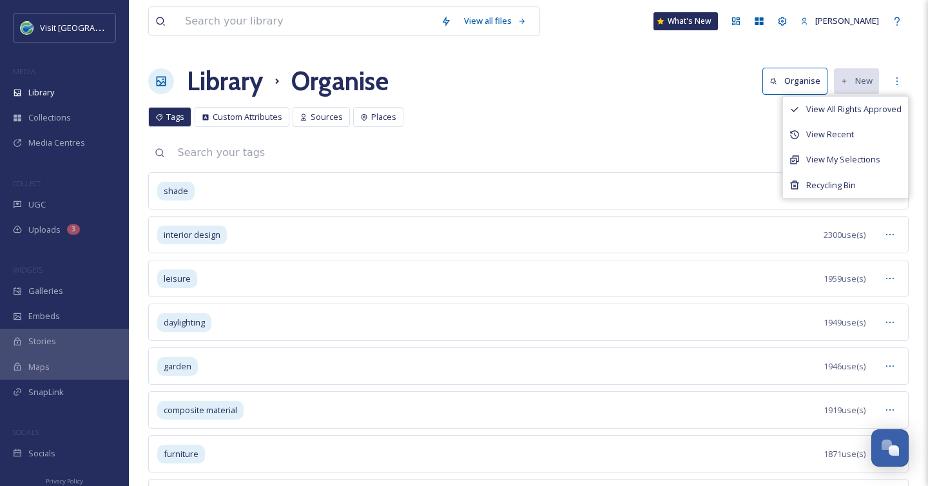
click at [784, 73] on button "Organise" at bounding box center [795, 81] width 65 height 26
click at [794, 84] on button "Organise" at bounding box center [795, 81] width 65 height 26
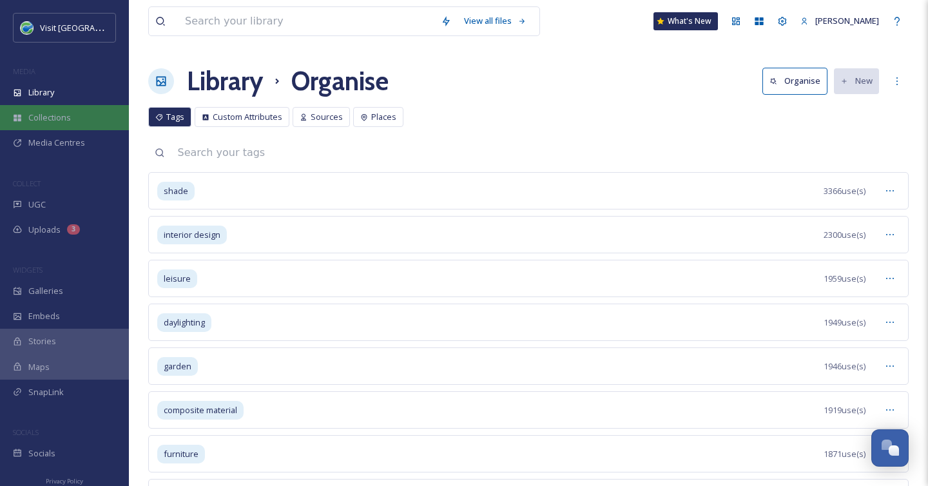
click at [39, 116] on span "Collections" at bounding box center [49, 118] width 43 height 12
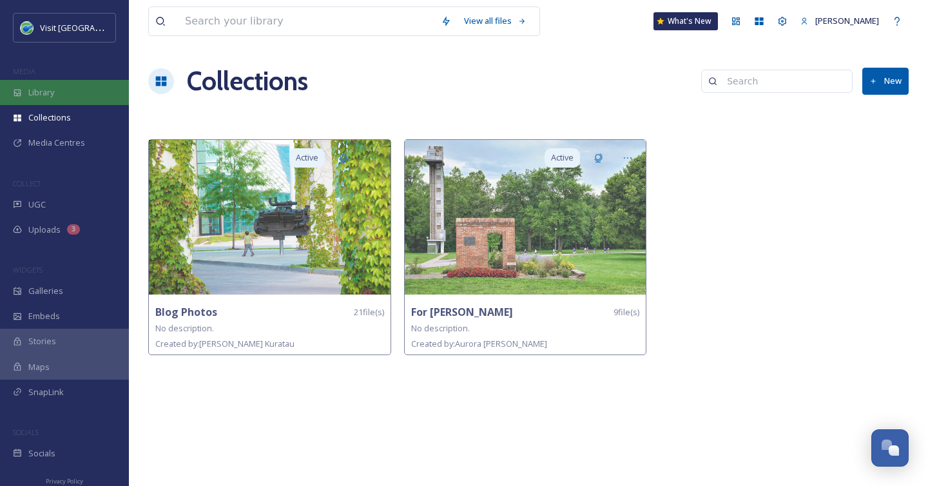
click at [52, 94] on span "Library" at bounding box center [41, 92] width 26 height 12
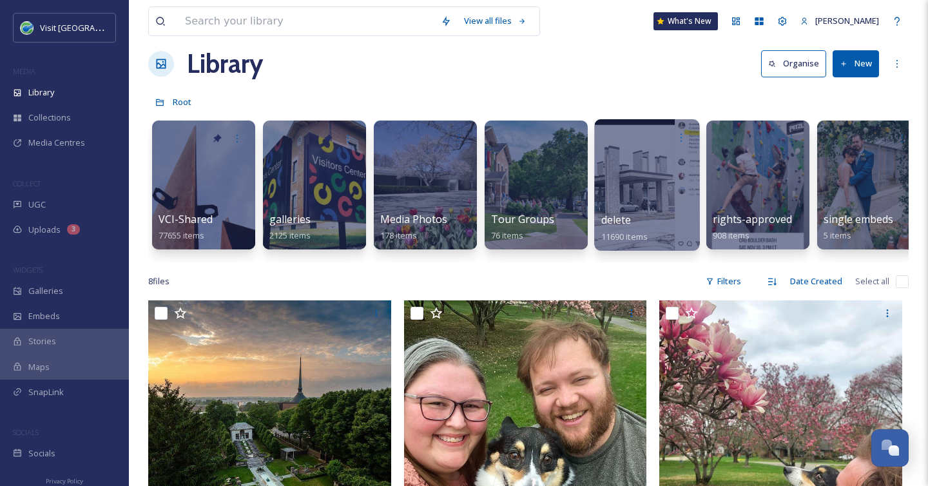
scroll to position [0, 15]
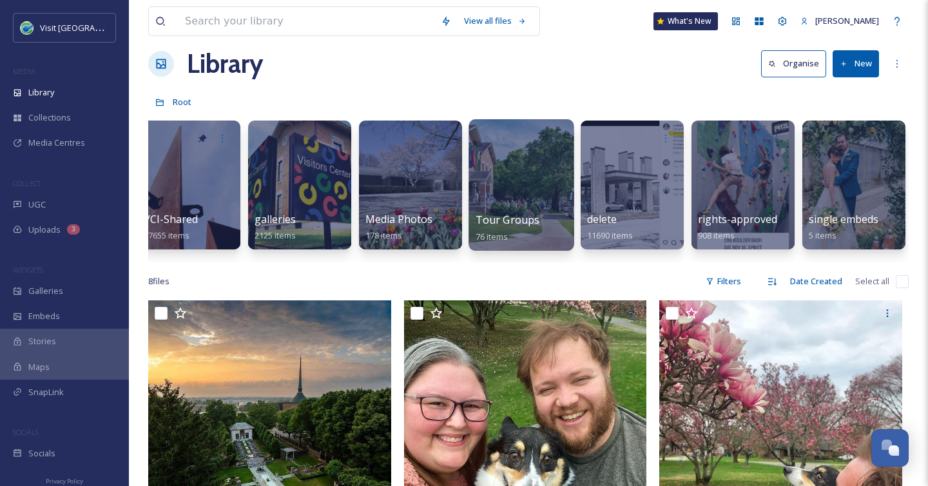
click at [494, 231] on link "Tour Groups 76 items" at bounding box center [508, 228] width 64 height 28
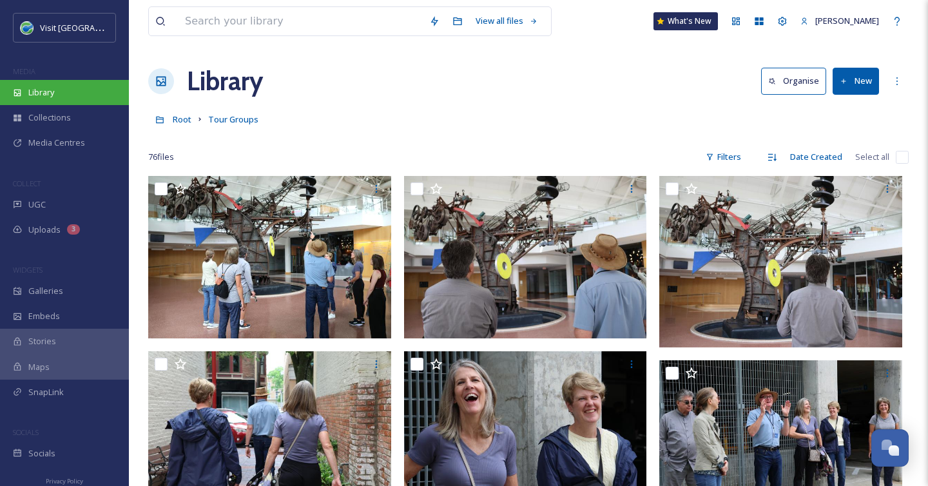
click at [44, 93] on span "Library" at bounding box center [41, 92] width 26 height 12
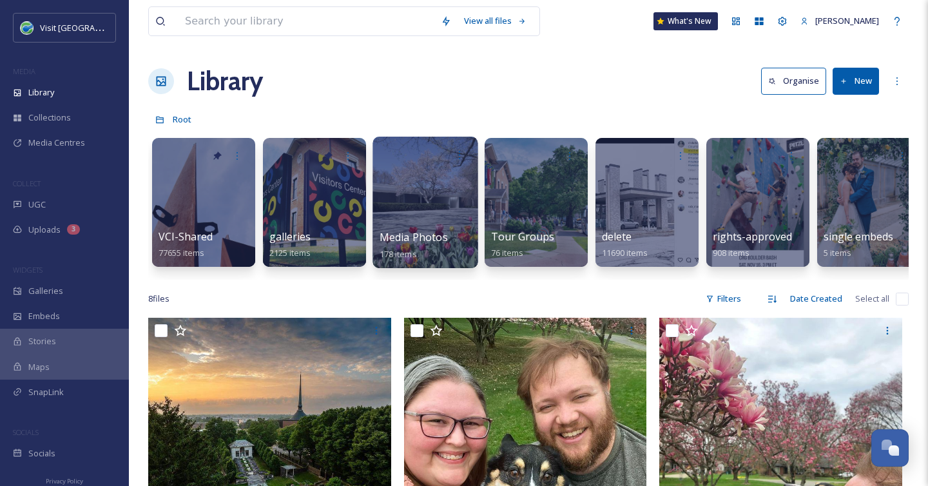
scroll to position [0, 15]
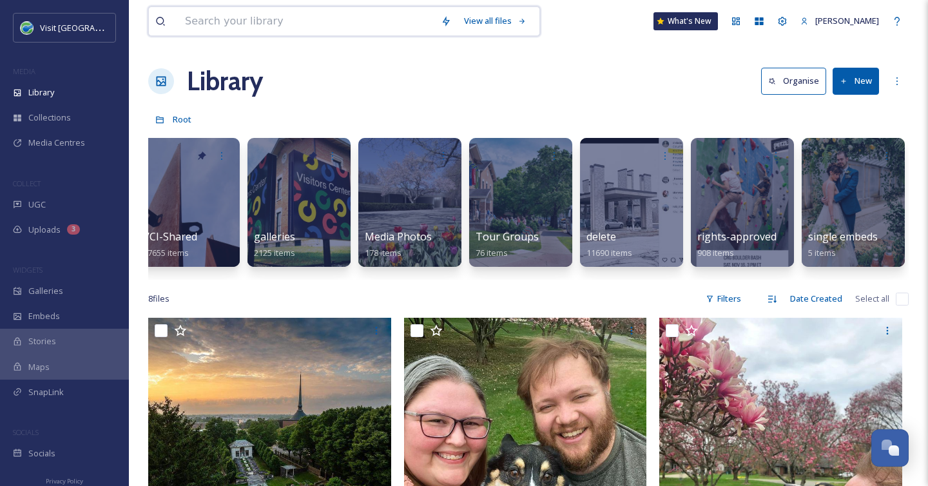
click at [258, 24] on input at bounding box center [307, 21] width 256 height 28
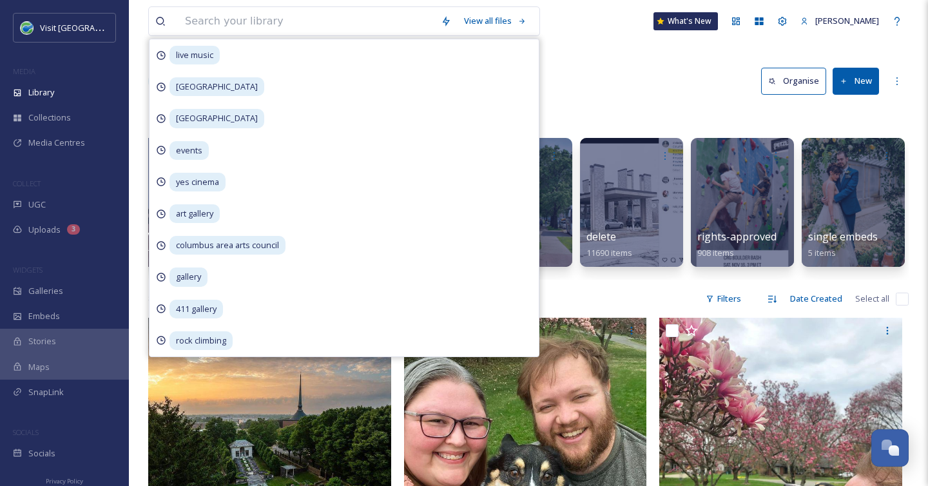
click at [561, 34] on div "View all files live [GEOGRAPHIC_DATA] area arts council gallery 411 gallery roc…" at bounding box center [528, 21] width 761 height 43
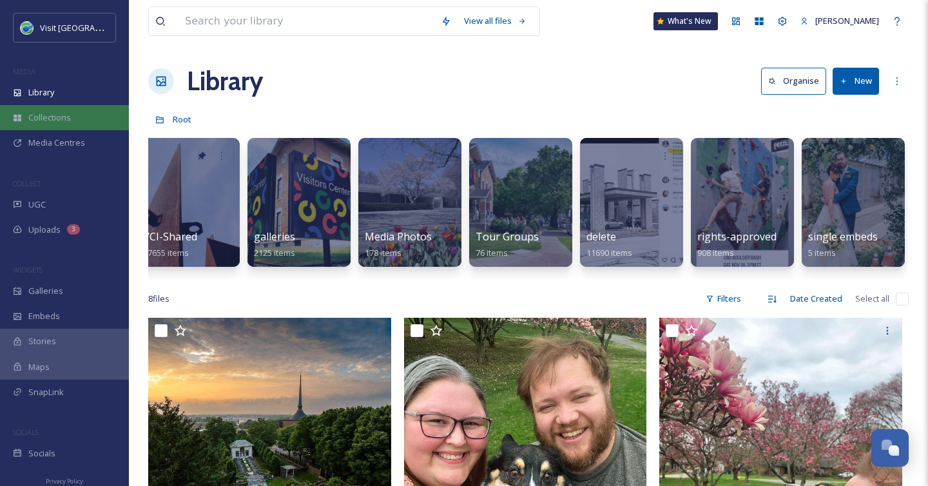
click at [61, 119] on span "Collections" at bounding box center [49, 118] width 43 height 12
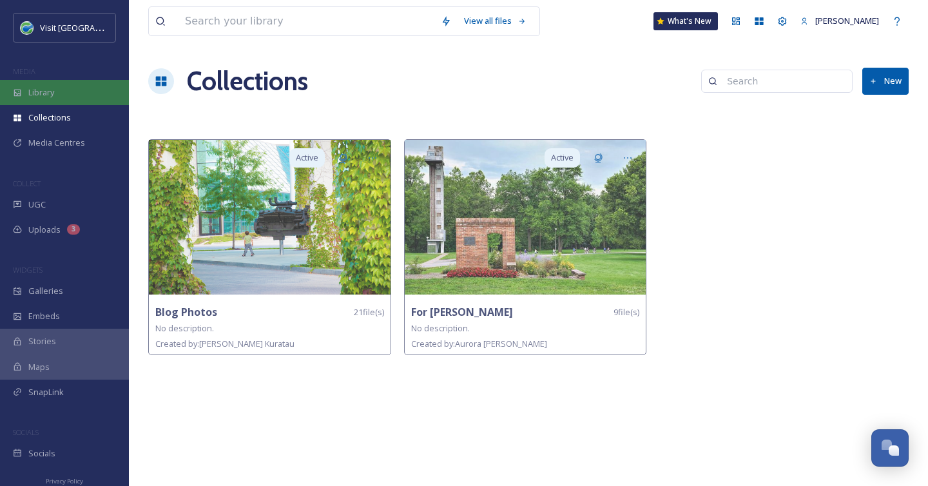
click at [37, 90] on span "Library" at bounding box center [41, 92] width 26 height 12
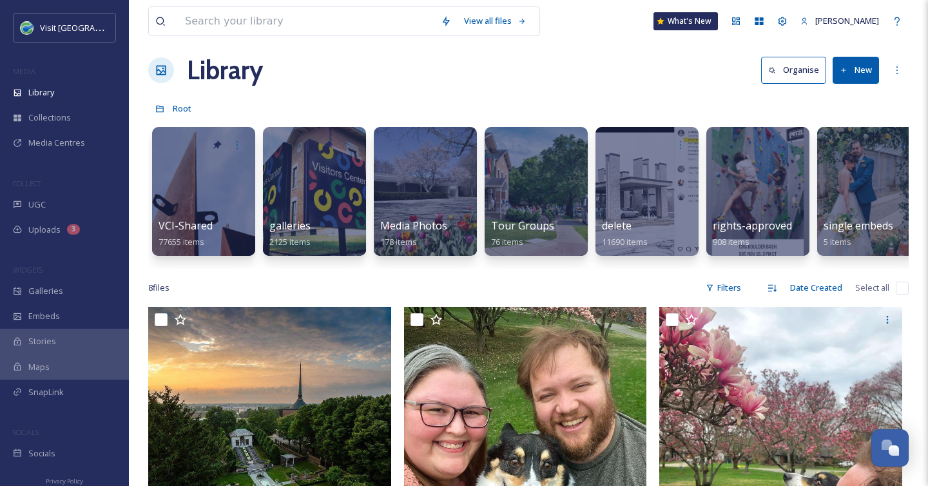
scroll to position [12, 0]
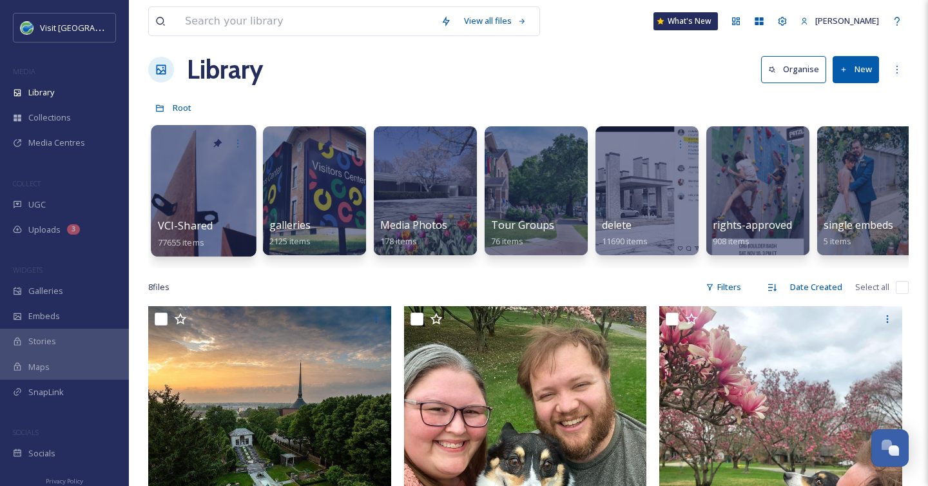
click at [179, 194] on div at bounding box center [203, 190] width 105 height 131
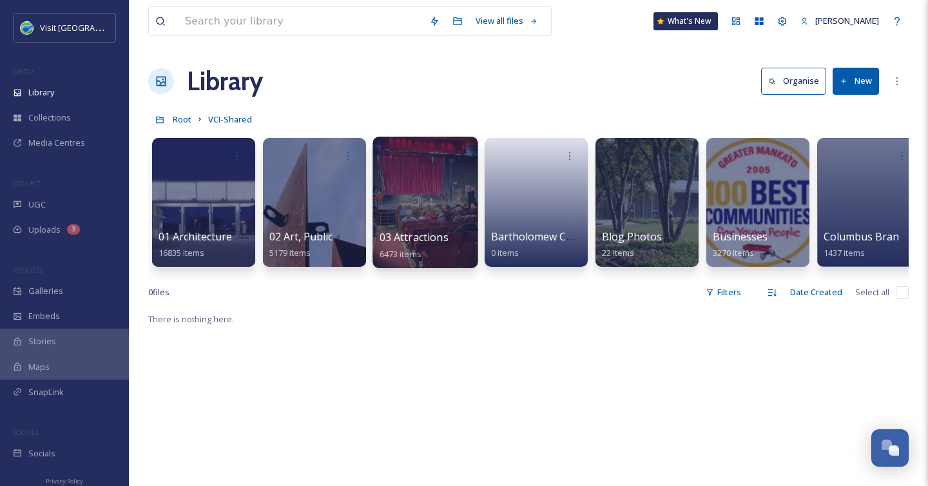
scroll to position [0, 19]
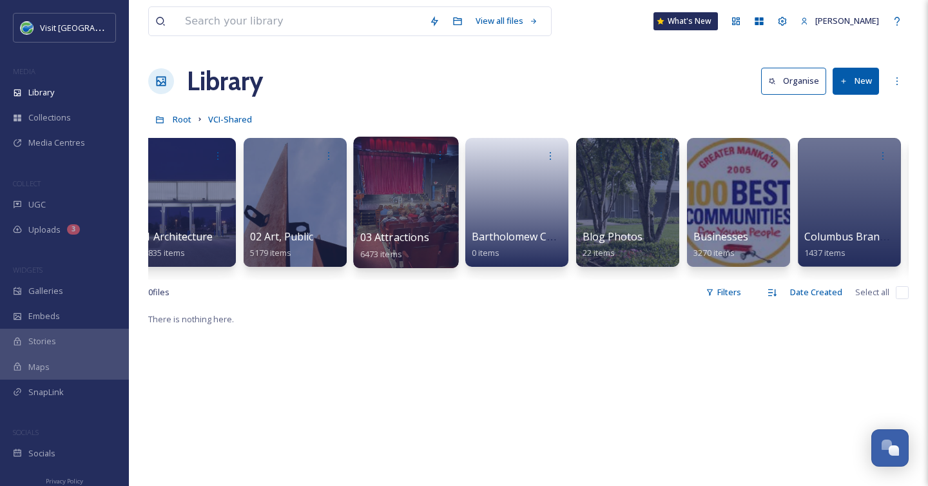
click at [403, 200] on div at bounding box center [405, 202] width 105 height 131
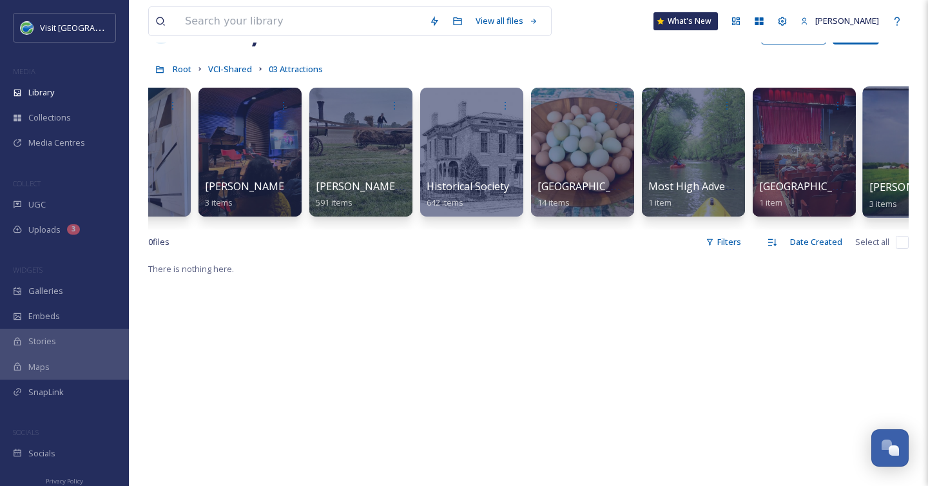
scroll to position [0, 1049]
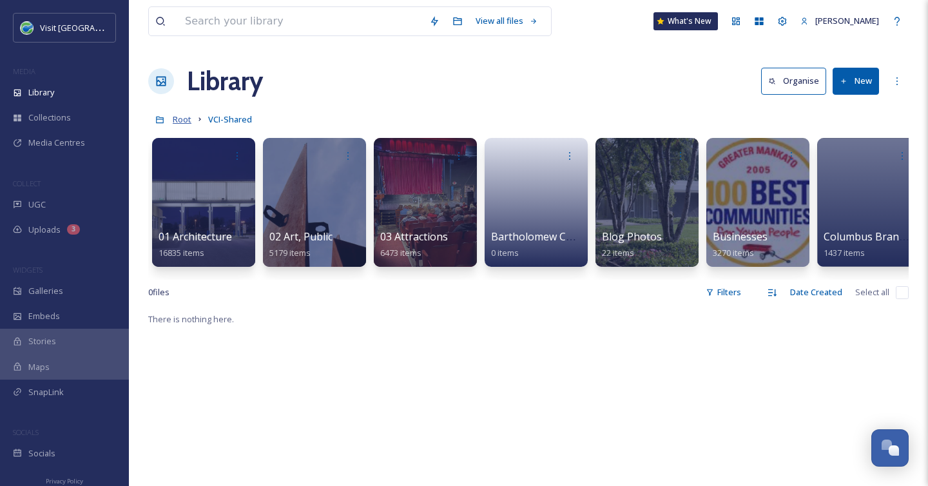
click at [178, 119] on span "Root" at bounding box center [182, 119] width 19 height 12
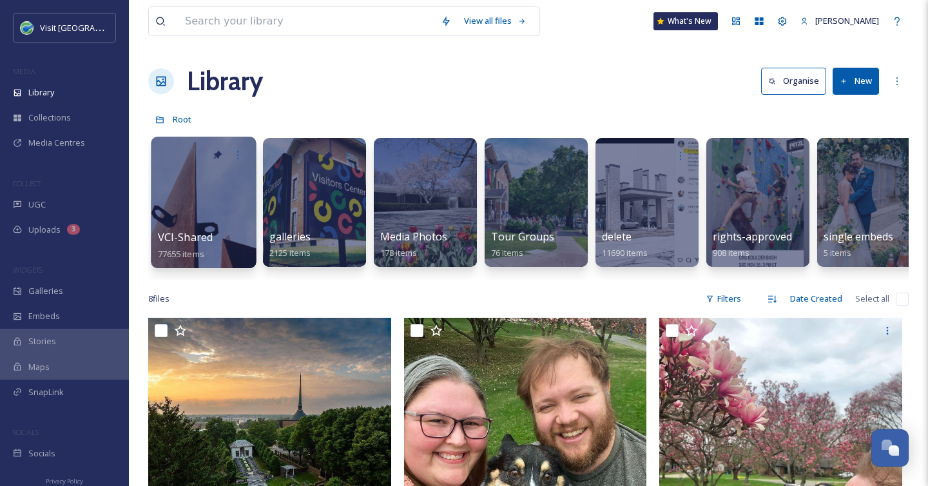
click at [229, 195] on div at bounding box center [203, 202] width 105 height 131
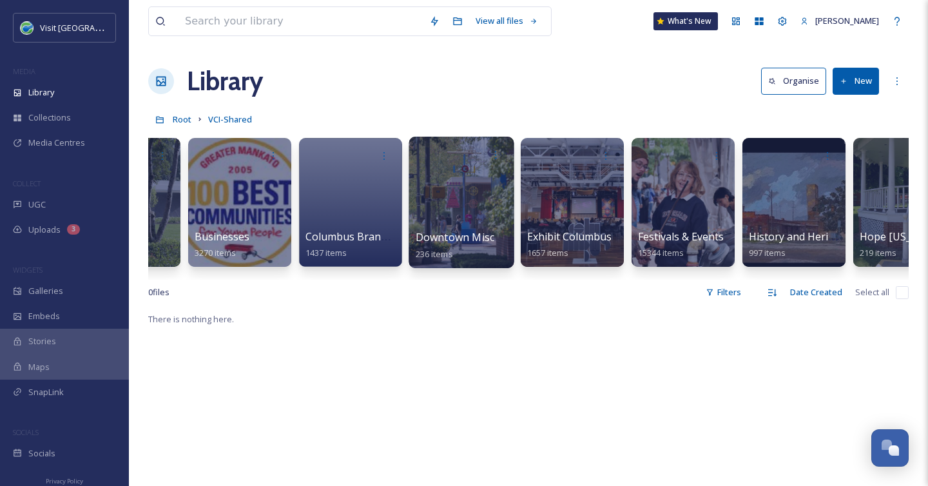
scroll to position [0, 528]
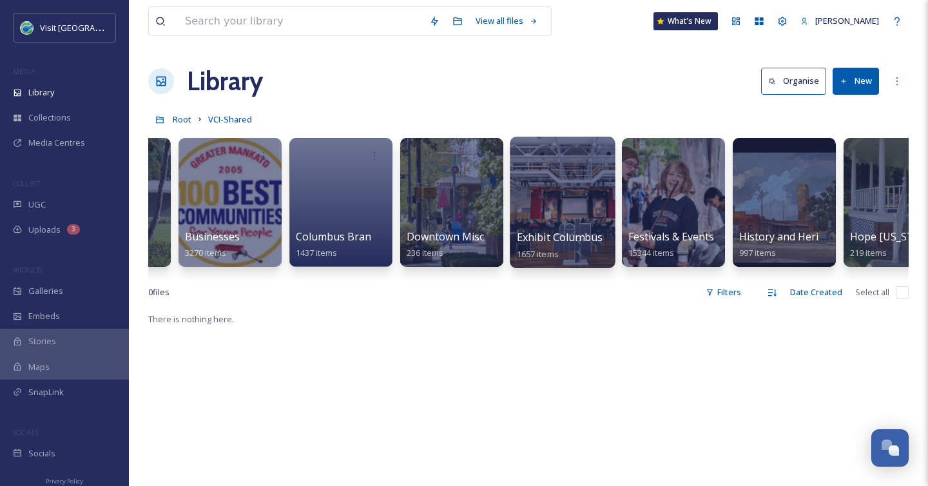
click at [584, 222] on div at bounding box center [562, 202] width 105 height 131
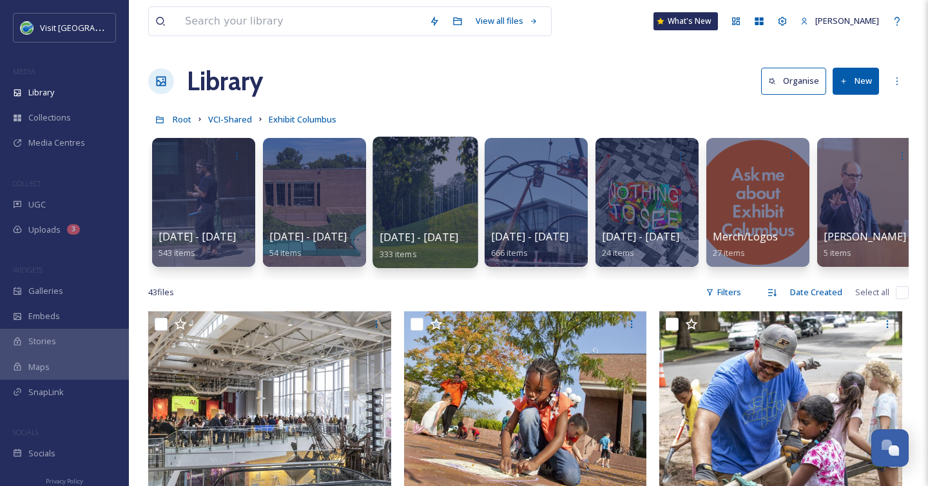
click at [458, 217] on div at bounding box center [425, 202] width 105 height 131
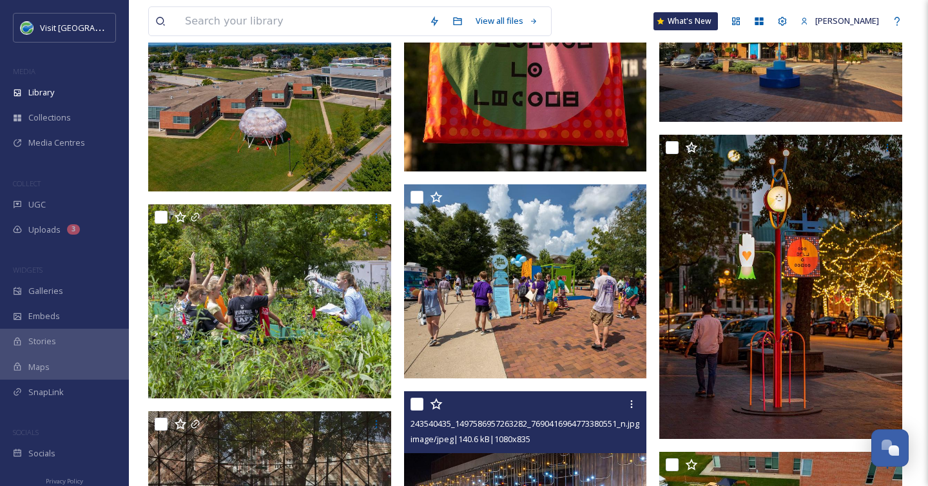
scroll to position [4595, 0]
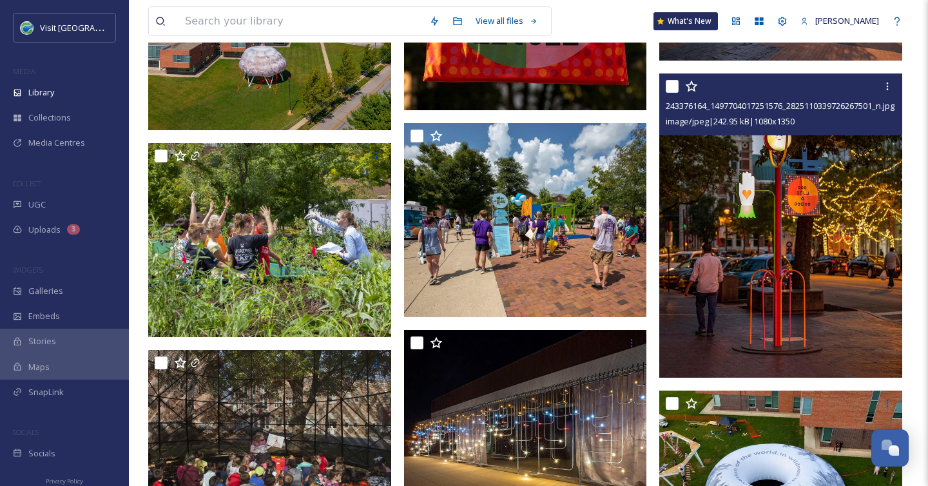
click at [835, 307] on img at bounding box center [780, 225] width 243 height 304
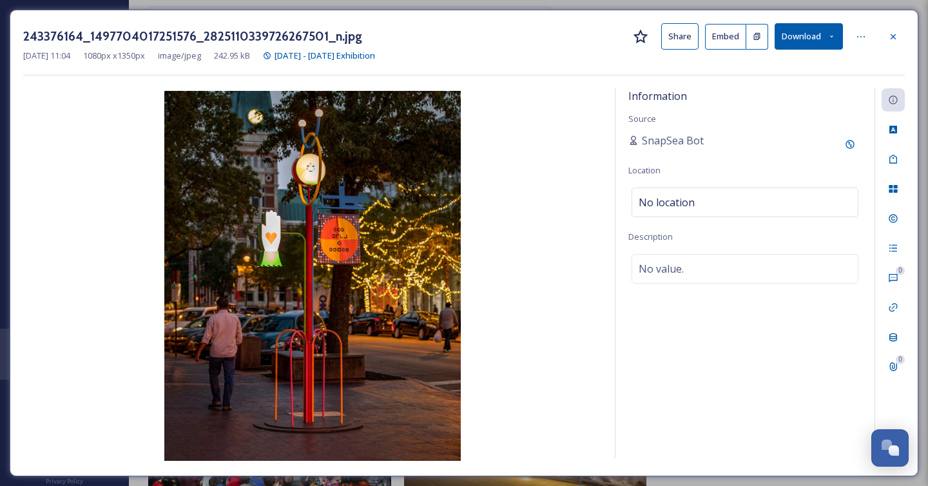
click at [787, 37] on button "Download" at bounding box center [809, 36] width 68 height 26
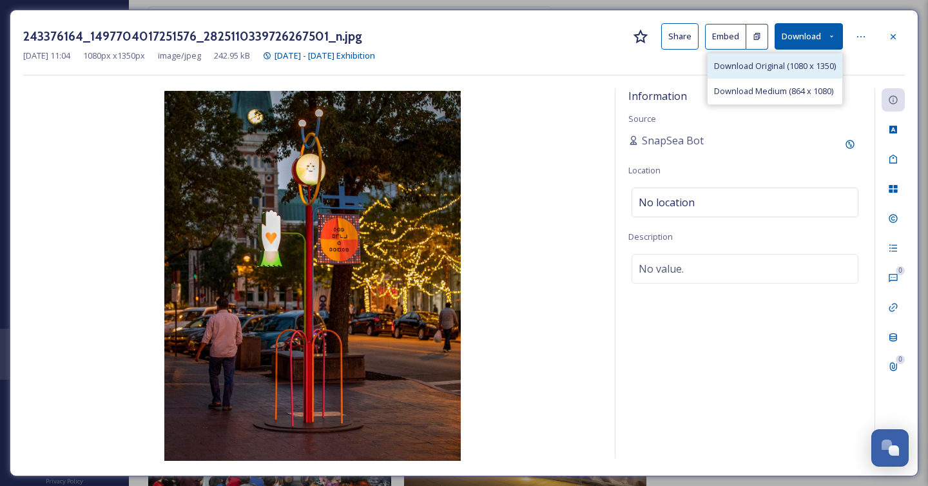
click at [797, 70] on span "Download Original (1080 x 1350)" at bounding box center [775, 66] width 122 height 12
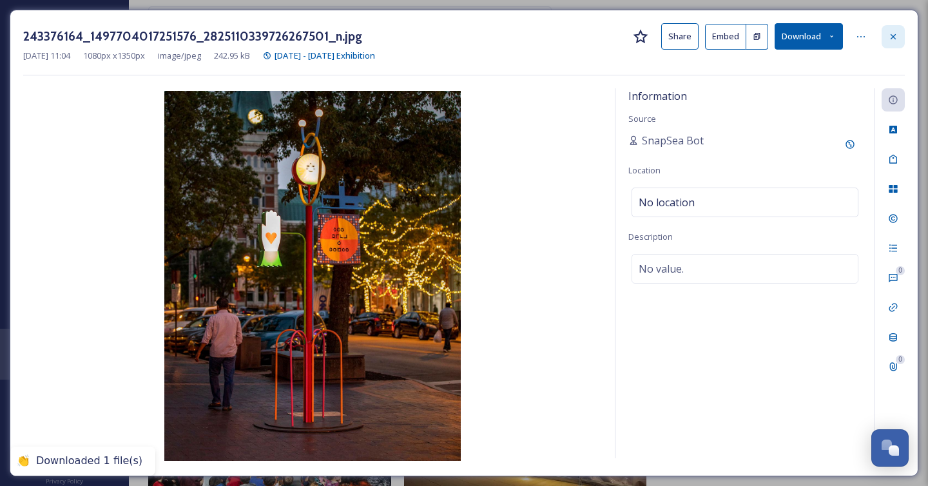
click at [899, 34] on div at bounding box center [893, 36] width 23 height 23
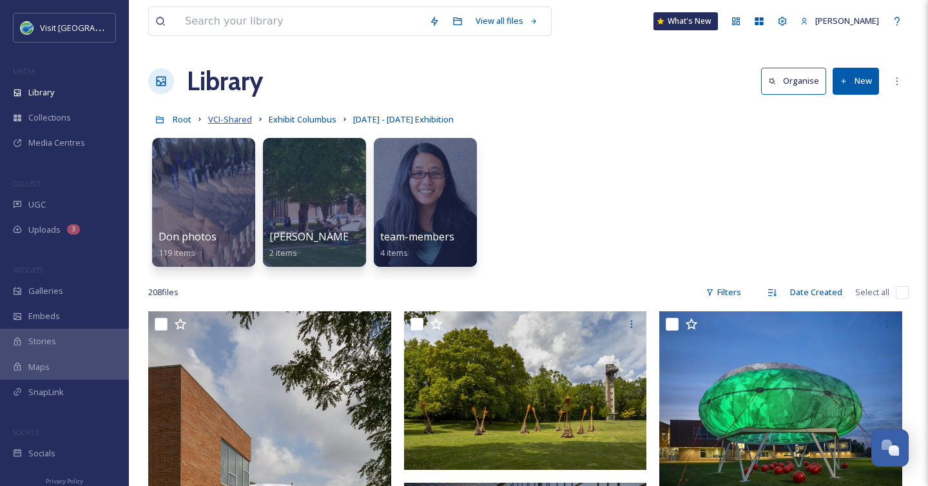
click at [231, 120] on span "VCI-Shared" at bounding box center [230, 119] width 44 height 12
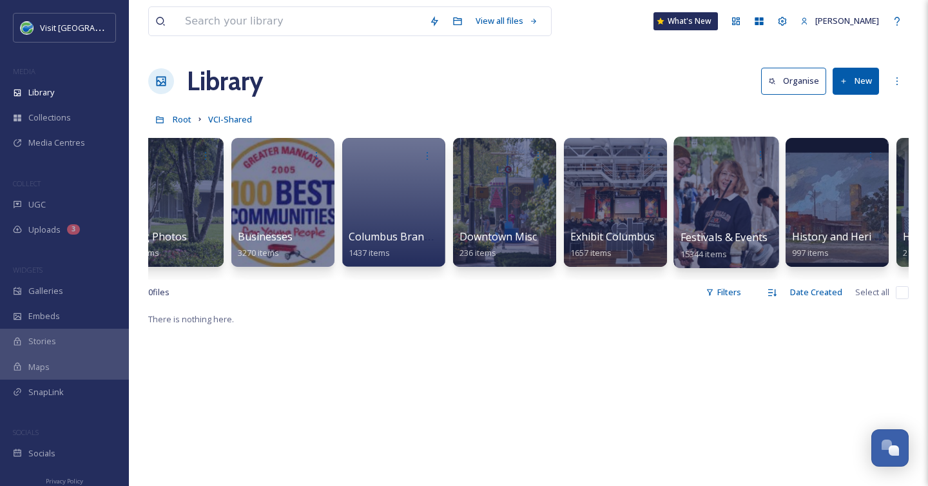
scroll to position [0, 482]
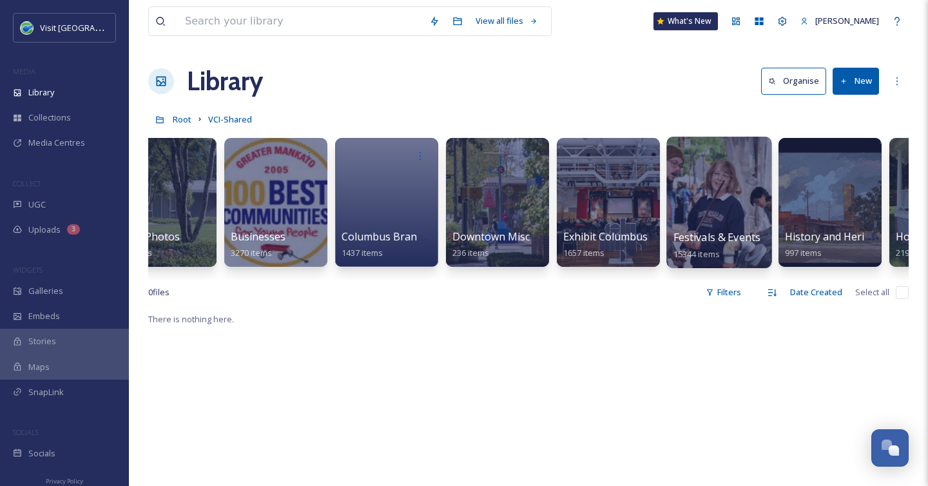
click at [704, 180] on div at bounding box center [718, 202] width 105 height 131
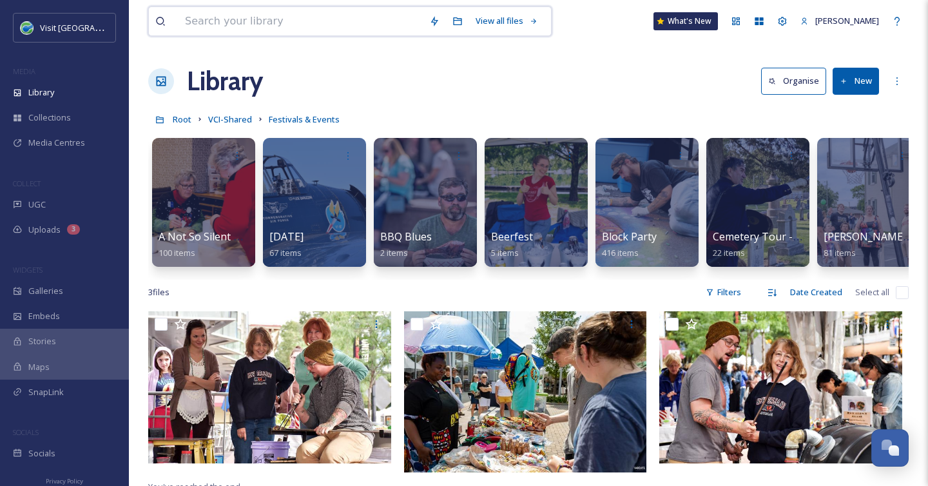
click at [271, 29] on input at bounding box center [301, 21] width 244 height 28
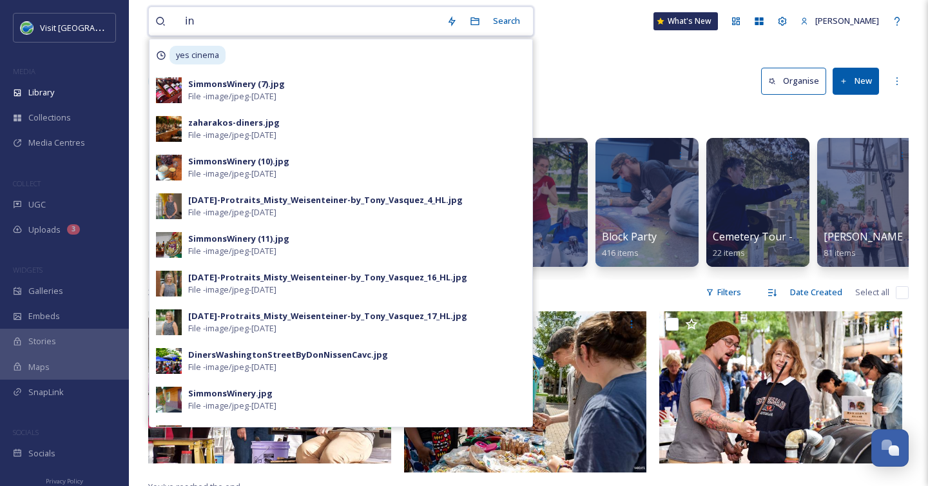
type input "i"
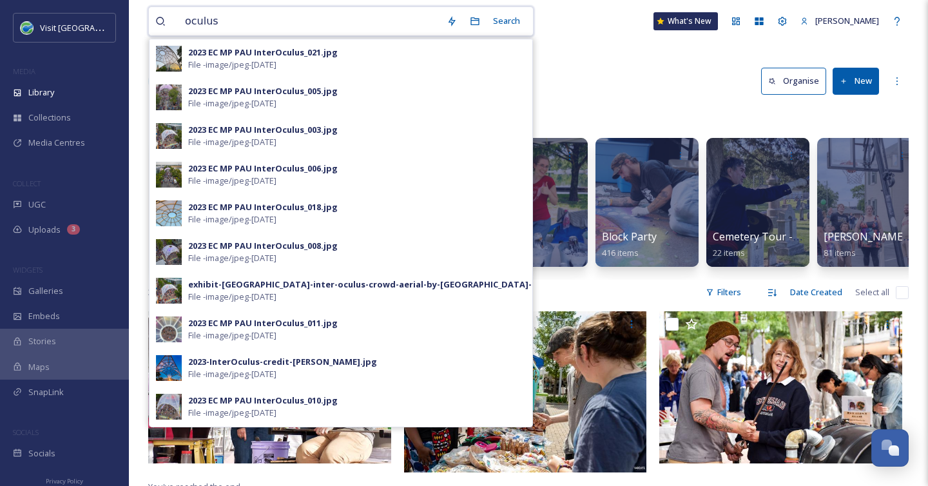
click at [186, 23] on input "oculus" at bounding box center [310, 21] width 262 height 28
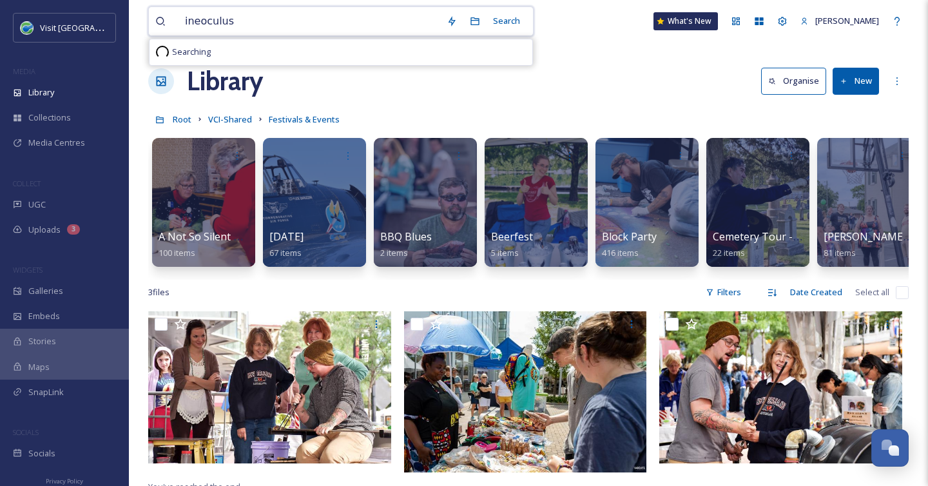
type input "ineroculus"
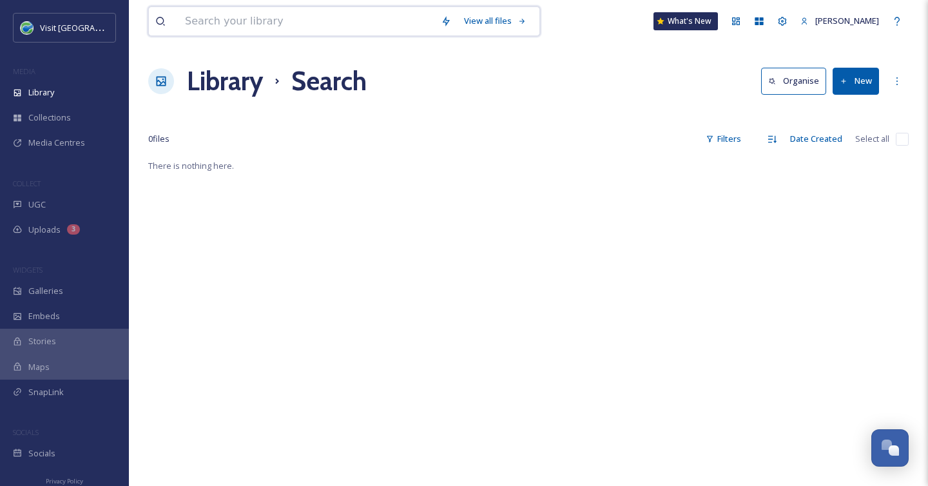
click at [242, 23] on input at bounding box center [307, 21] width 256 height 28
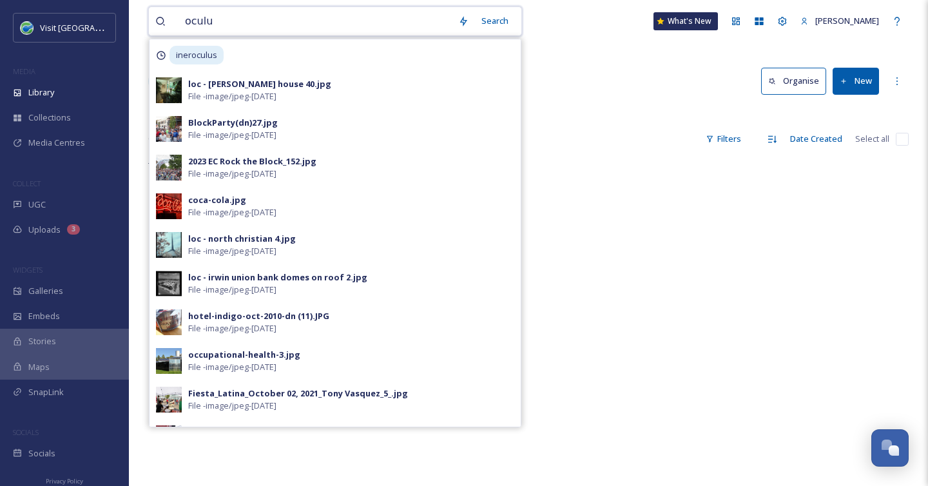
type input "oculus"
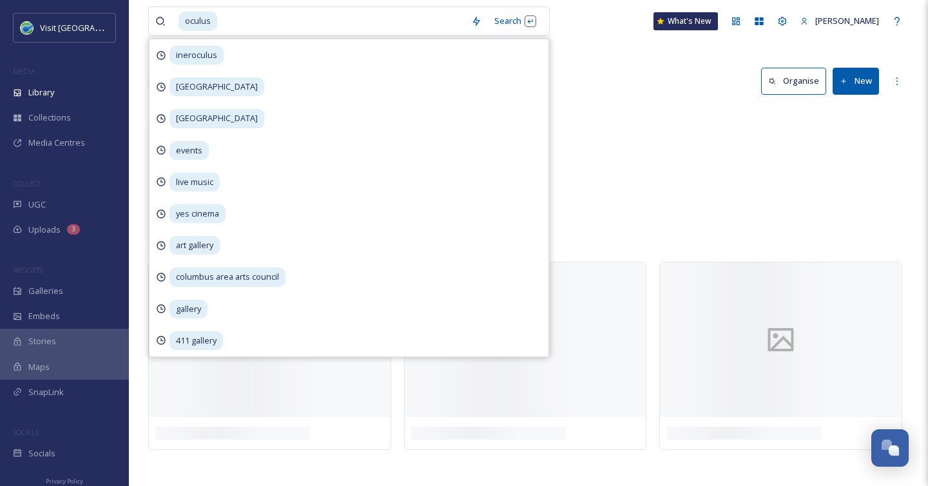
click at [671, 149] on div "2023 EC Press [PERSON_NAME] Prize Installations 2023 EC MP Press InterOculus PA…" at bounding box center [528, 181] width 761 height 148
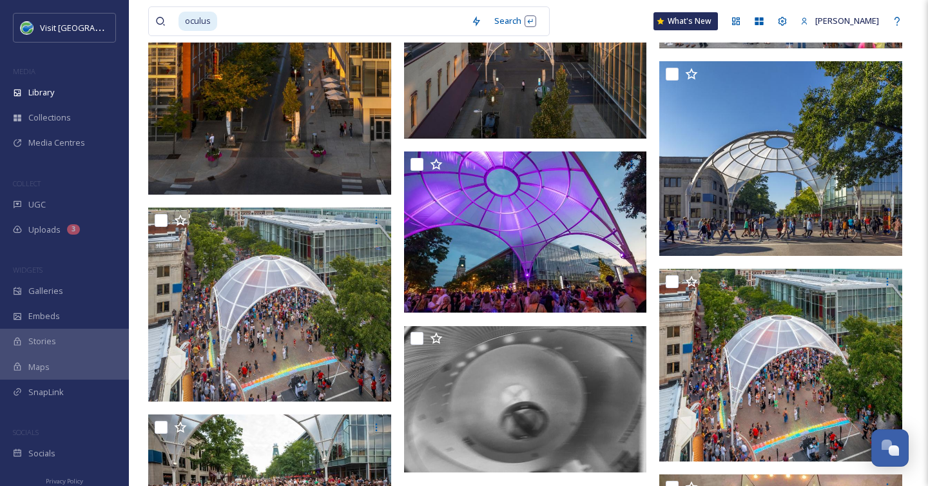
scroll to position [1997, 0]
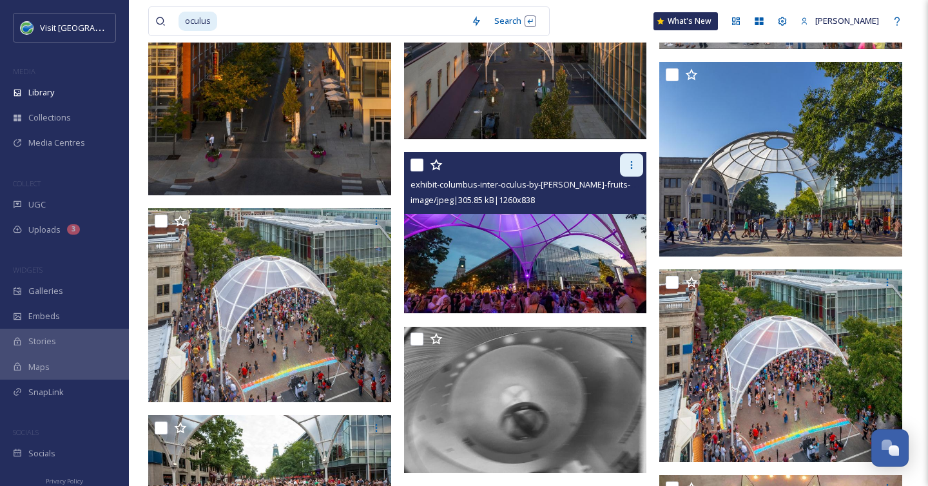
click at [639, 155] on div at bounding box center [631, 164] width 23 height 23
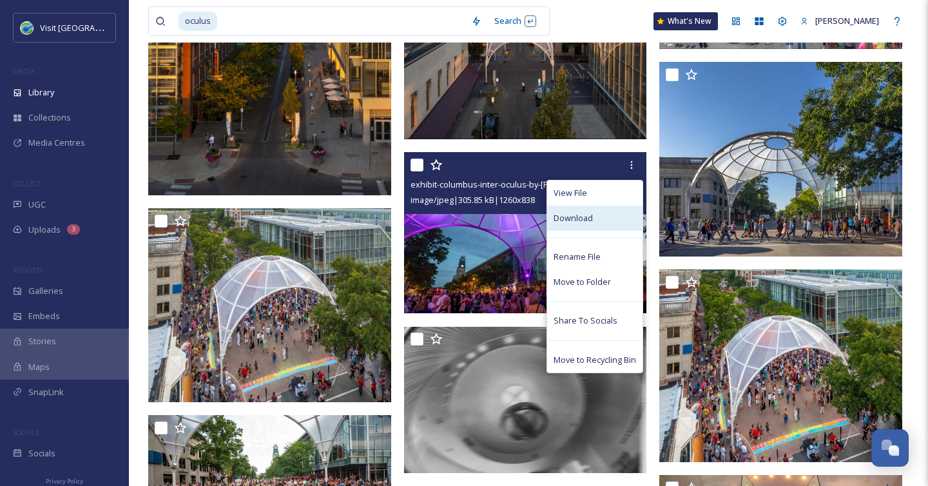
click at [583, 224] on span "Download" at bounding box center [573, 218] width 39 height 12
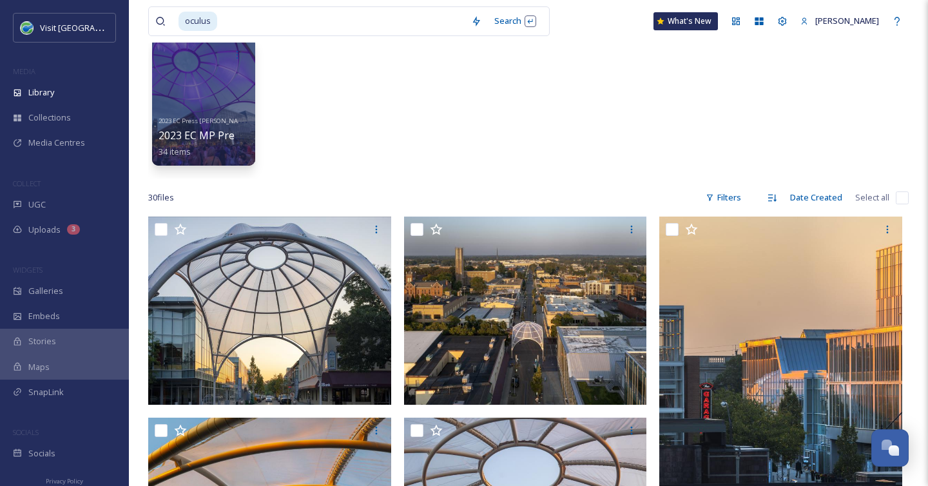
scroll to position [0, 0]
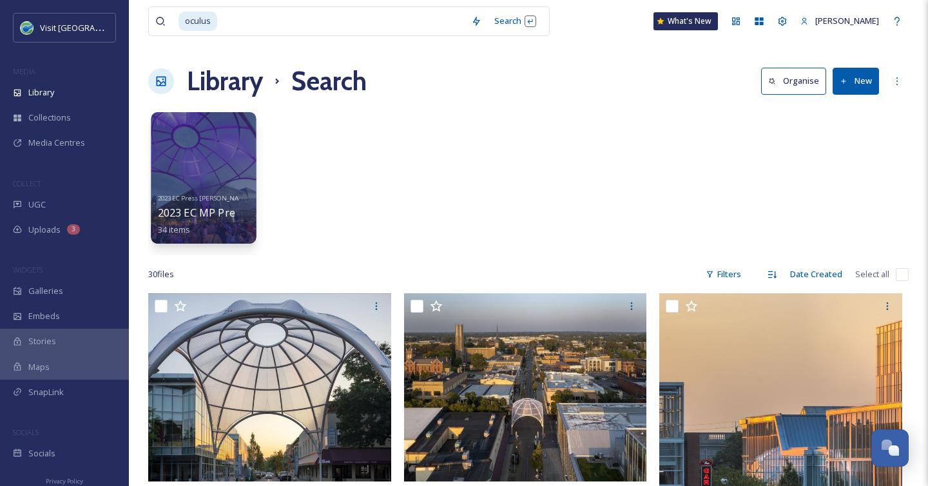
click at [205, 176] on div at bounding box center [203, 177] width 105 height 131
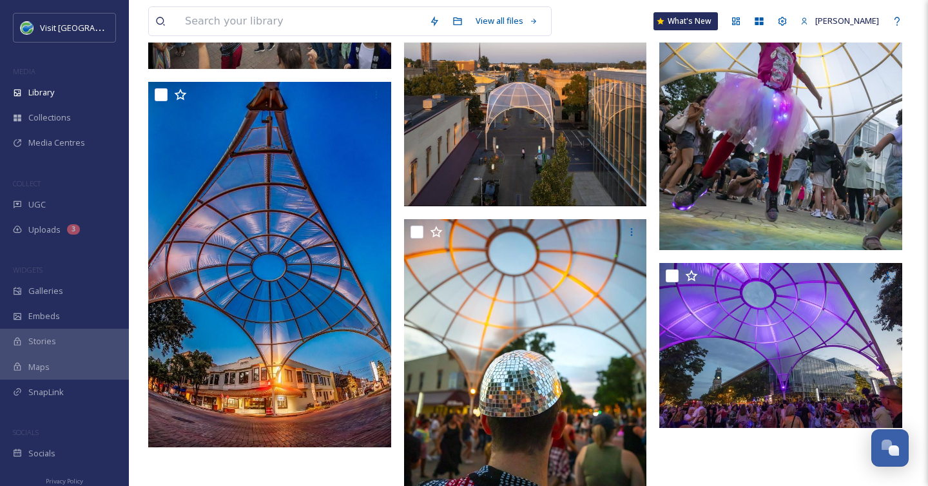
scroll to position [2614, 0]
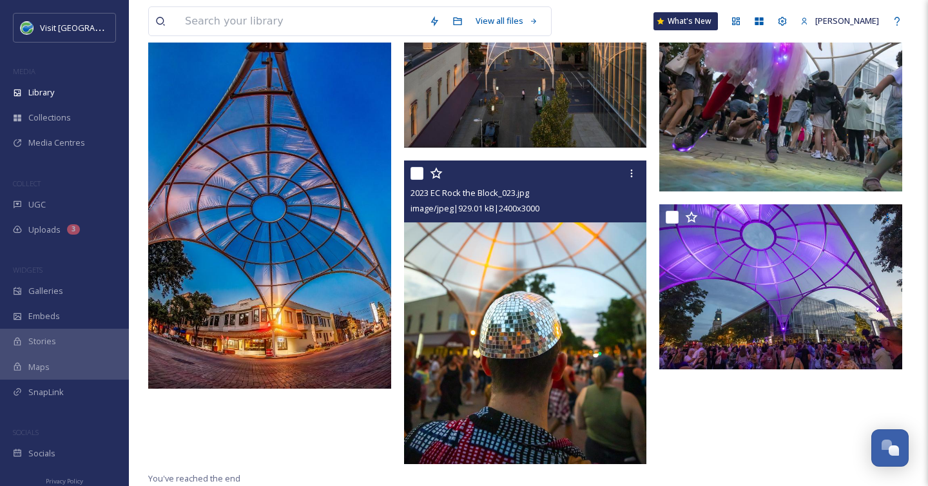
click at [583, 298] on img at bounding box center [525, 313] width 243 height 304
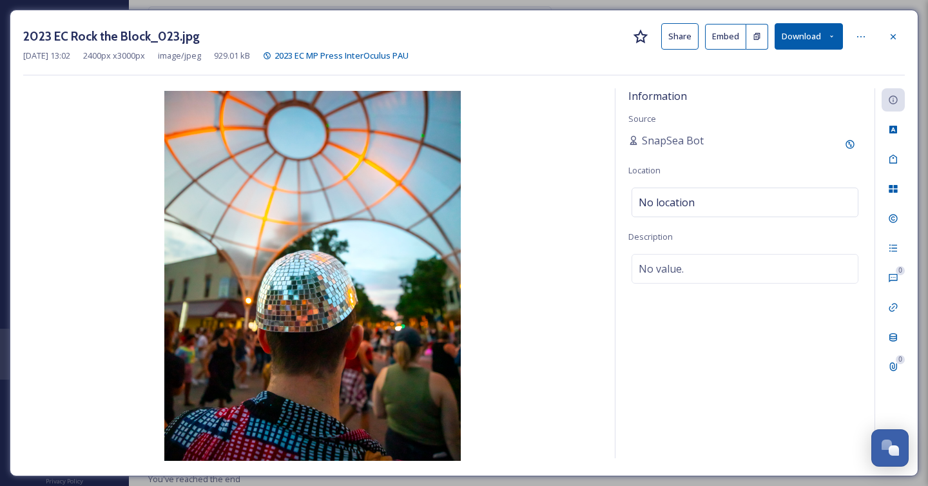
click at [819, 35] on button "Download" at bounding box center [809, 36] width 68 height 26
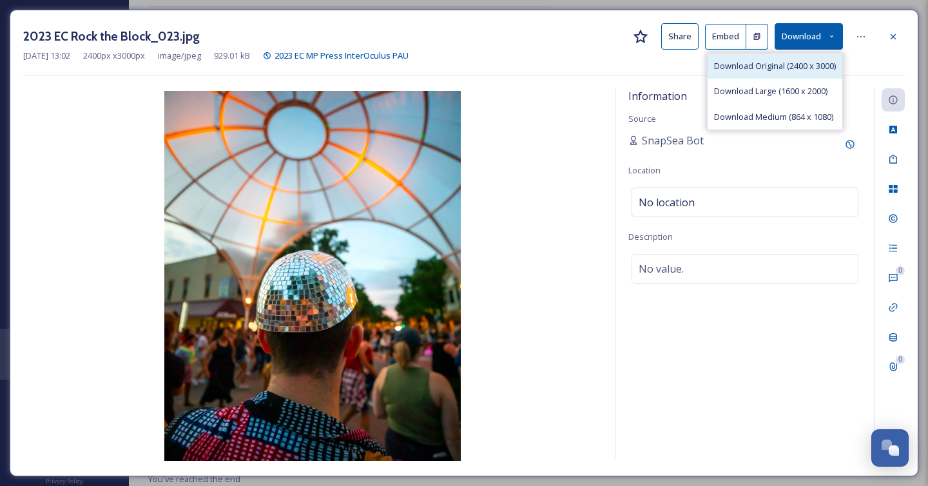
click at [805, 60] on span "Download Original (2400 x 3000)" at bounding box center [775, 66] width 122 height 12
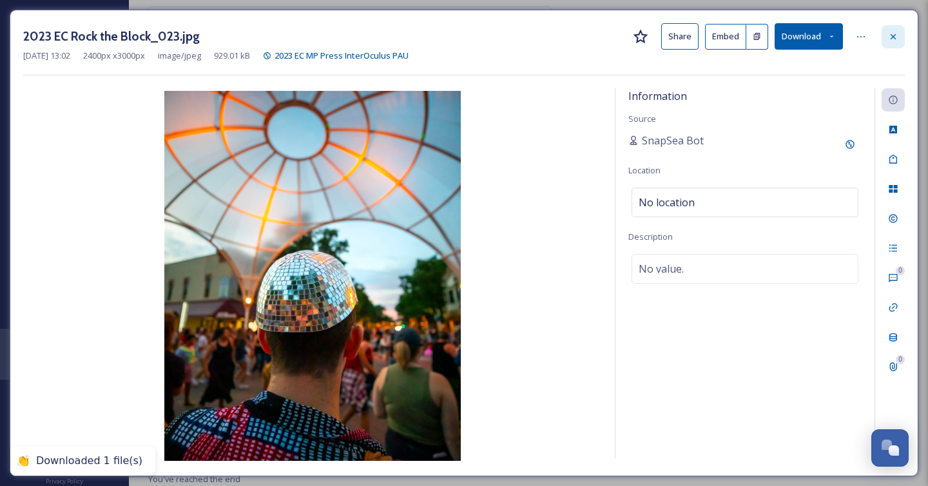
click at [890, 35] on icon at bounding box center [893, 37] width 10 height 10
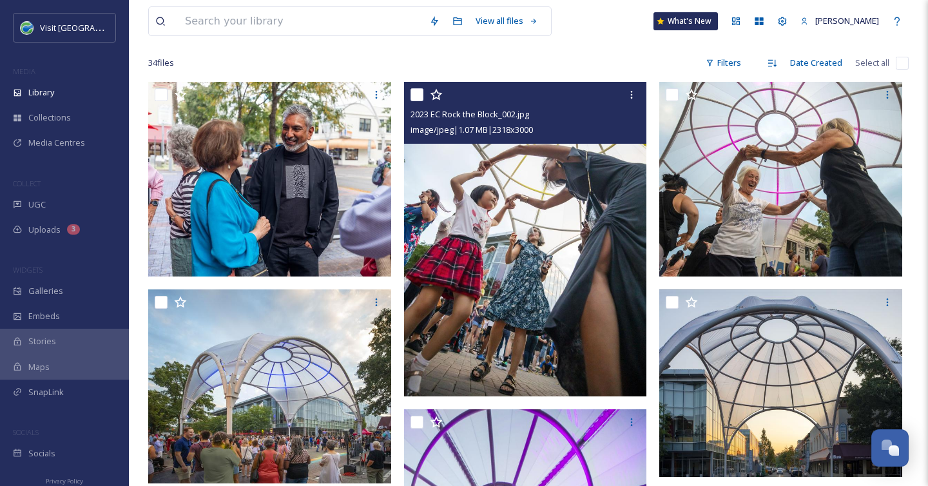
scroll to position [134, 0]
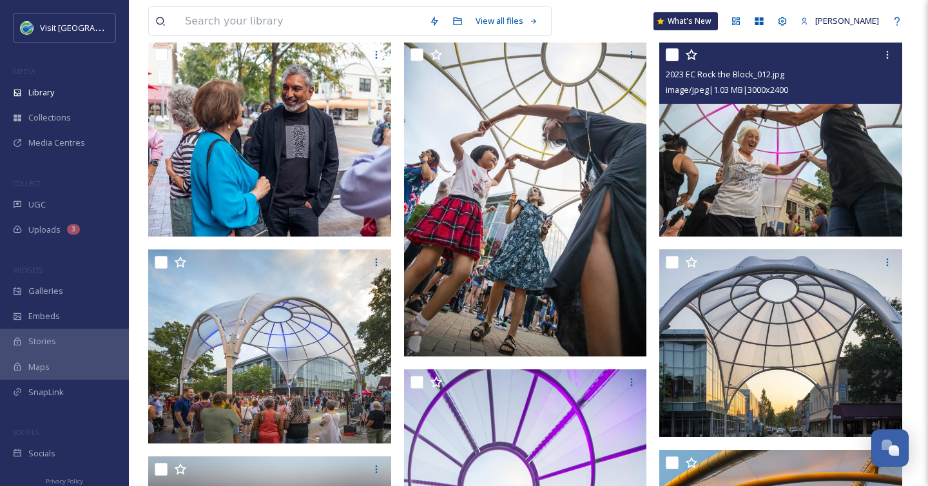
click at [766, 186] on img at bounding box center [780, 139] width 243 height 195
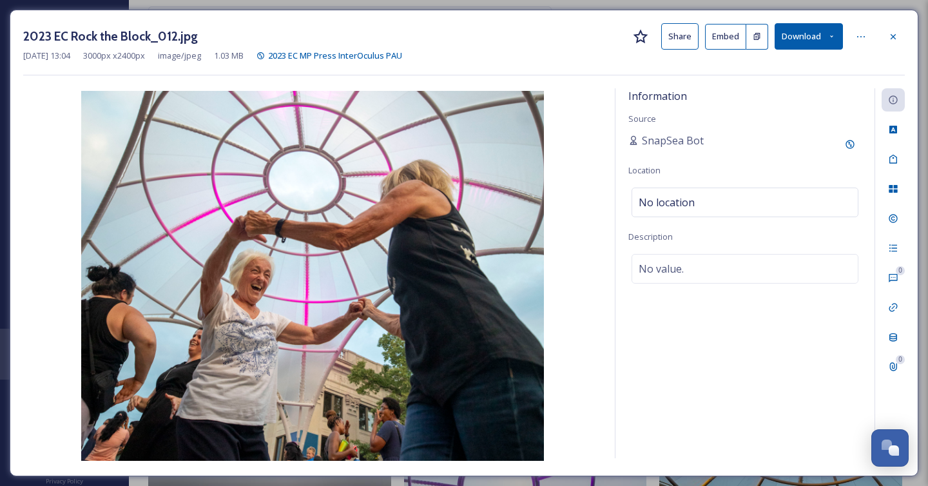
click at [807, 41] on button "Download" at bounding box center [809, 36] width 68 height 26
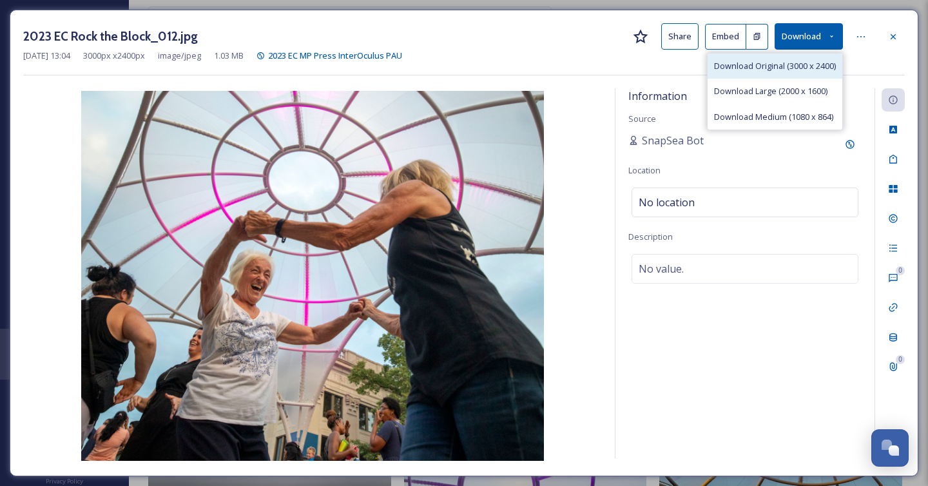
click at [809, 68] on span "Download Original (3000 x 2400)" at bounding box center [775, 66] width 122 height 12
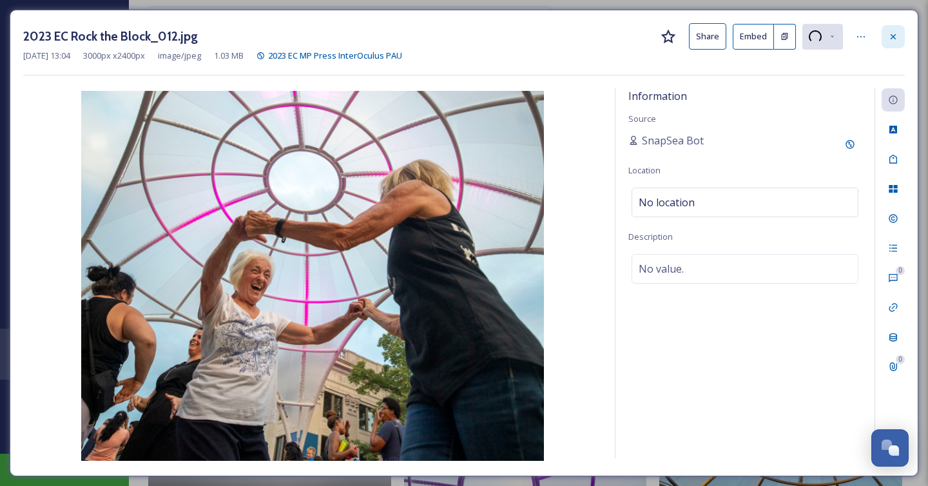
click at [895, 39] on icon at bounding box center [893, 37] width 10 height 10
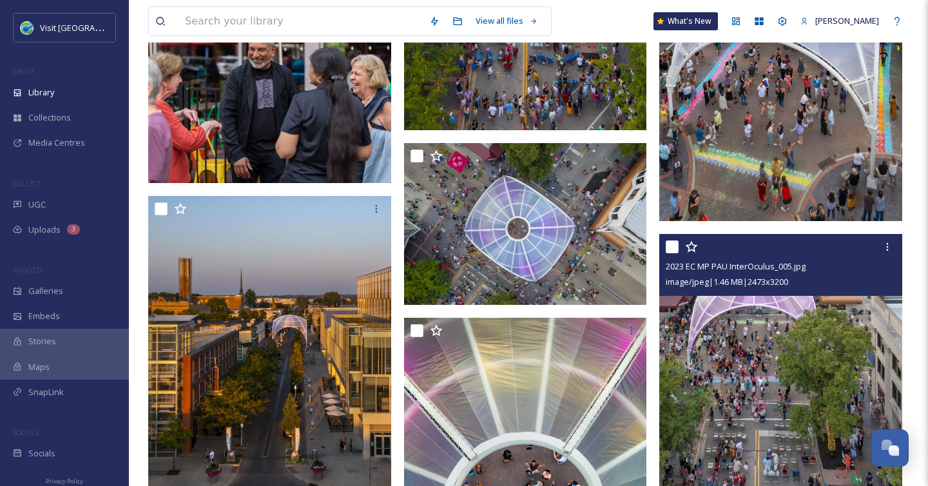
scroll to position [1975, 0]
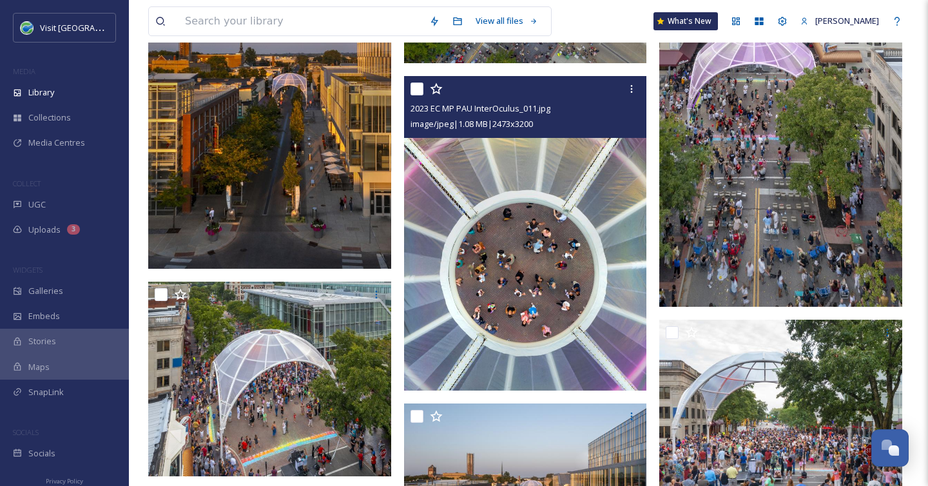
click at [576, 286] on img at bounding box center [525, 233] width 243 height 315
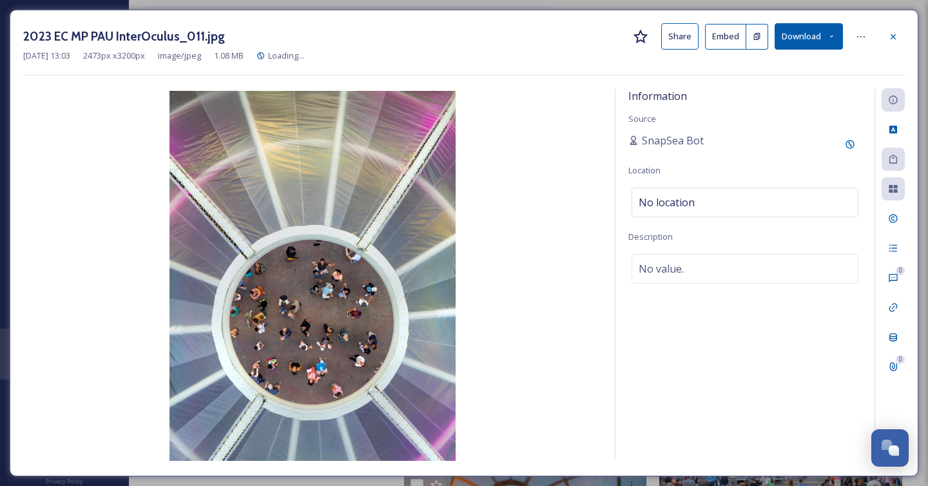
click at [815, 32] on button "Download" at bounding box center [809, 36] width 68 height 26
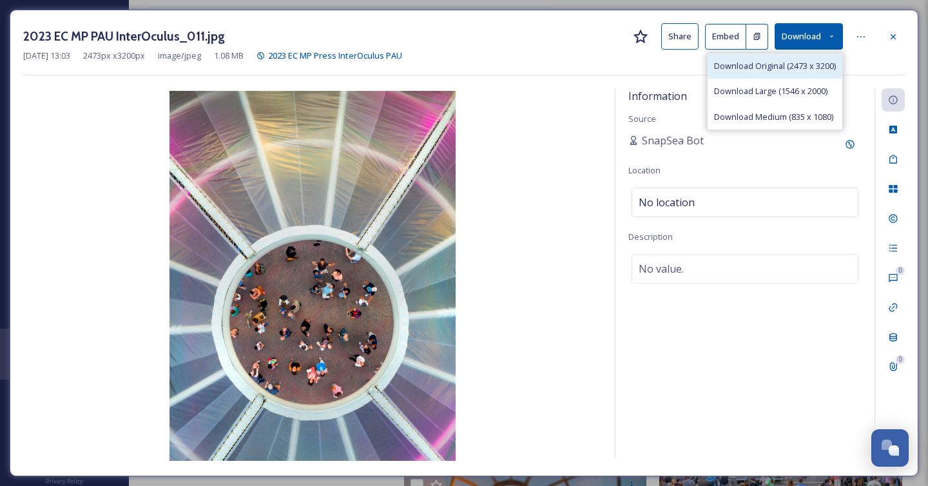
click at [814, 68] on span "Download Original (2473 x 3200)" at bounding box center [775, 66] width 122 height 12
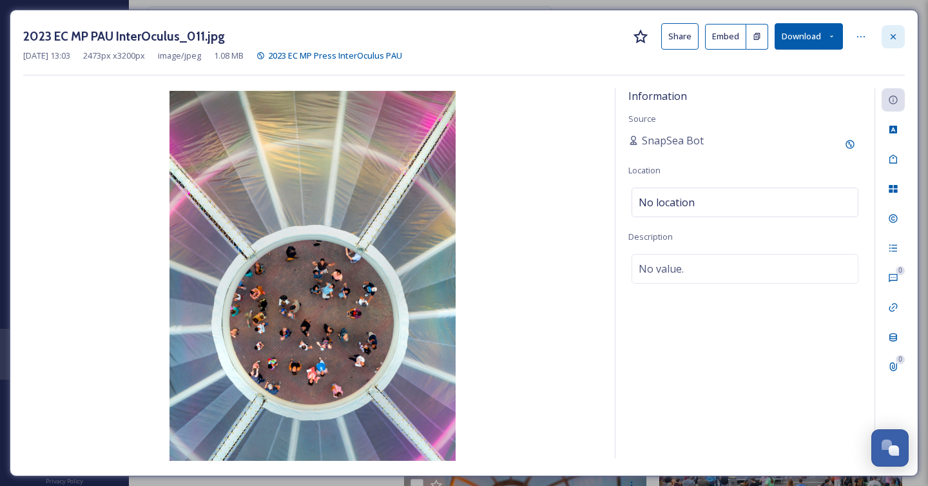
click at [893, 32] on icon at bounding box center [893, 37] width 10 height 10
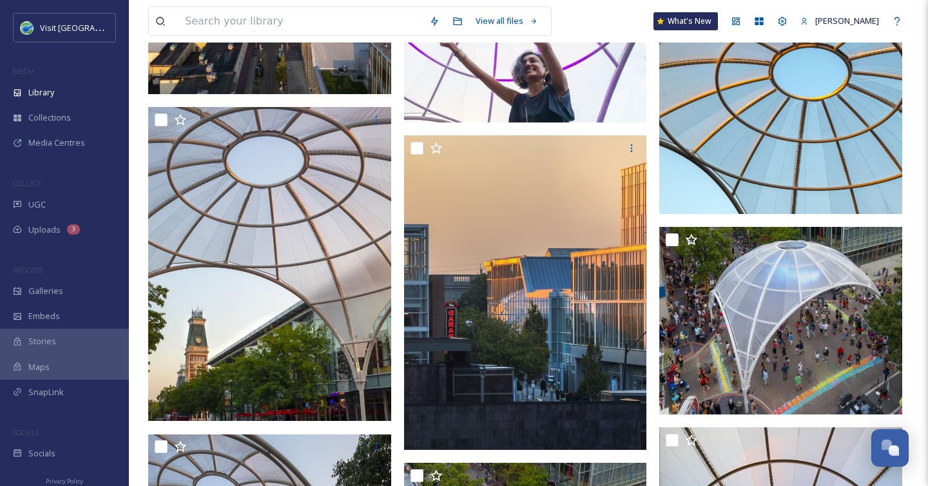
scroll to position [635, 0]
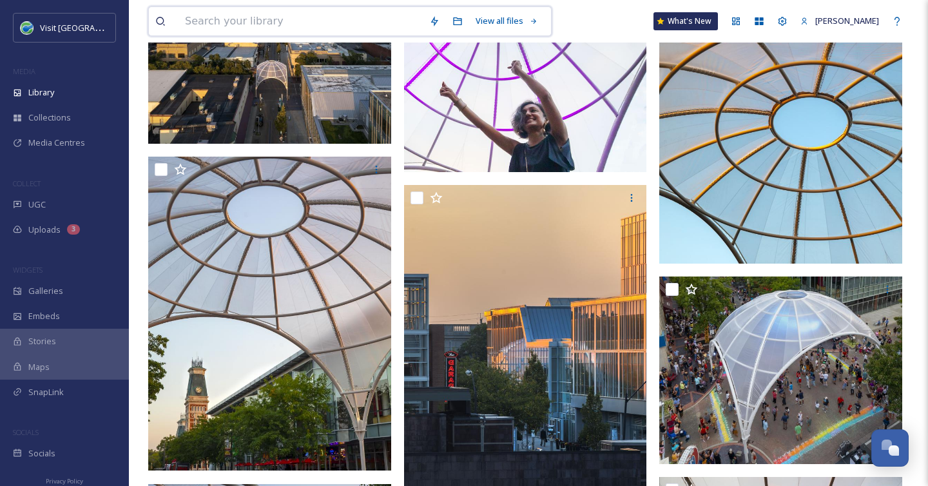
click at [226, 24] on input at bounding box center [301, 21] width 244 height 28
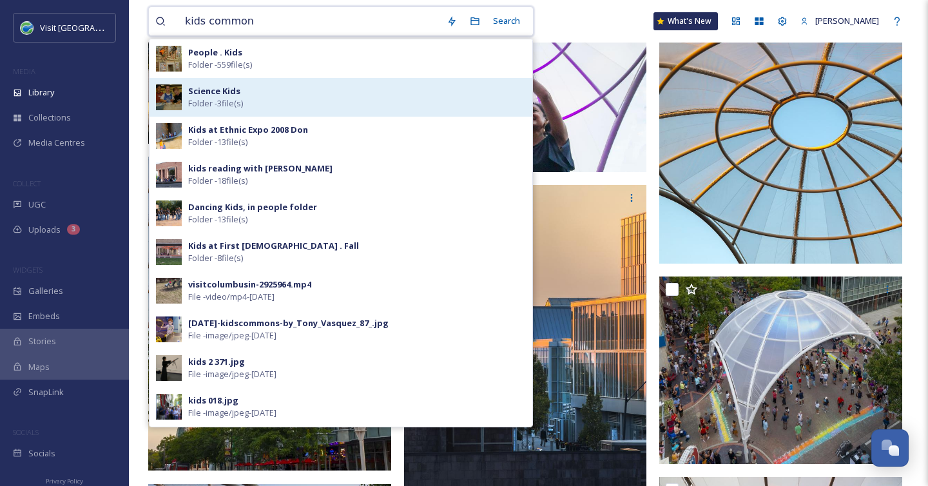
type input "kids commons"
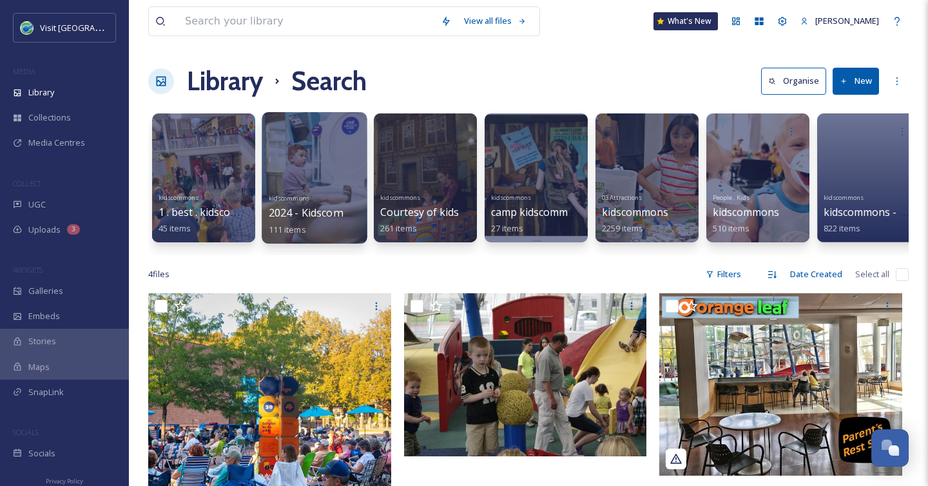
click at [349, 159] on div at bounding box center [314, 177] width 105 height 131
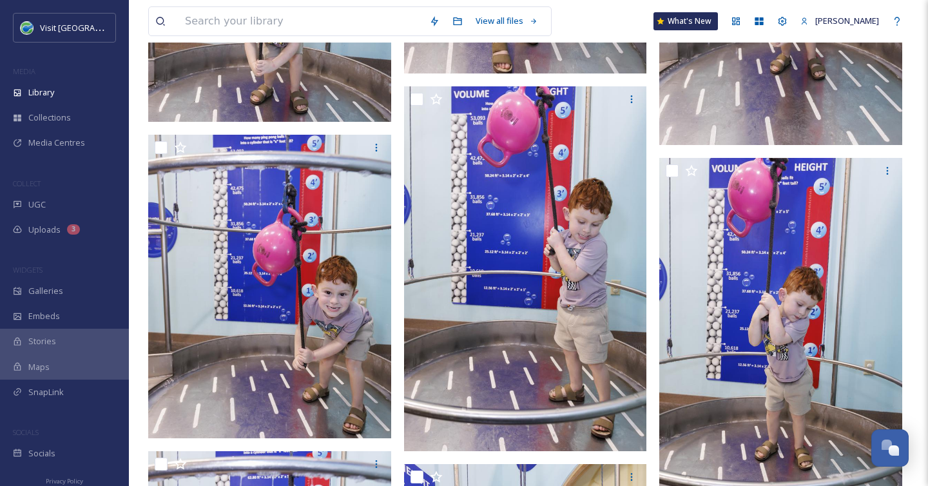
scroll to position [3014, 0]
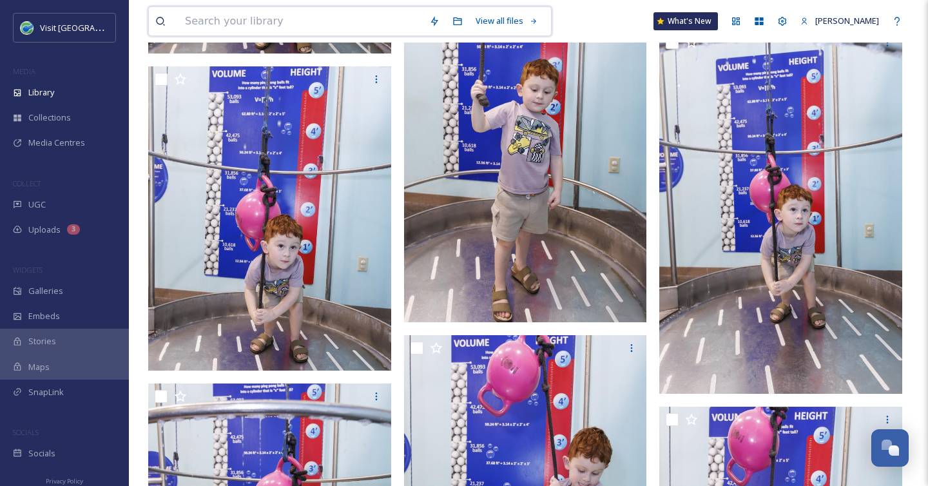
click at [227, 28] on input at bounding box center [301, 21] width 244 height 28
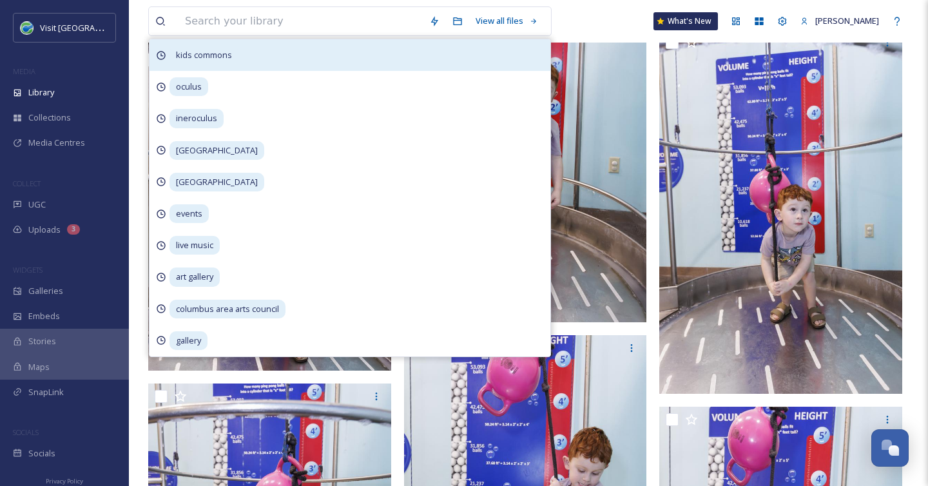
click at [212, 56] on span "kids commons" at bounding box center [204, 55] width 69 height 19
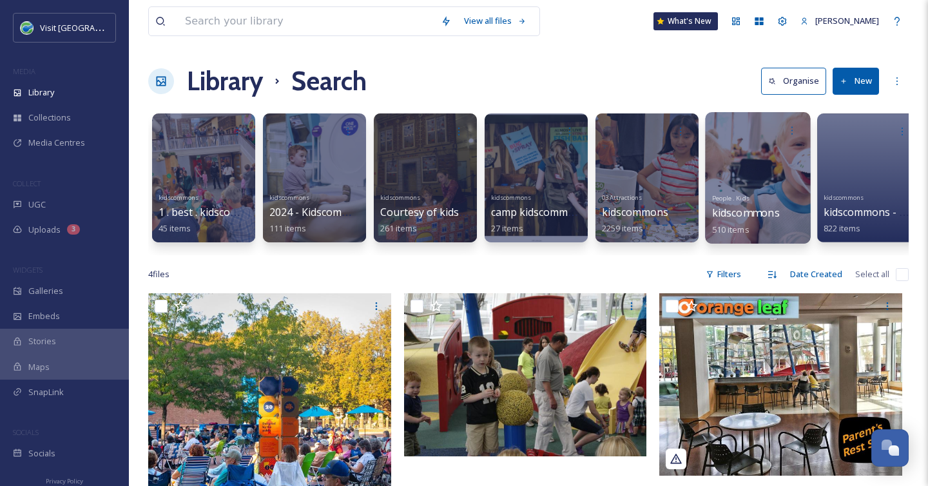
click at [779, 175] on div at bounding box center [757, 177] width 105 height 131
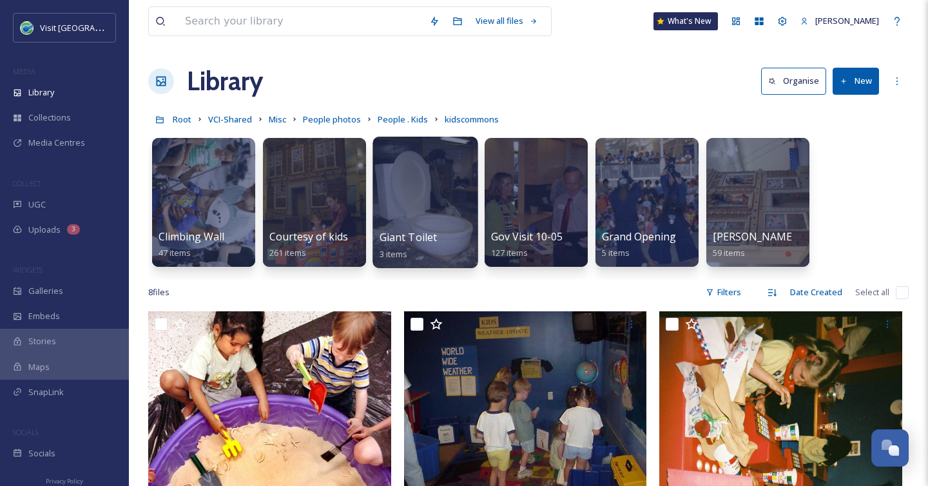
click at [442, 224] on div at bounding box center [425, 202] width 105 height 131
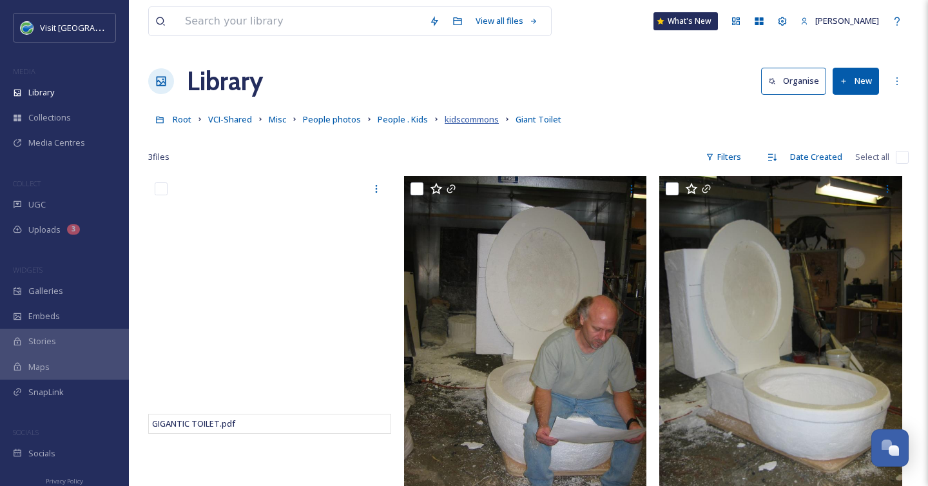
click at [458, 115] on span "kidscommons" at bounding box center [472, 119] width 54 height 12
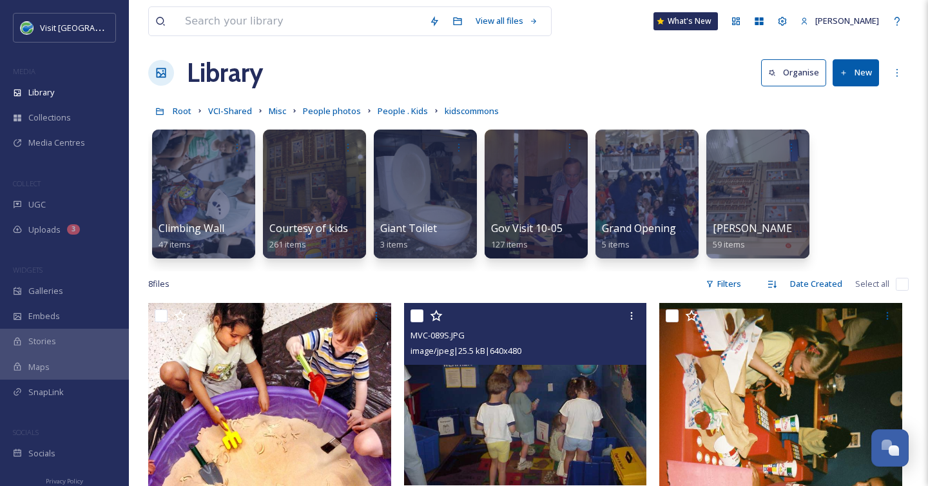
scroll to position [9, 0]
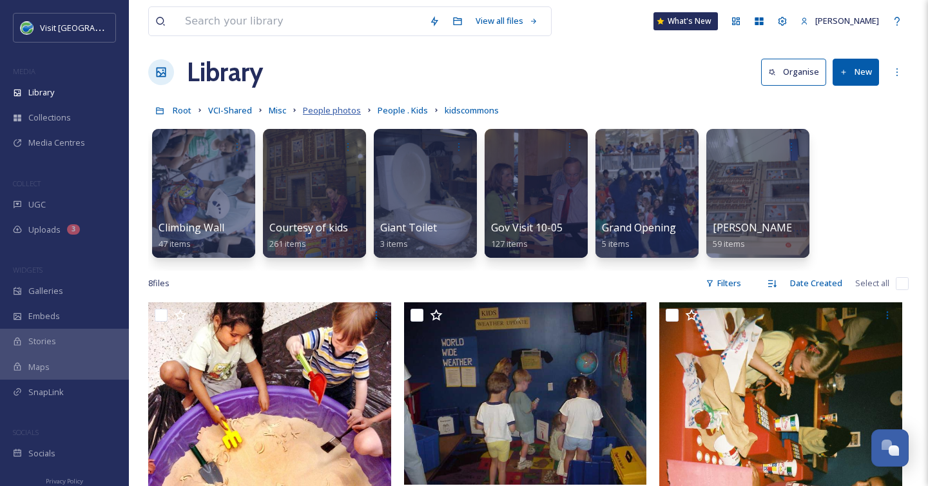
click at [342, 115] on span "People photos" at bounding box center [332, 110] width 58 height 12
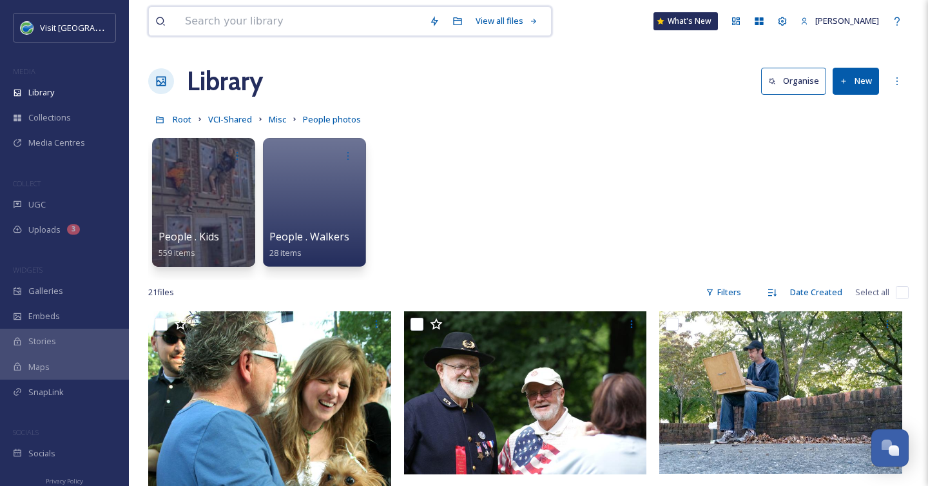
click at [275, 16] on input at bounding box center [301, 21] width 244 height 28
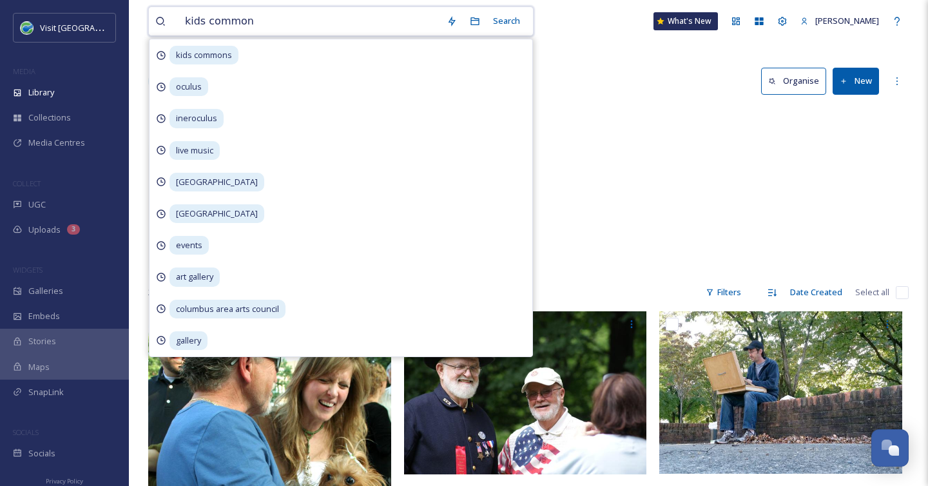
type input "kids commons"
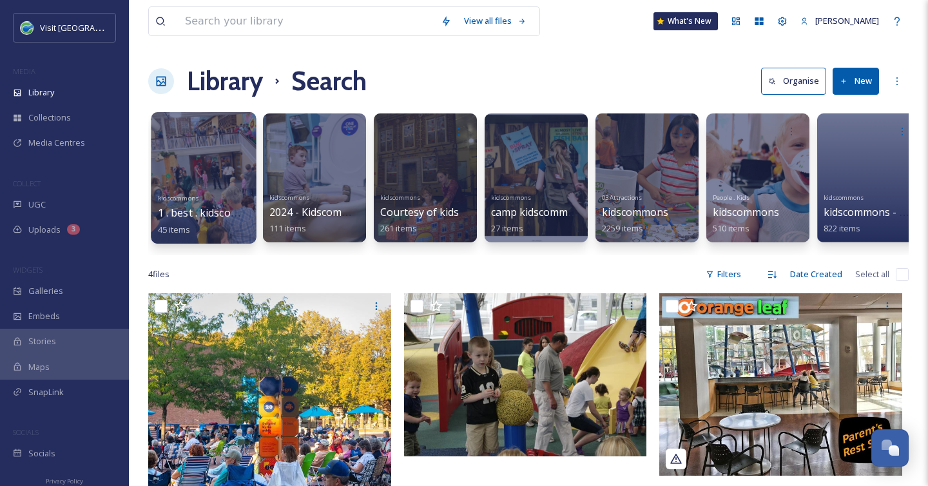
click at [224, 169] on div at bounding box center [203, 177] width 105 height 131
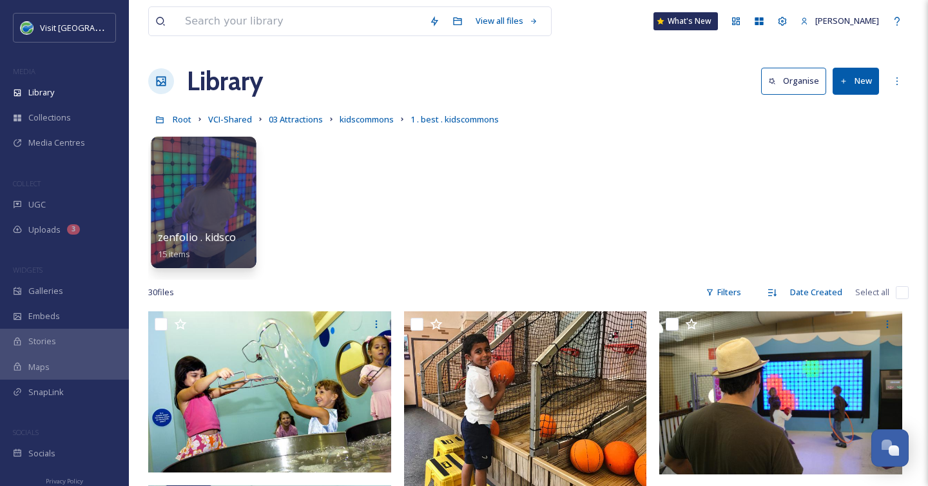
click at [212, 204] on div at bounding box center [203, 202] width 105 height 131
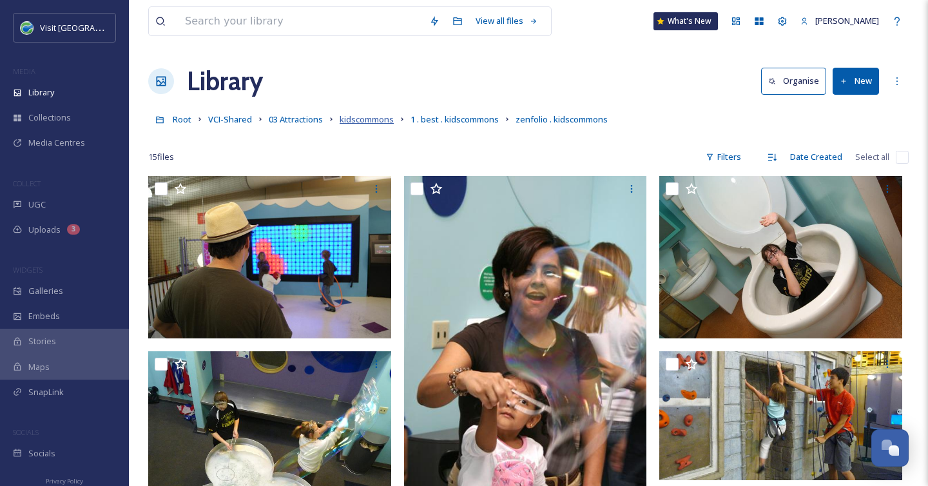
click at [376, 124] on span "kidscommons" at bounding box center [367, 119] width 54 height 12
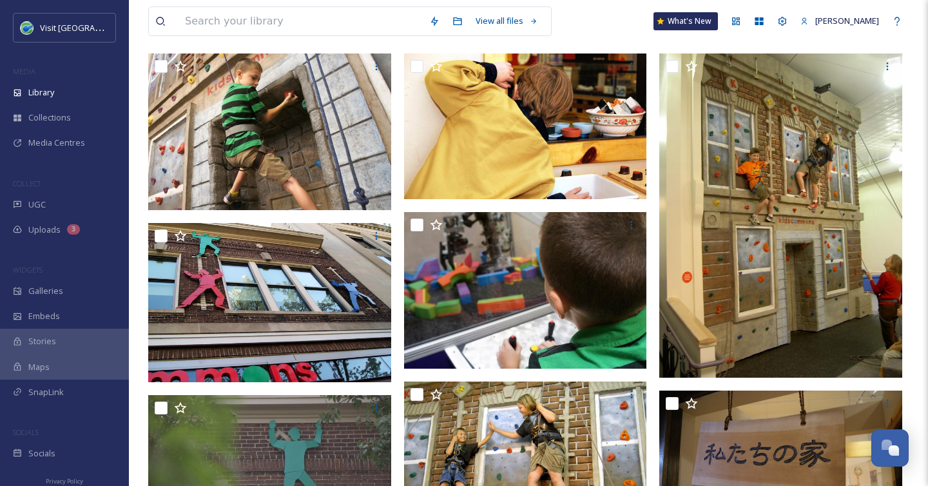
scroll to position [264, 0]
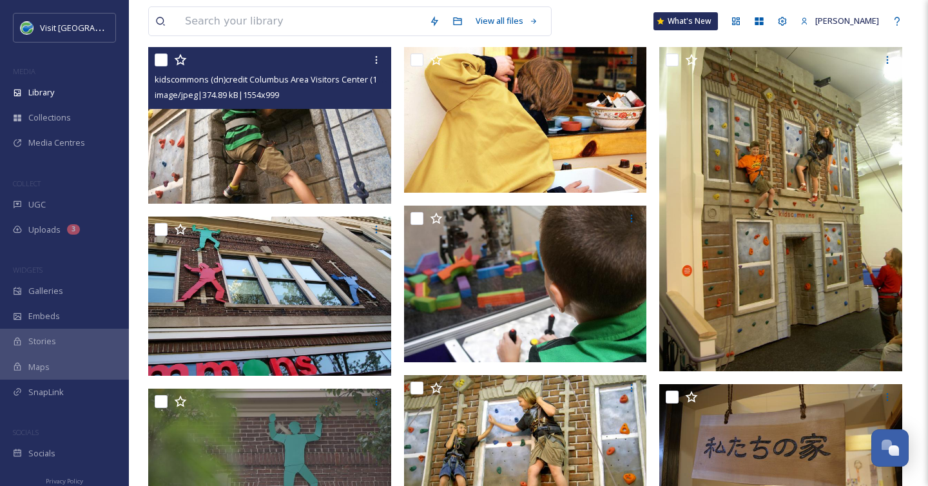
click at [328, 161] on img at bounding box center [269, 125] width 243 height 156
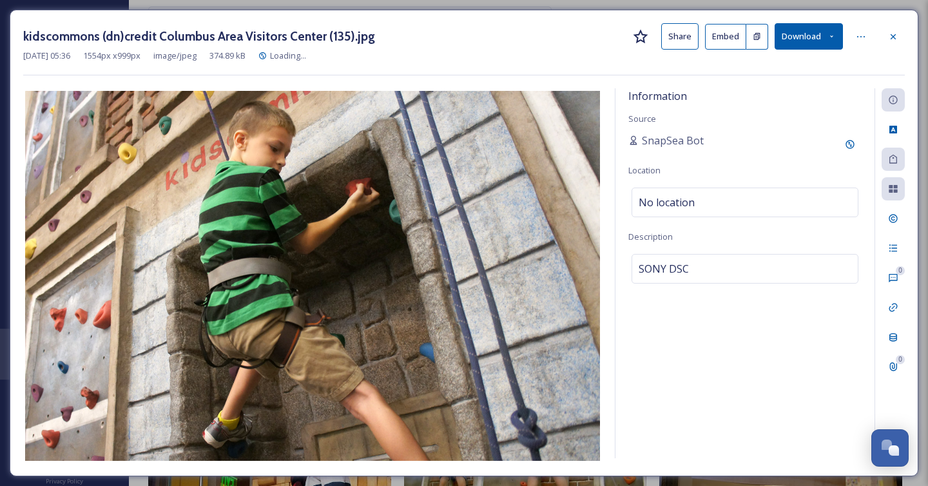
click at [815, 33] on button "Download" at bounding box center [809, 36] width 68 height 26
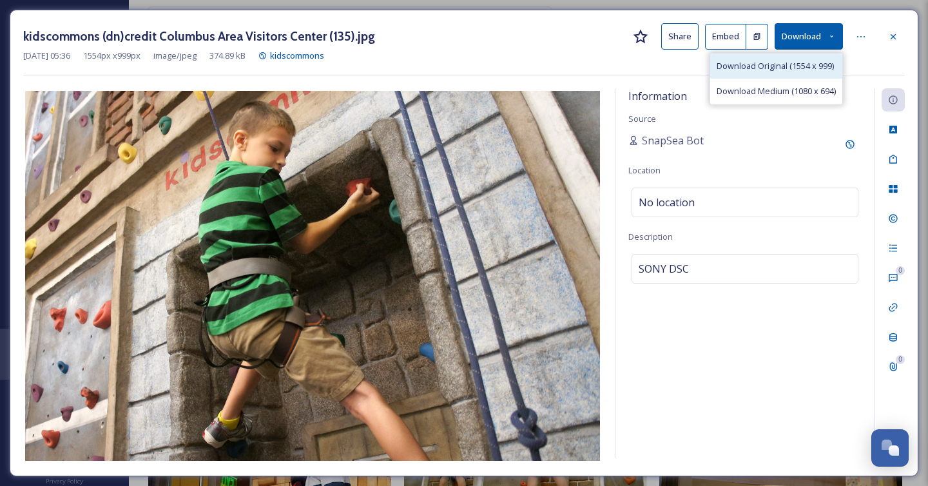
click at [813, 66] on span "Download Original (1554 x 999)" at bounding box center [775, 66] width 117 height 12
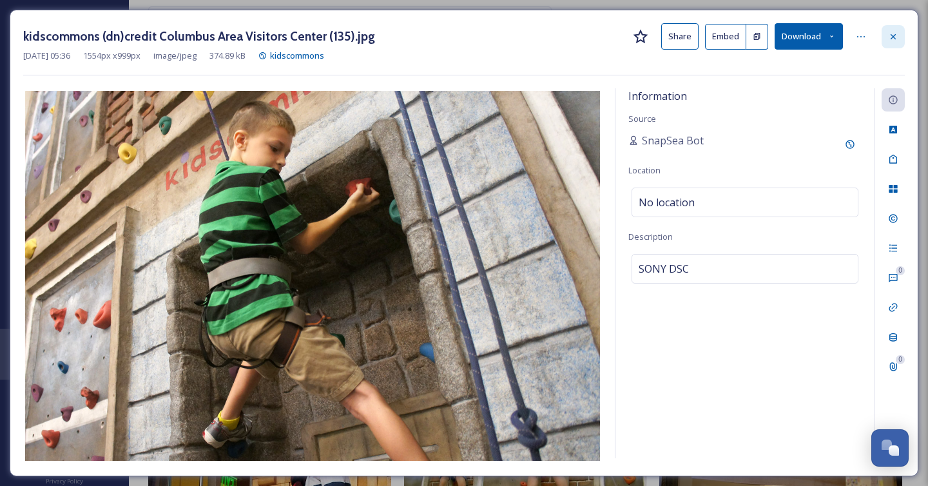
click at [897, 34] on icon at bounding box center [893, 37] width 10 height 10
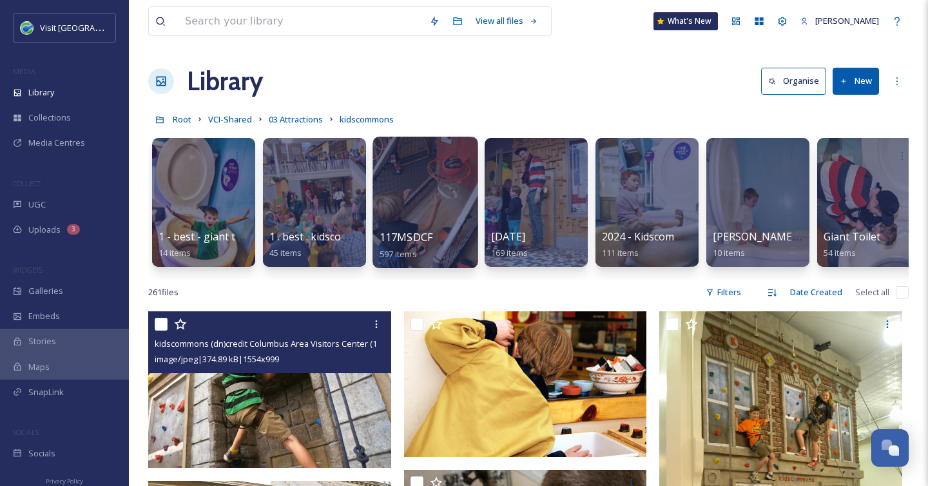
click at [445, 209] on div at bounding box center [425, 202] width 105 height 131
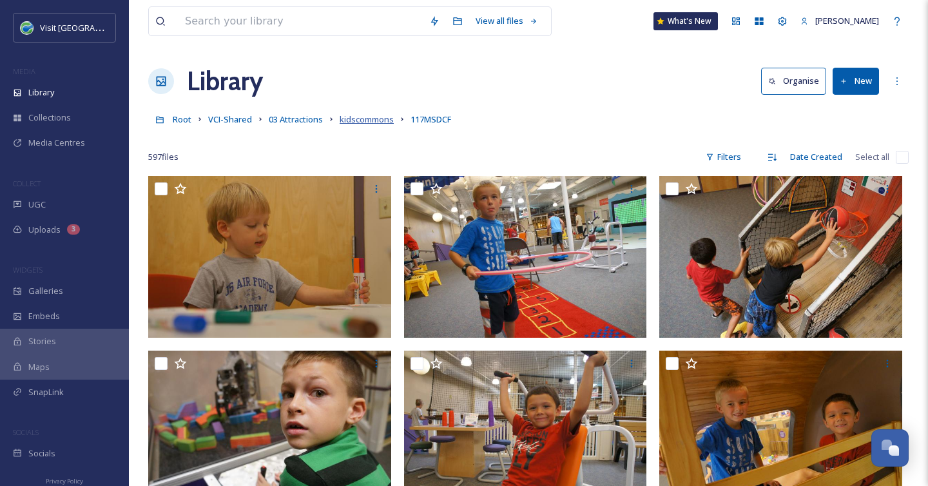
click at [348, 121] on span "kidscommons" at bounding box center [367, 119] width 54 height 12
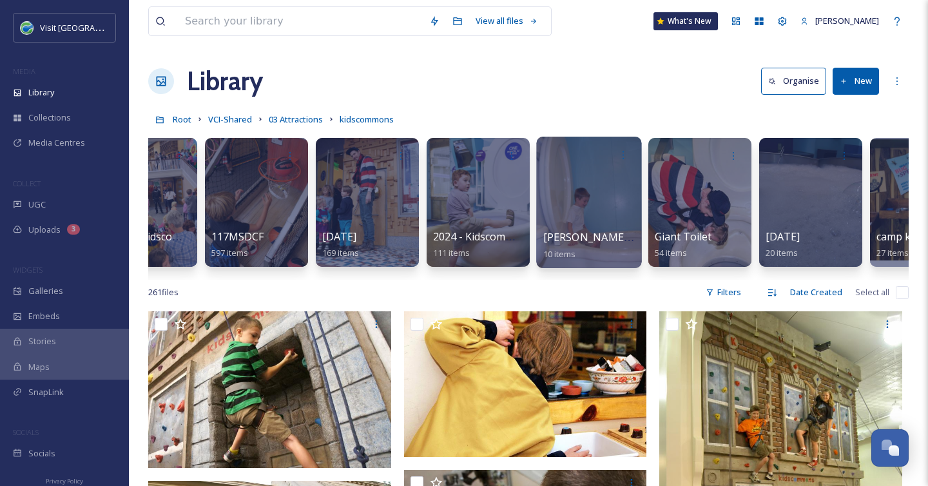
scroll to position [0, 175]
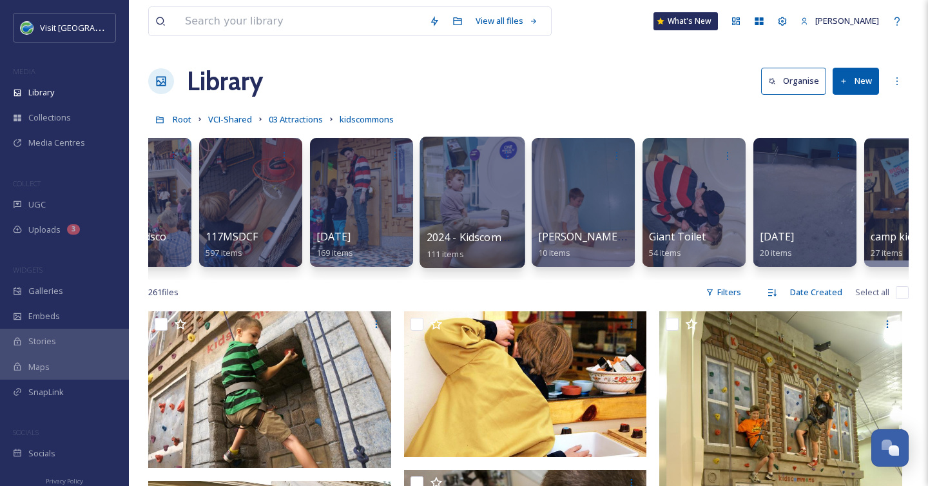
click at [503, 206] on div at bounding box center [472, 202] width 105 height 131
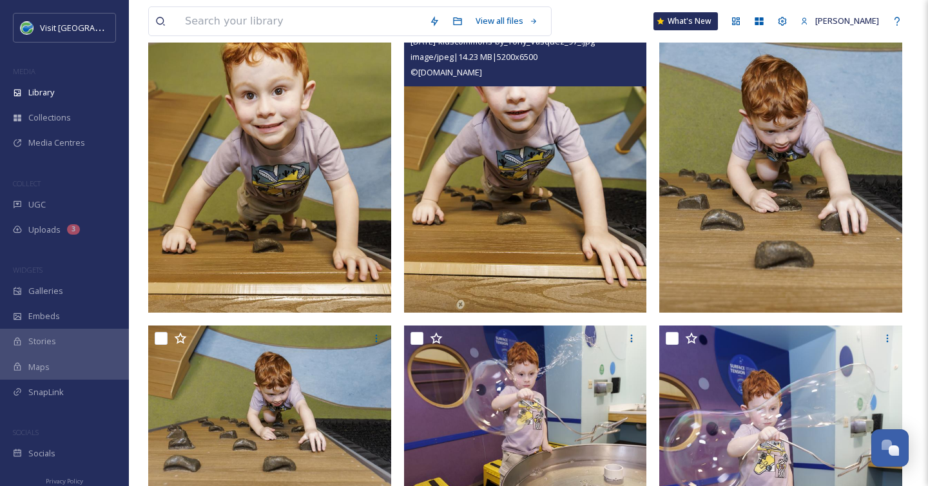
scroll to position [194, 0]
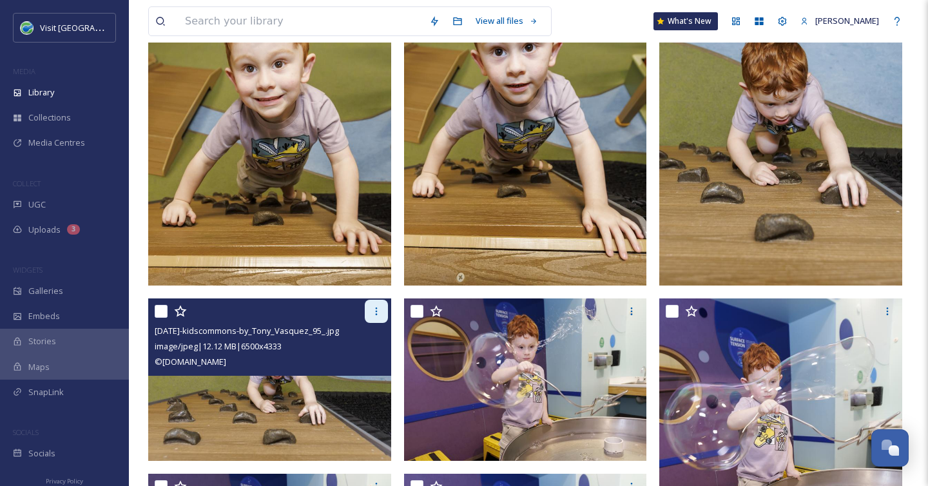
click at [375, 311] on icon at bounding box center [376, 311] width 10 height 10
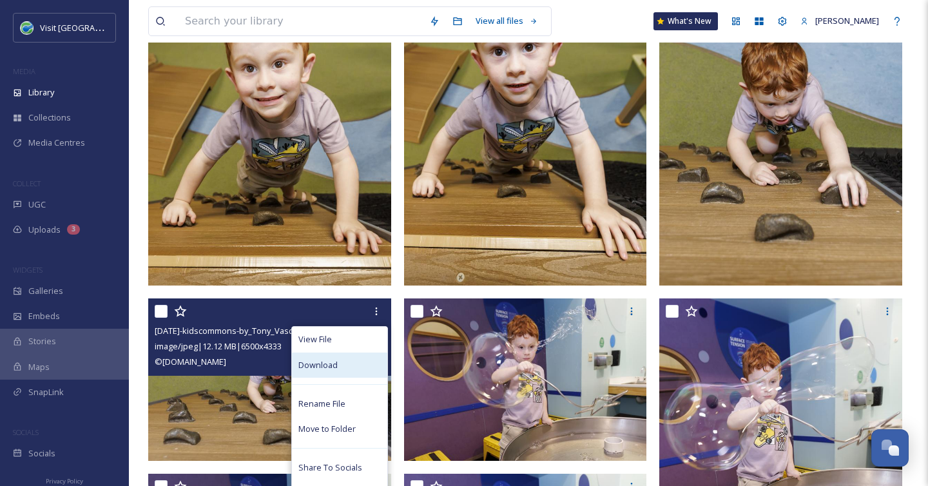
click at [338, 367] on div "Download" at bounding box center [339, 365] width 95 height 25
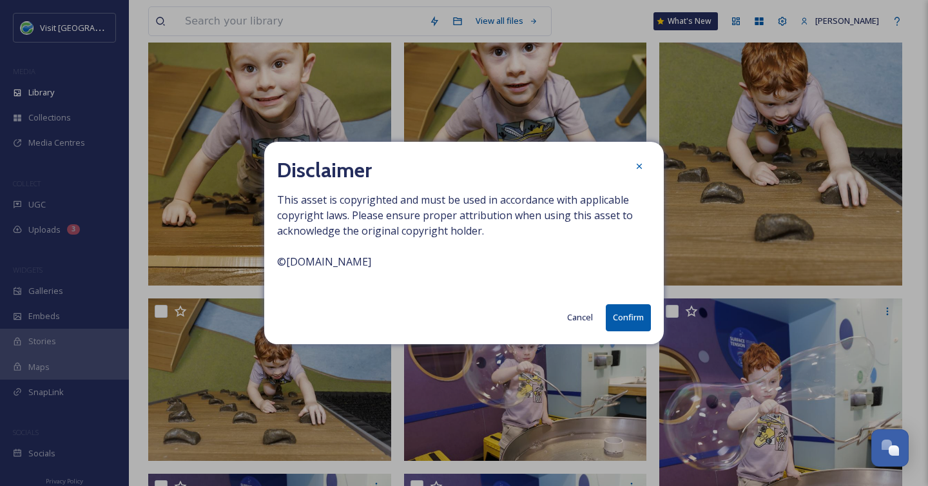
click at [627, 318] on button "Confirm" at bounding box center [628, 317] width 45 height 26
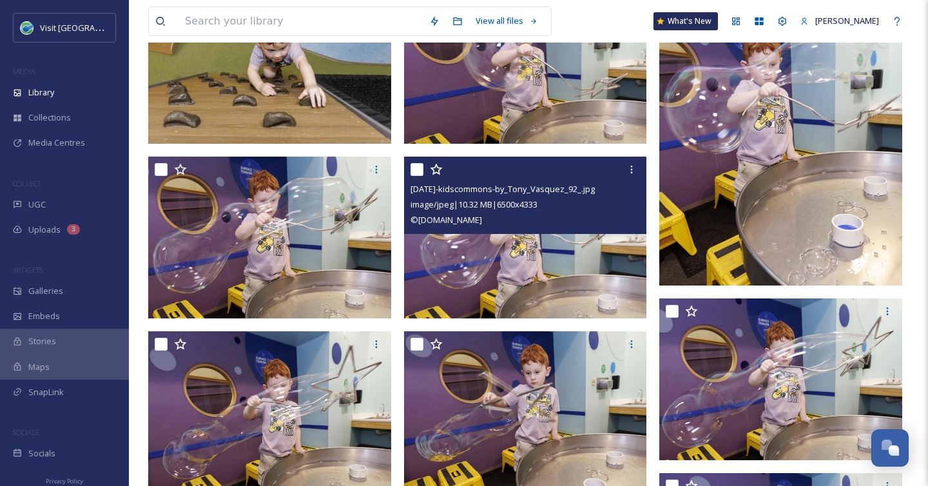
scroll to position [490, 0]
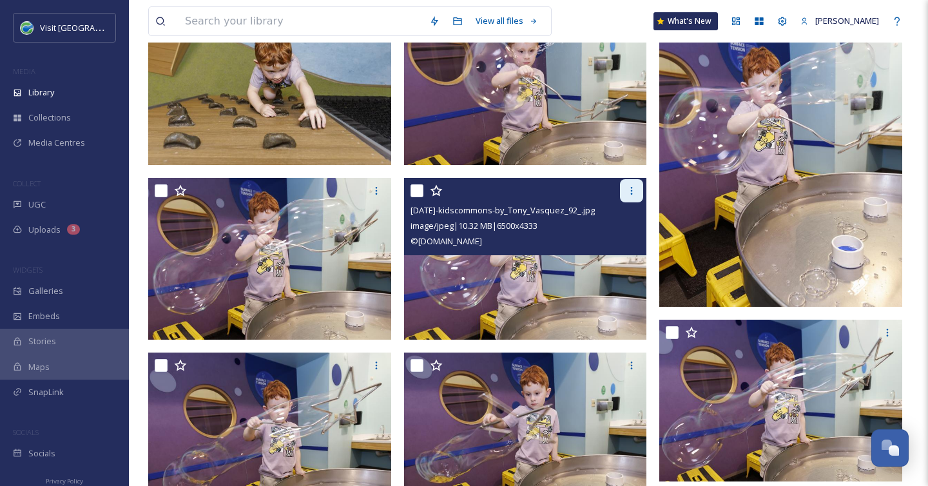
click at [630, 186] on icon at bounding box center [632, 191] width 10 height 10
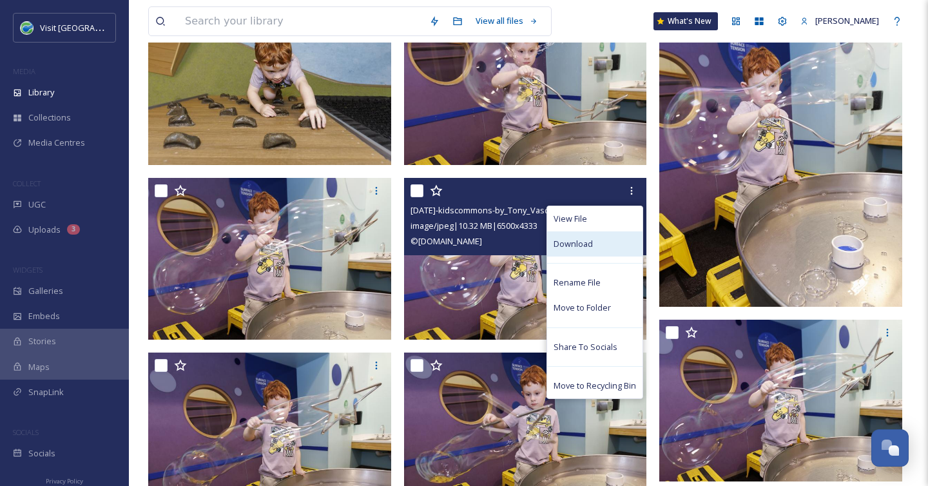
click at [620, 248] on div "Download" at bounding box center [594, 243] width 95 height 25
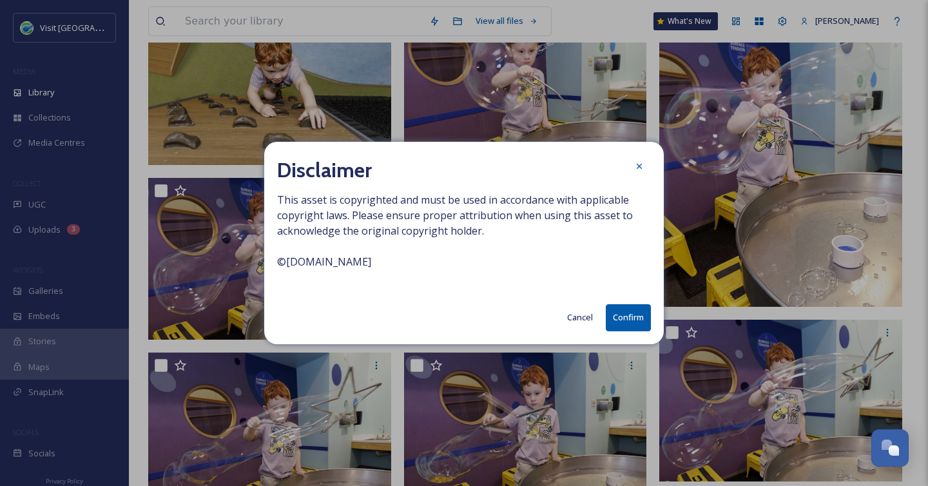
click at [627, 318] on button "Confirm" at bounding box center [628, 317] width 45 height 26
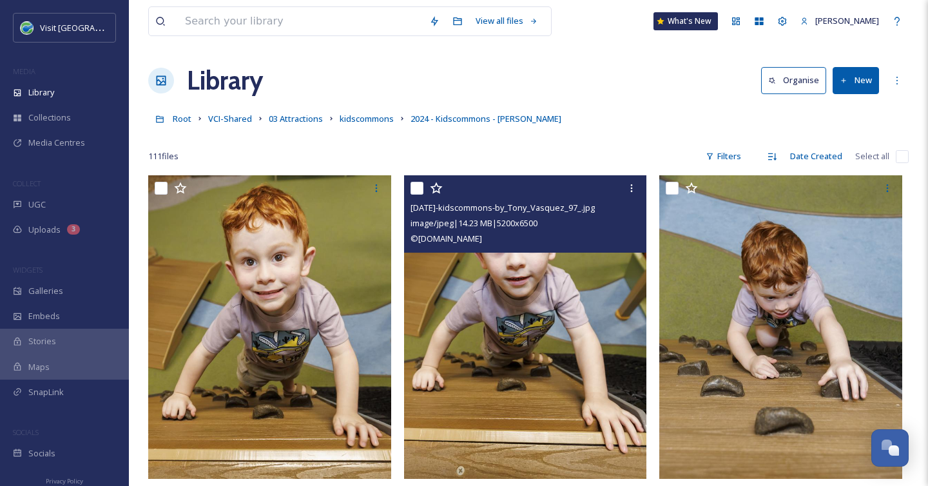
scroll to position [2, 0]
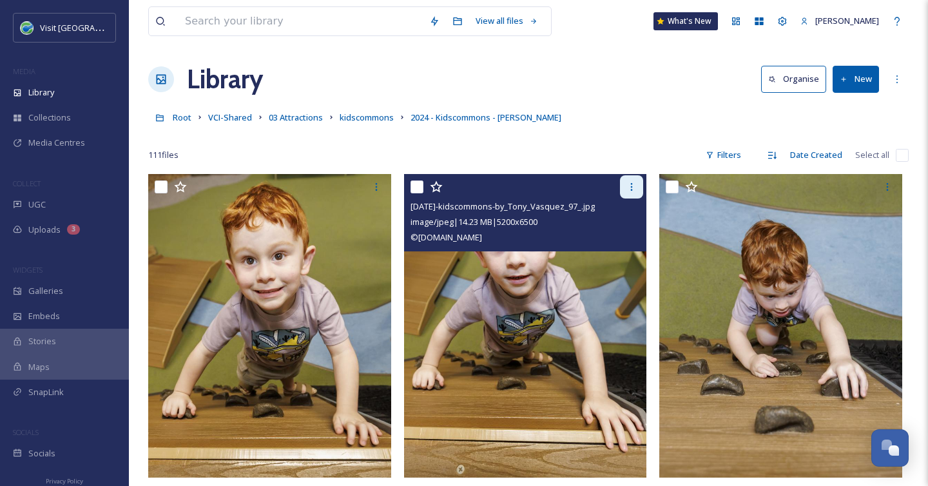
click at [628, 188] on icon at bounding box center [632, 187] width 10 height 10
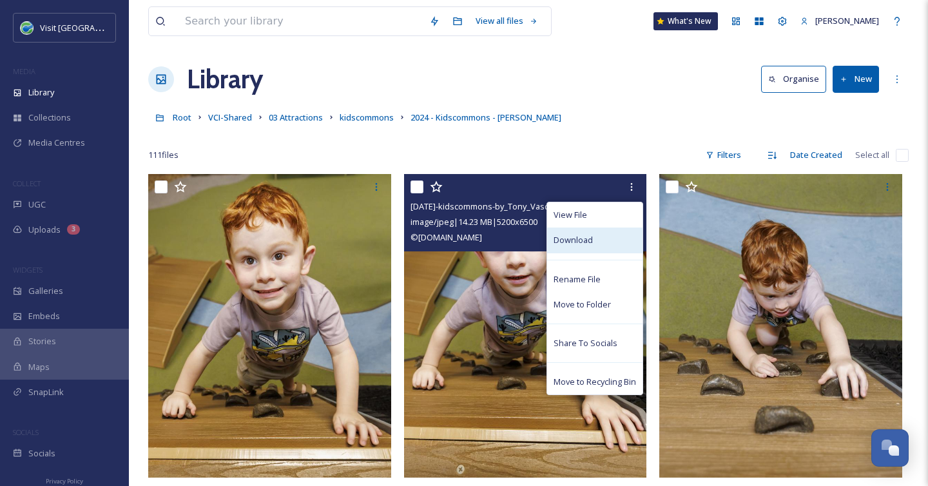
click at [612, 249] on div "Download" at bounding box center [594, 240] width 95 height 25
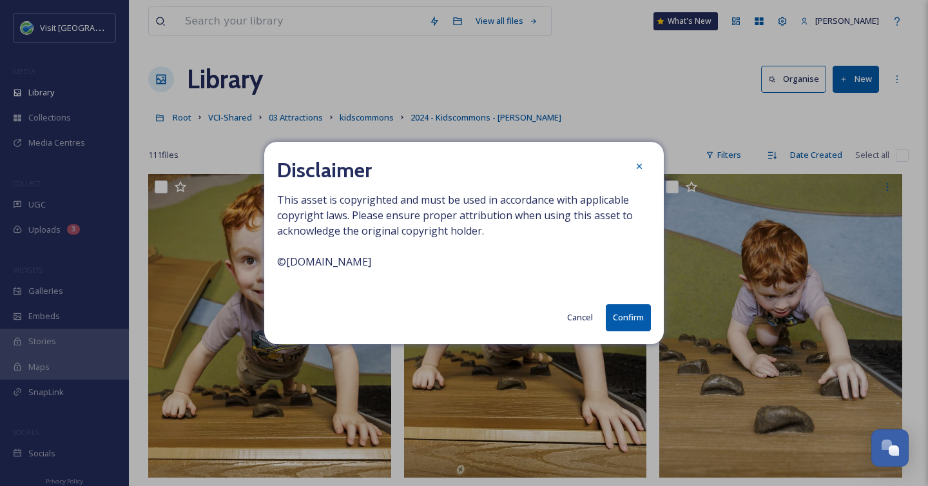
click at [626, 329] on button "Confirm" at bounding box center [628, 317] width 45 height 26
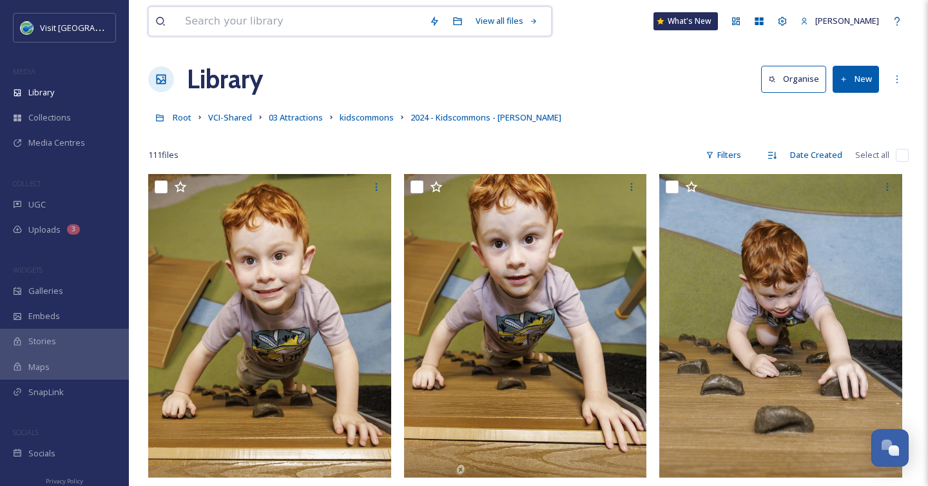
click at [271, 32] on input at bounding box center [301, 21] width 244 height 28
type input "[PERSON_NAME] house"
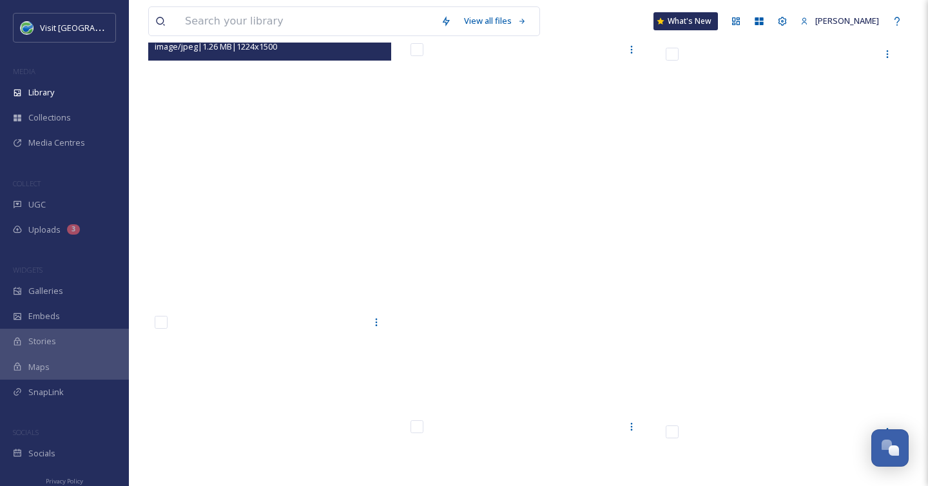
scroll to position [12389, 0]
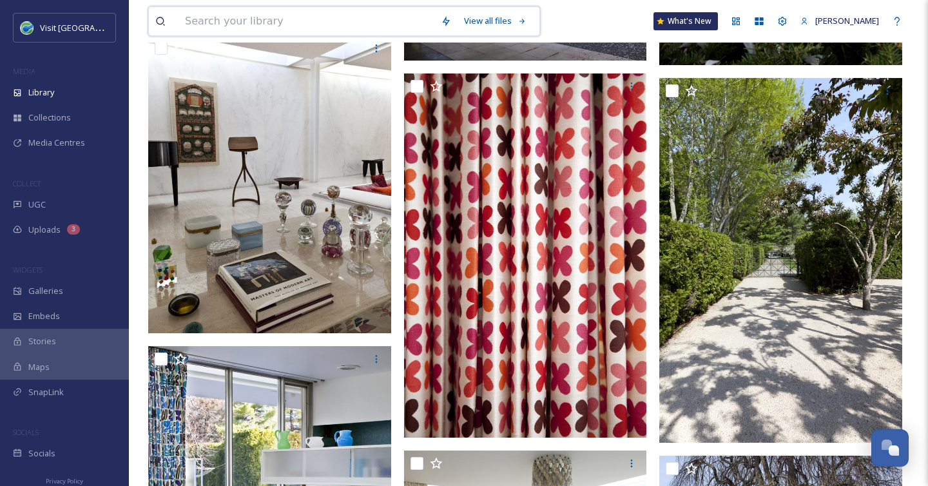
click at [241, 29] on input at bounding box center [307, 21] width 256 height 28
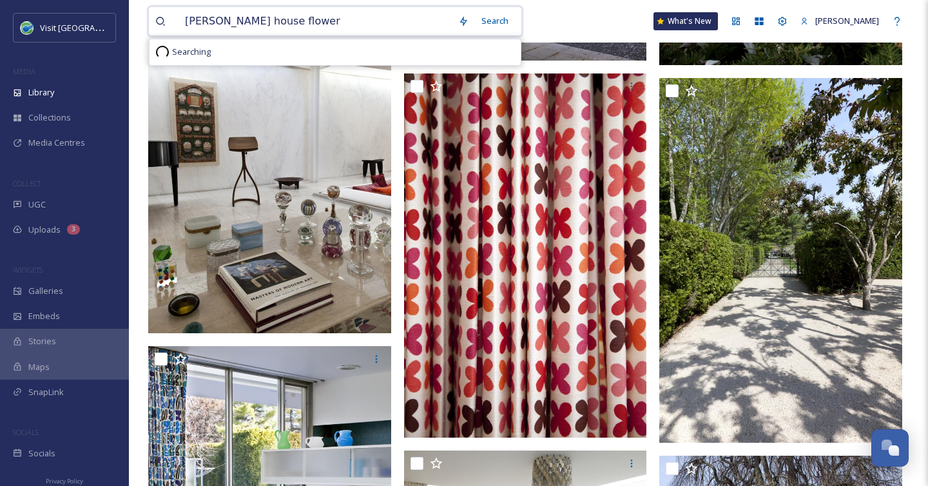
type input "[PERSON_NAME] house flowers"
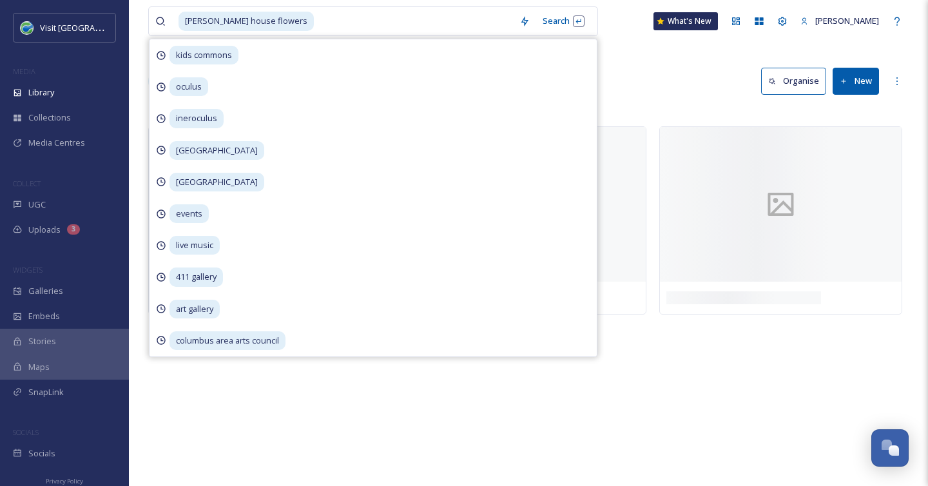
click at [672, 98] on div "Library Search Organise New" at bounding box center [528, 81] width 761 height 39
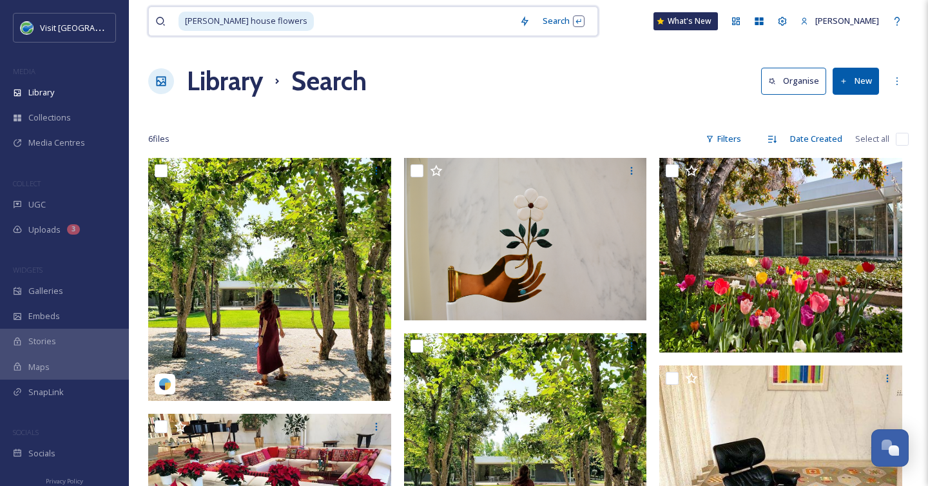
click at [315, 22] on input at bounding box center [414, 21] width 198 height 28
type input "[PERSON_NAME] house"
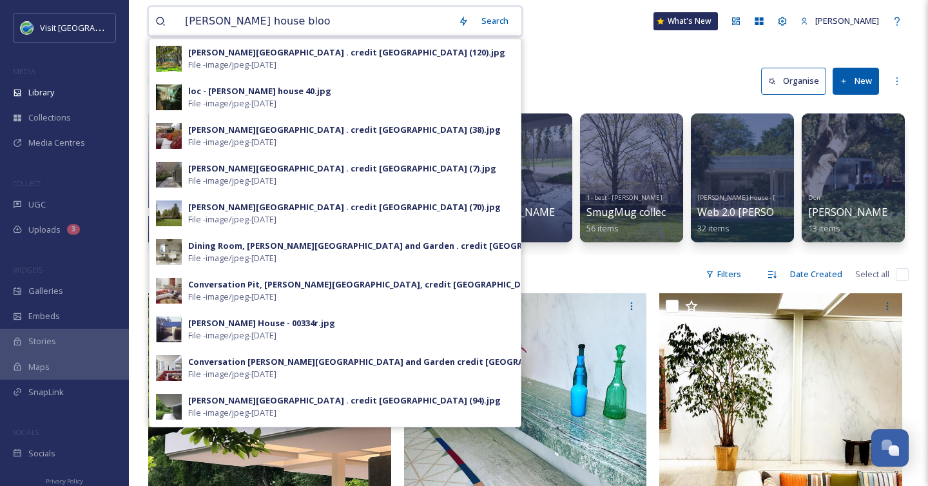
type input "[PERSON_NAME] house [PERSON_NAME]"
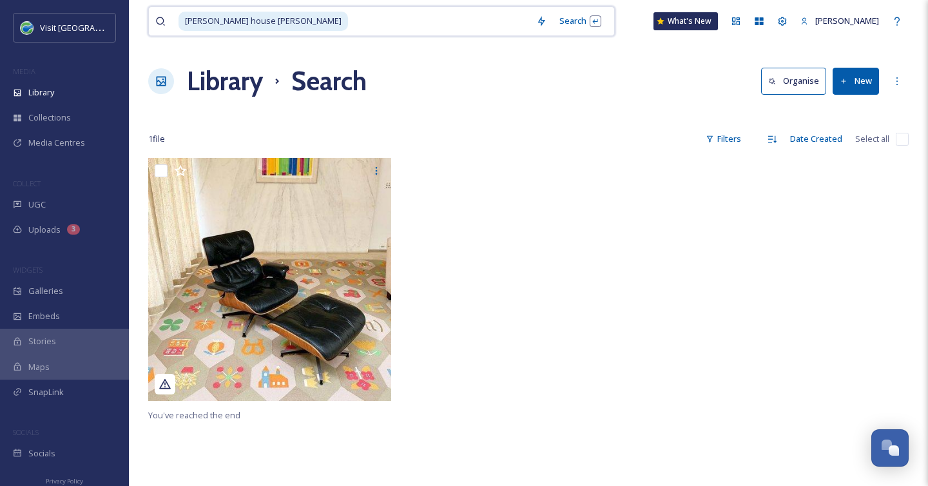
click at [349, 18] on input at bounding box center [439, 21] width 180 height 28
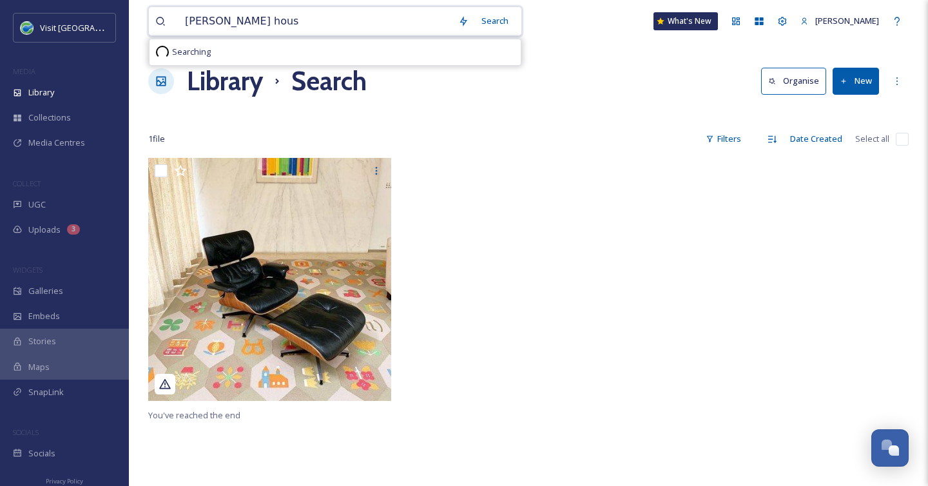
type input "[PERSON_NAME] house"
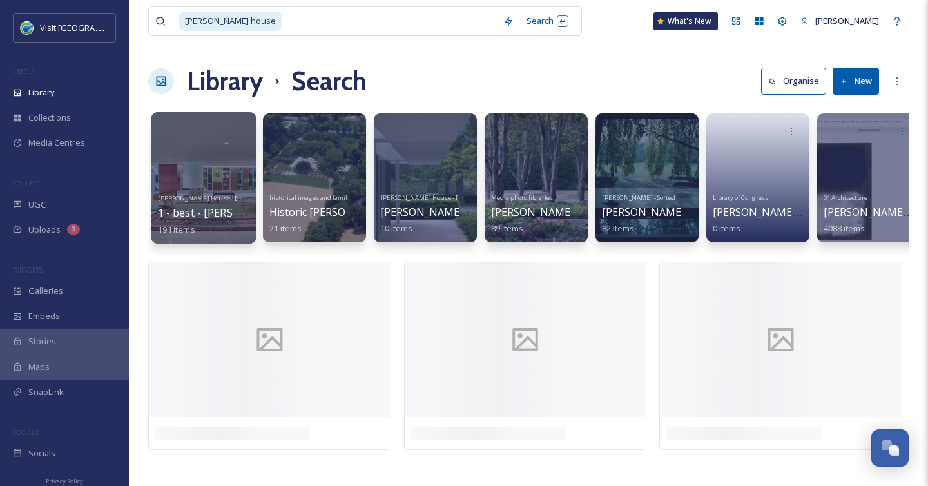
click at [211, 180] on div at bounding box center [203, 177] width 105 height 131
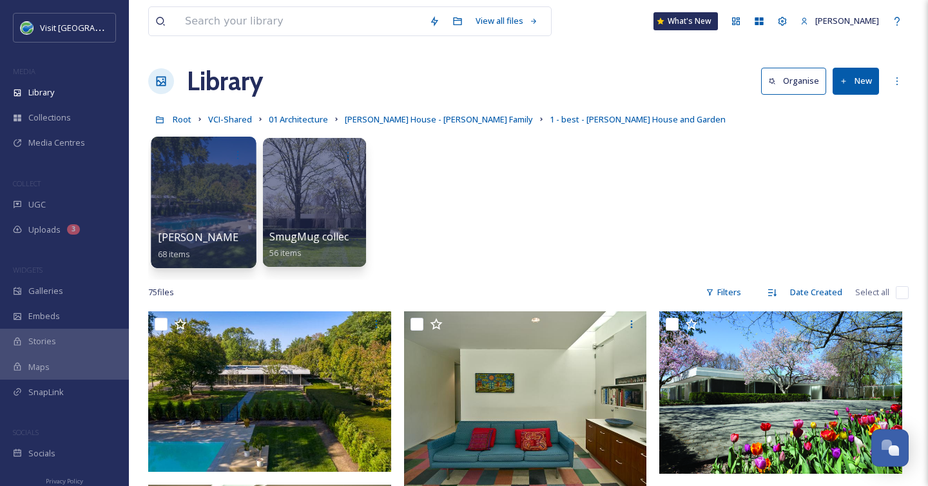
click at [189, 202] on div at bounding box center [203, 202] width 105 height 131
